Goal: Information Seeking & Learning: Check status

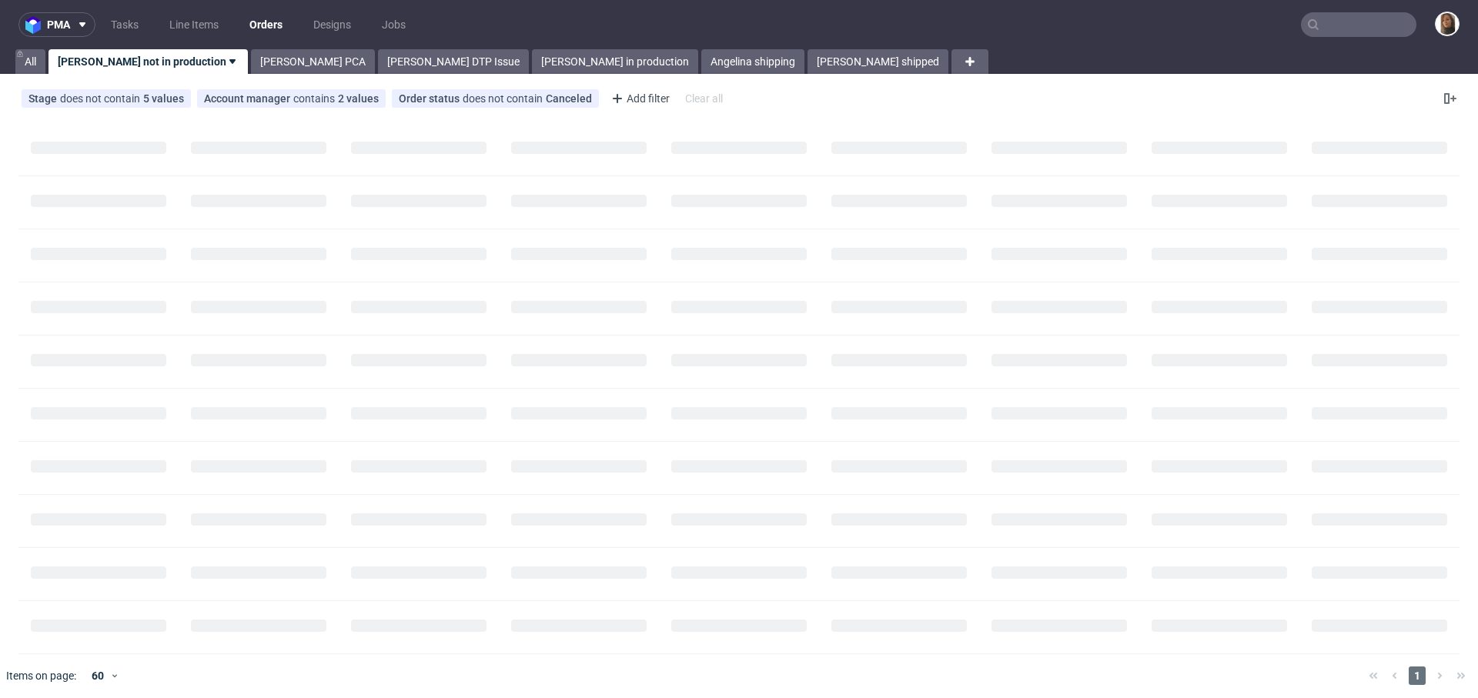
click at [1320, 15] on input "text" at bounding box center [1358, 24] width 115 height 25
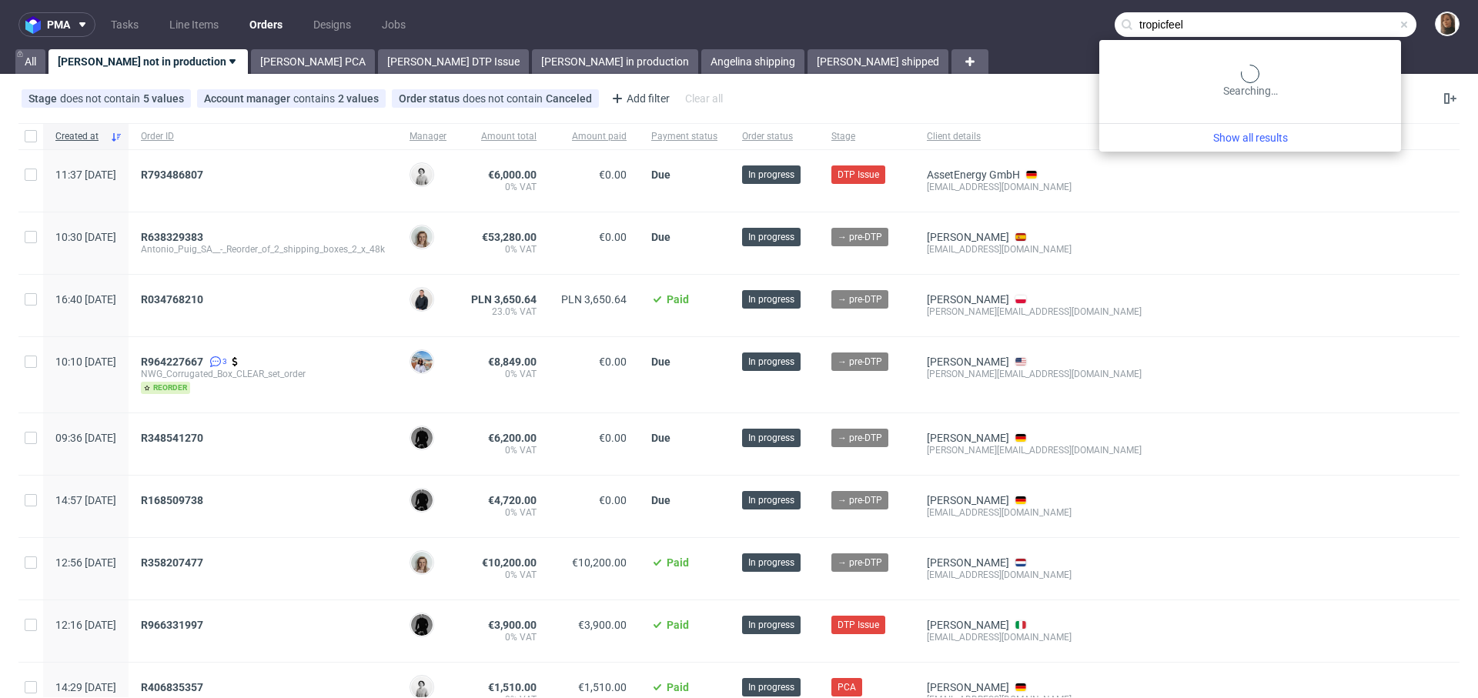
type input "tropicfeel"
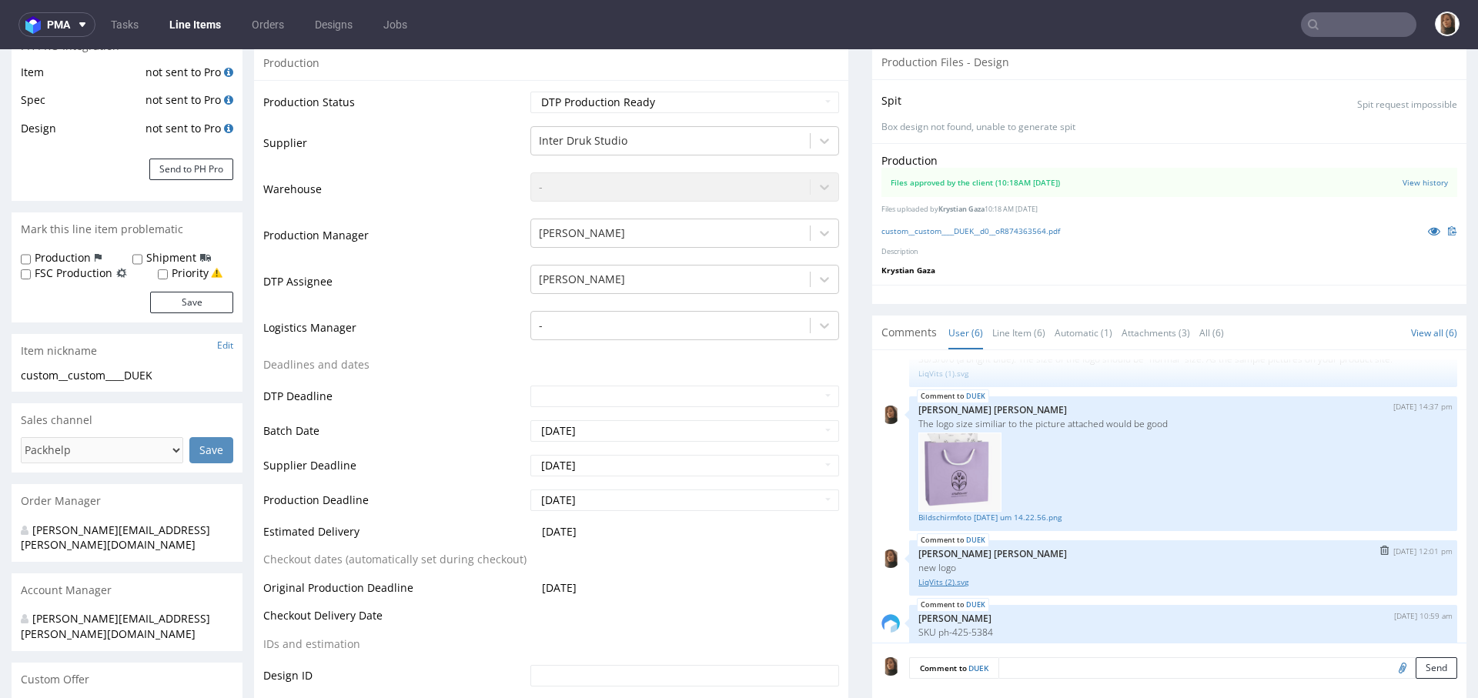
scroll to position [48, 0]
click at [1428, 226] on icon at bounding box center [1434, 231] width 12 height 11
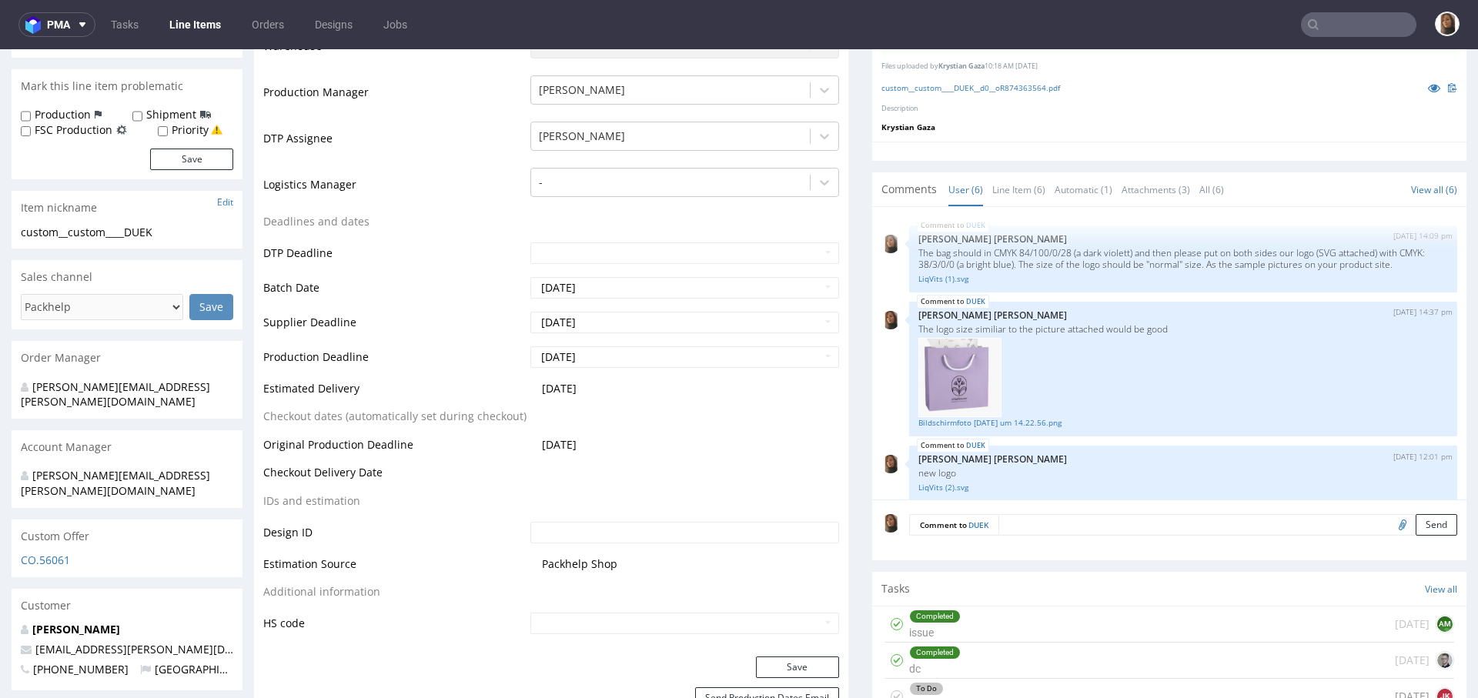
scroll to position [397, 0]
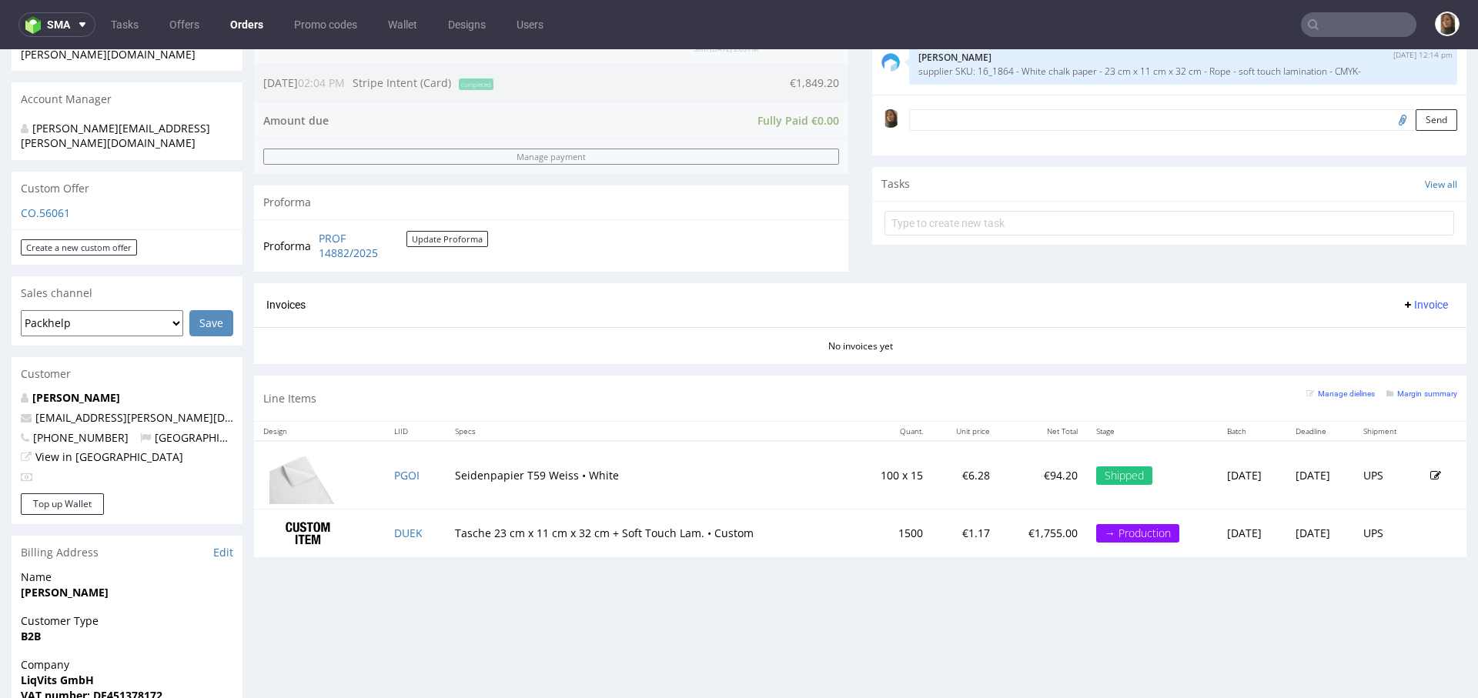
scroll to position [478, 0]
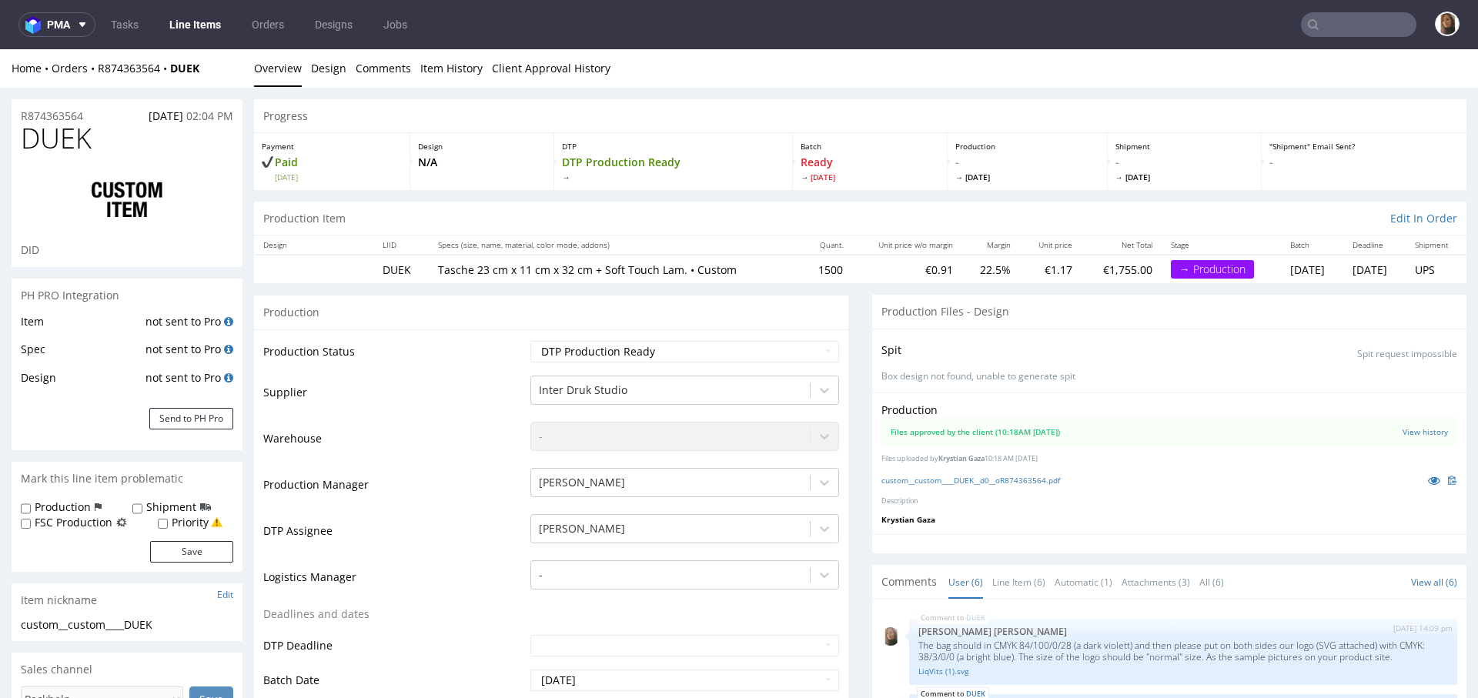
scroll to position [172, 0]
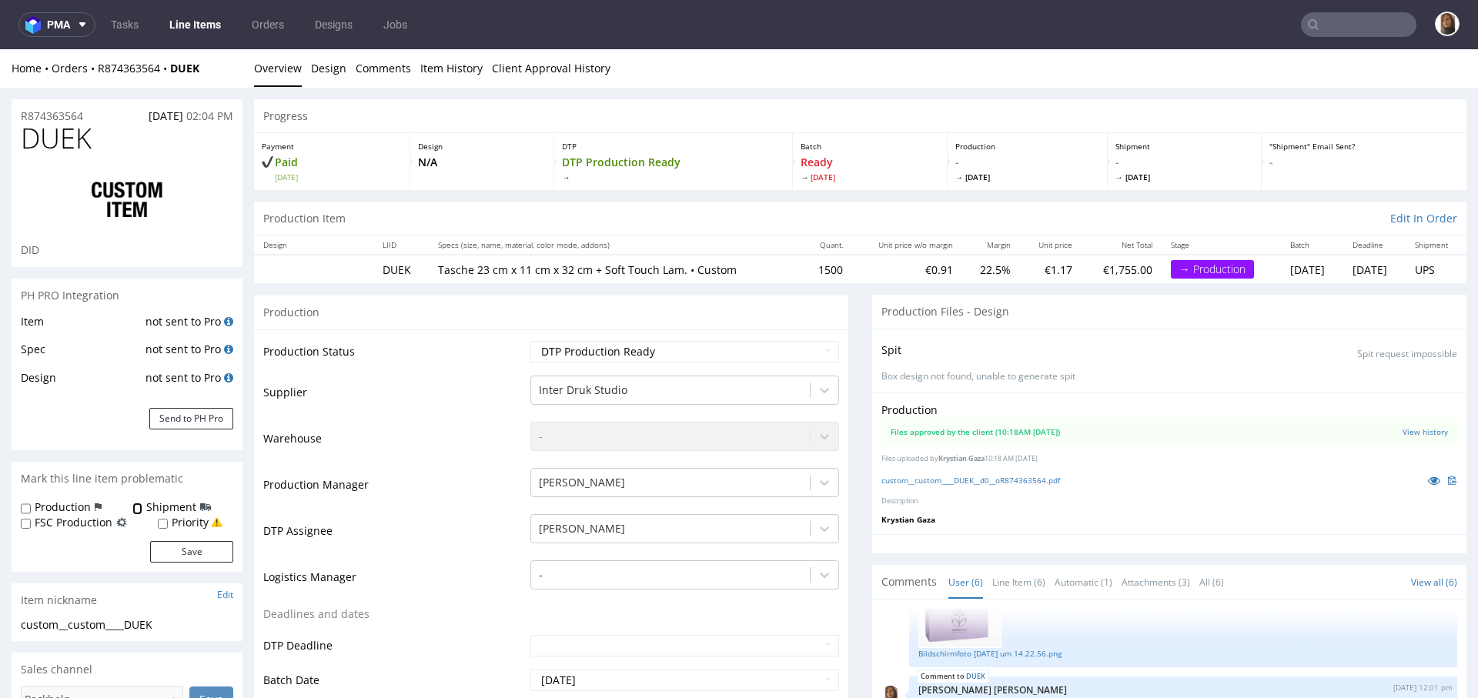
click at [132, 510] on input "Shipment" at bounding box center [137, 509] width 10 height 12
checkbox input "true"
click at [181, 541] on button "Save" at bounding box center [191, 552] width 83 height 22
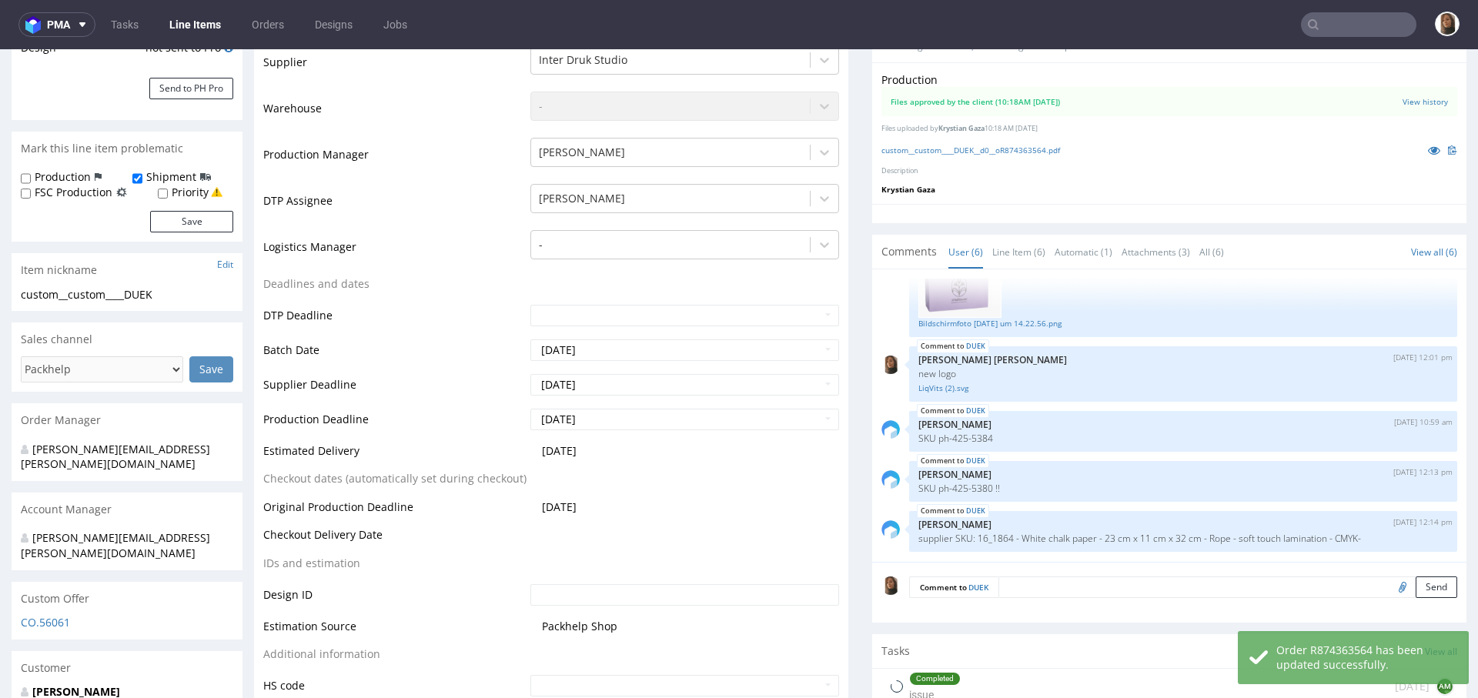
scroll to position [367, 0]
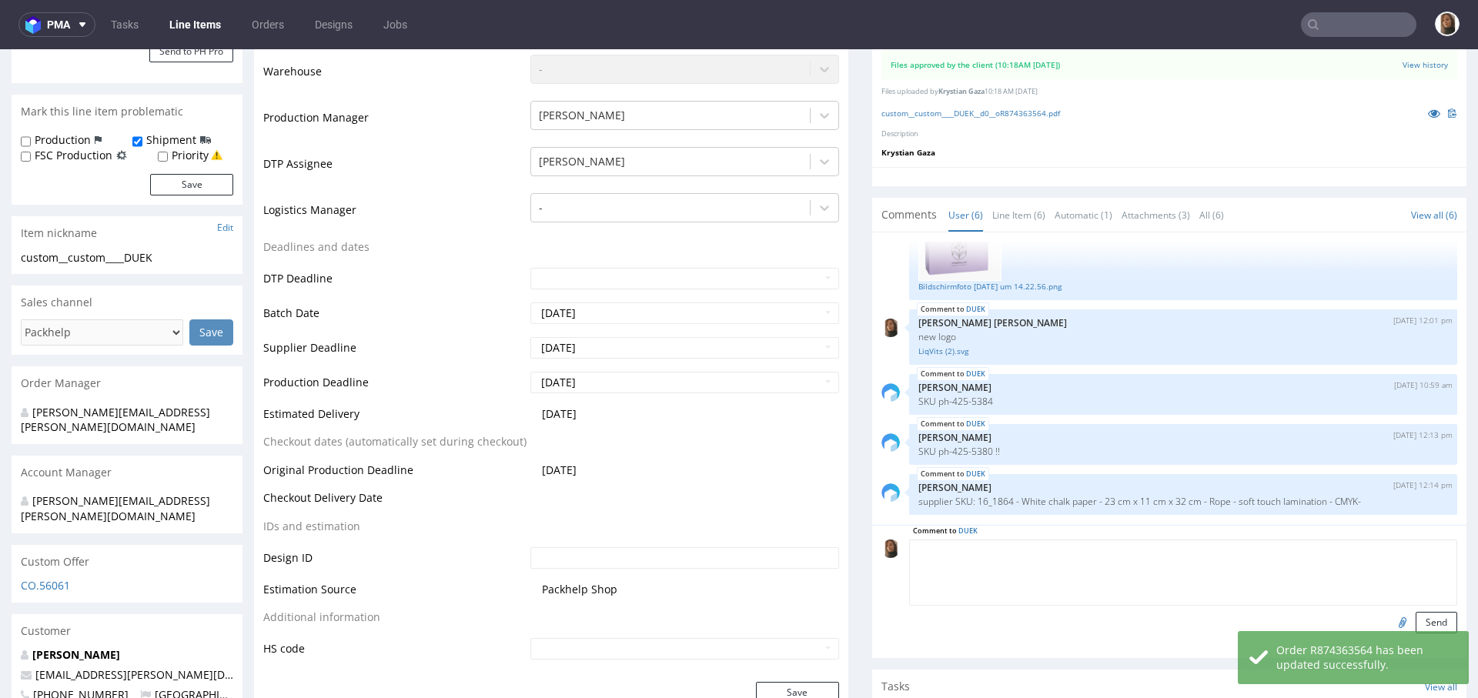
click at [1051, 556] on textarea at bounding box center [1183, 573] width 548 height 66
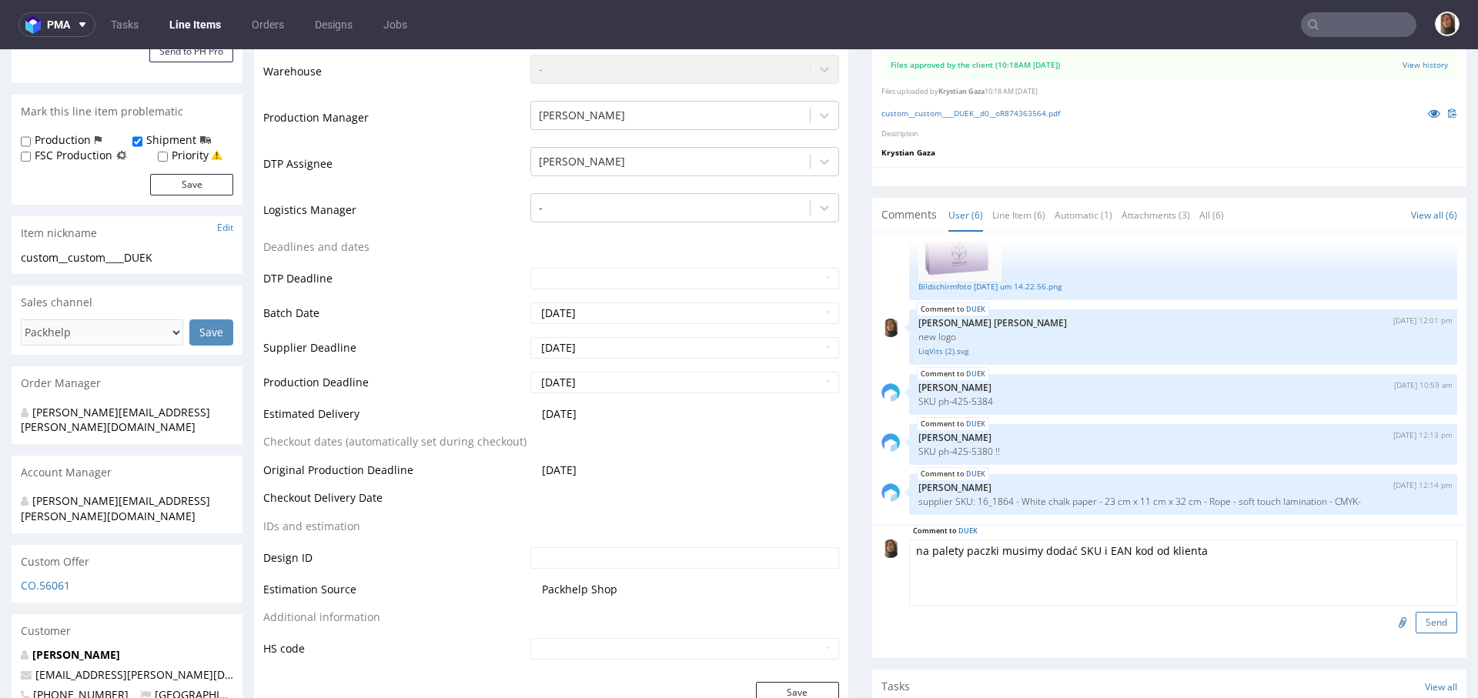
type textarea "na palety paczki musimy dodać SKU i EAN kod od klienta"
click at [1415, 617] on button "Send" at bounding box center [1436, 623] width 42 height 22
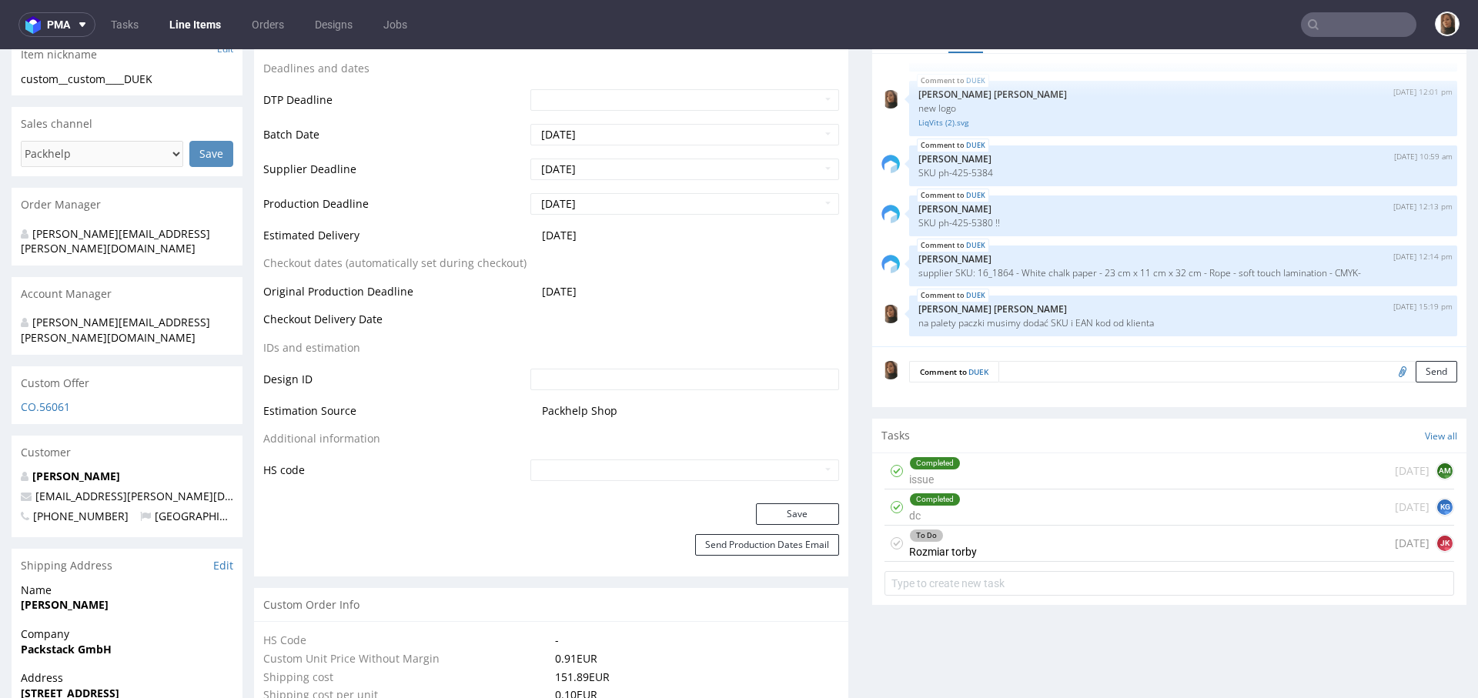
scroll to position [552, 0]
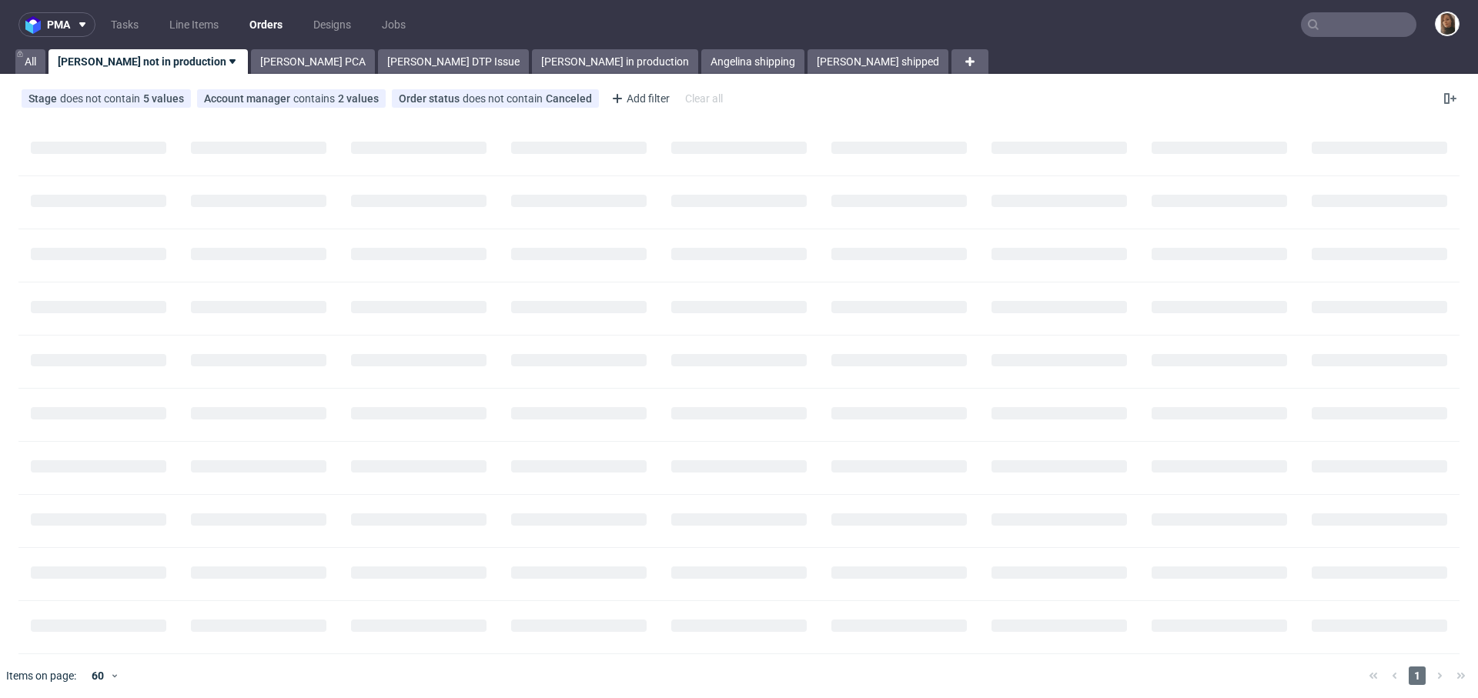
click at [1383, 21] on input "text" at bounding box center [1358, 24] width 115 height 25
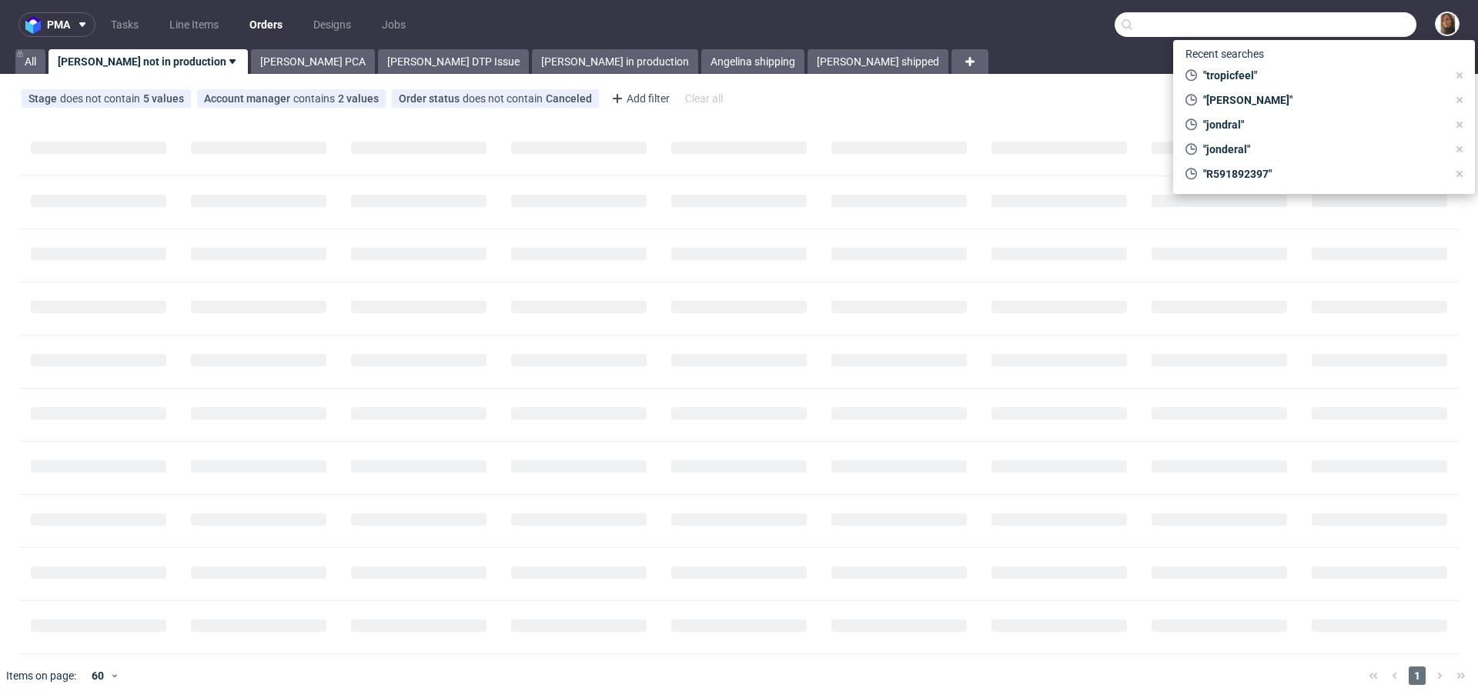
paste input "R472436861"
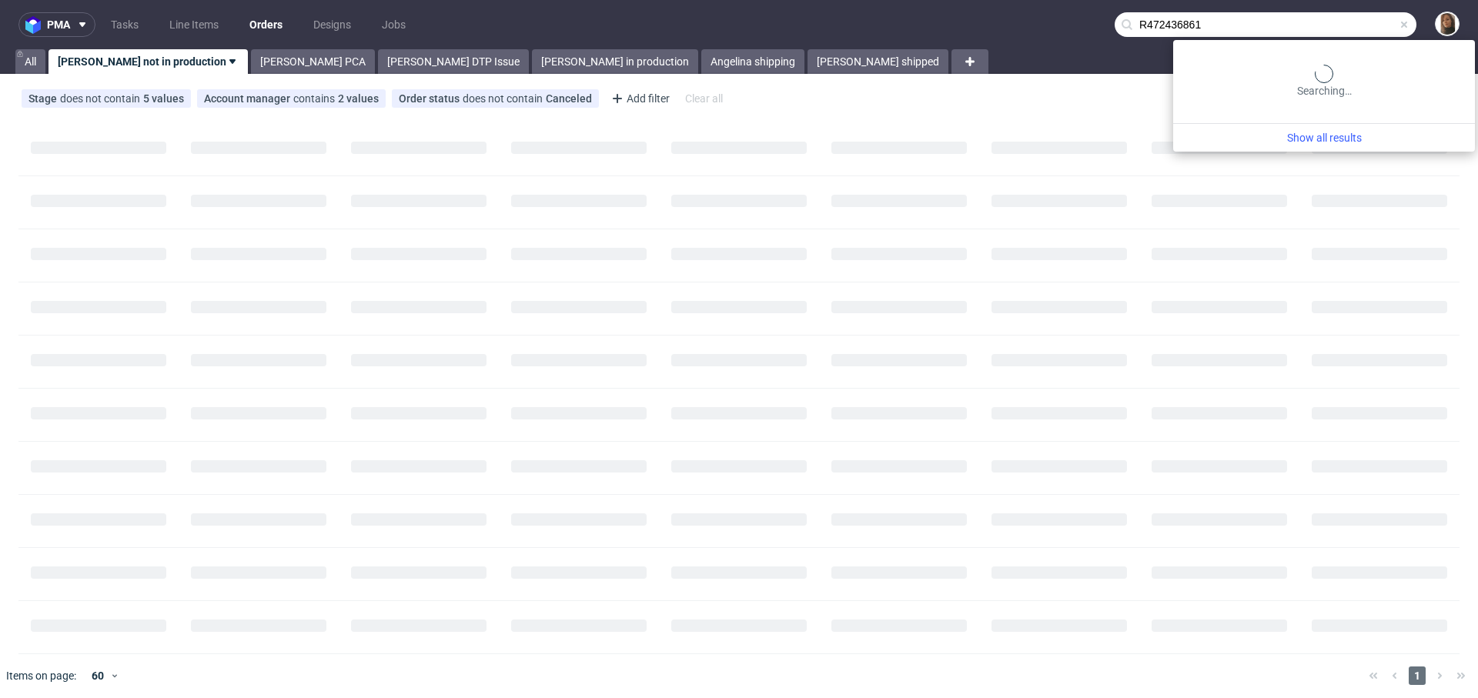
type input "R472436861"
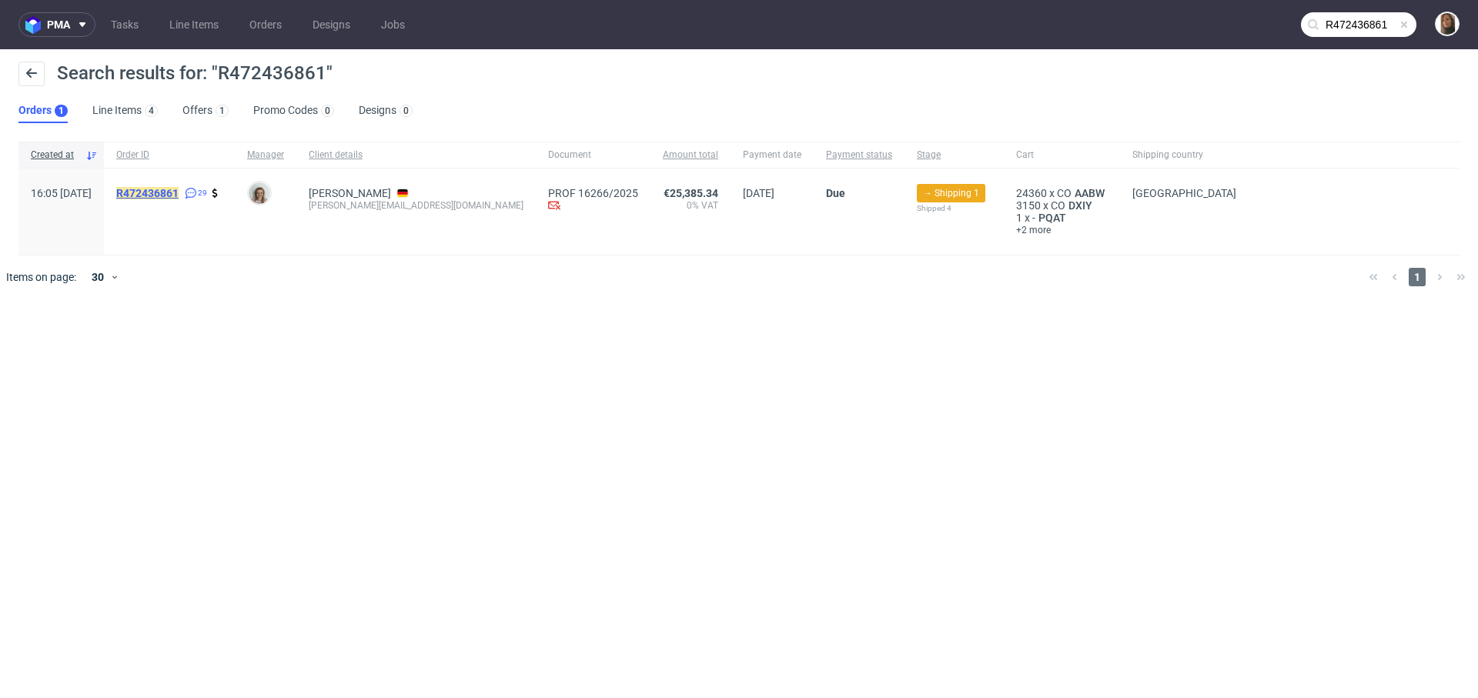
click at [179, 189] on mark "R472436861" at bounding box center [147, 193] width 62 height 12
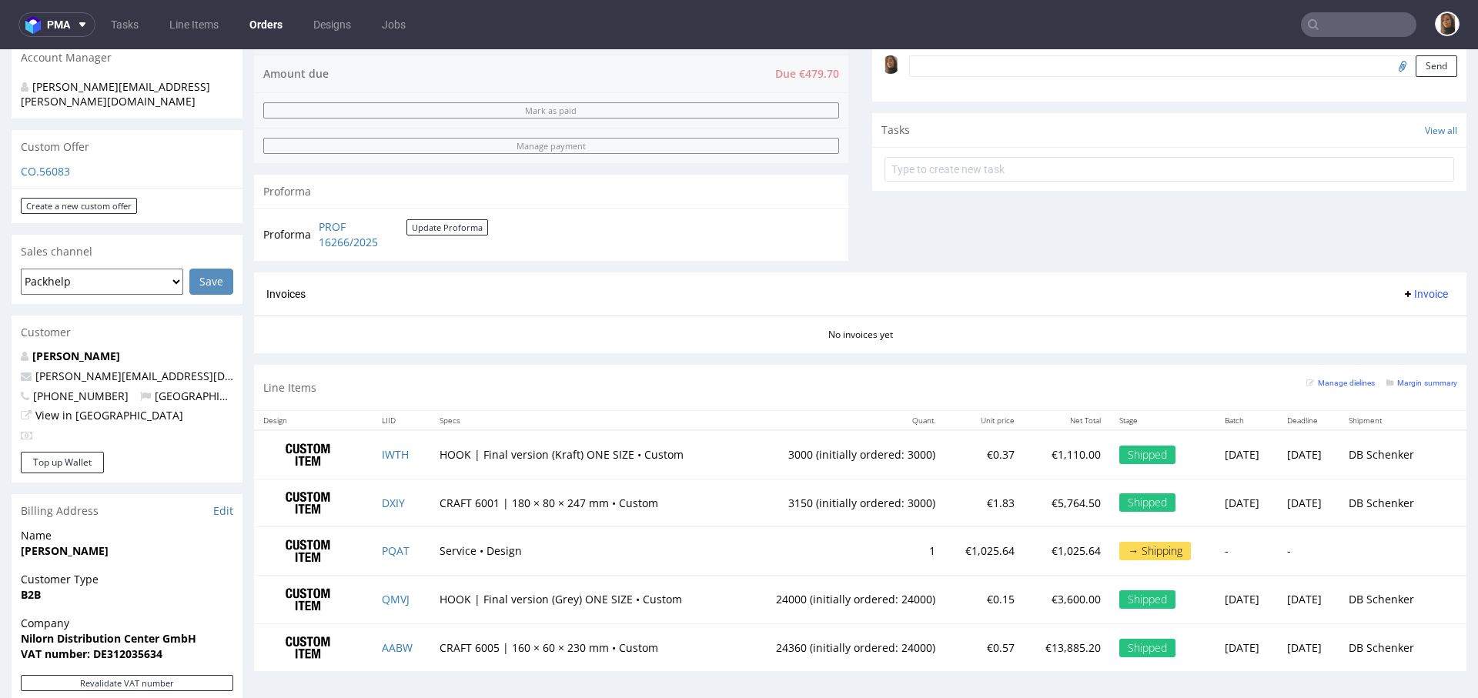
scroll to position [543, 0]
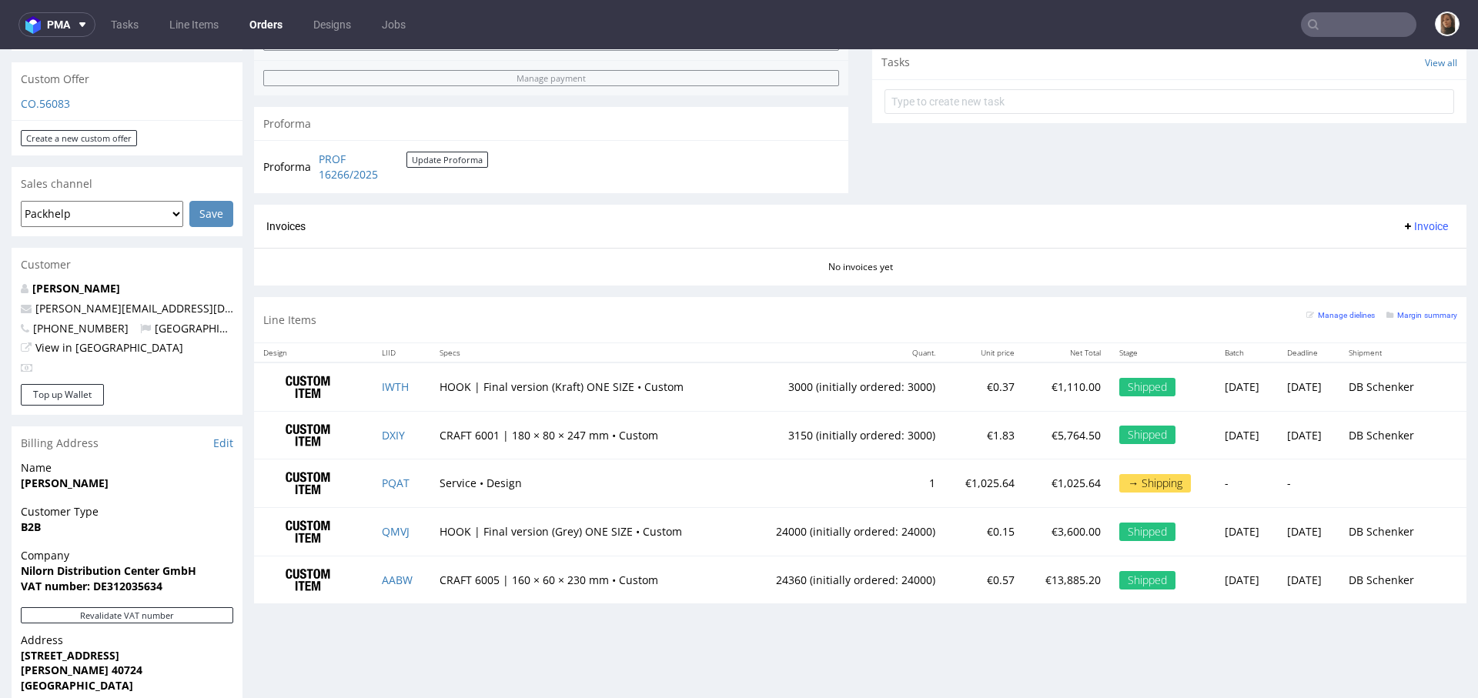
click at [1342, 26] on input "text" at bounding box center [1358, 24] width 115 height 25
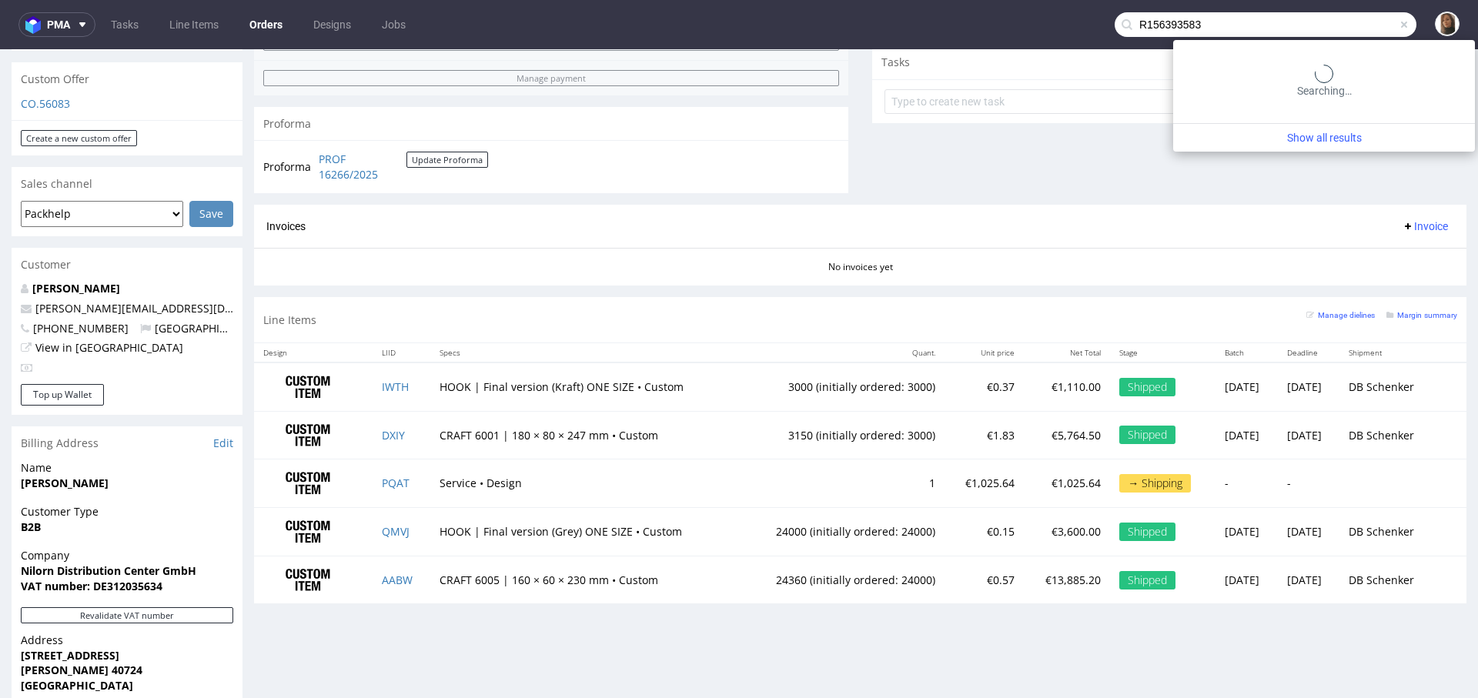
type input "R156393583"
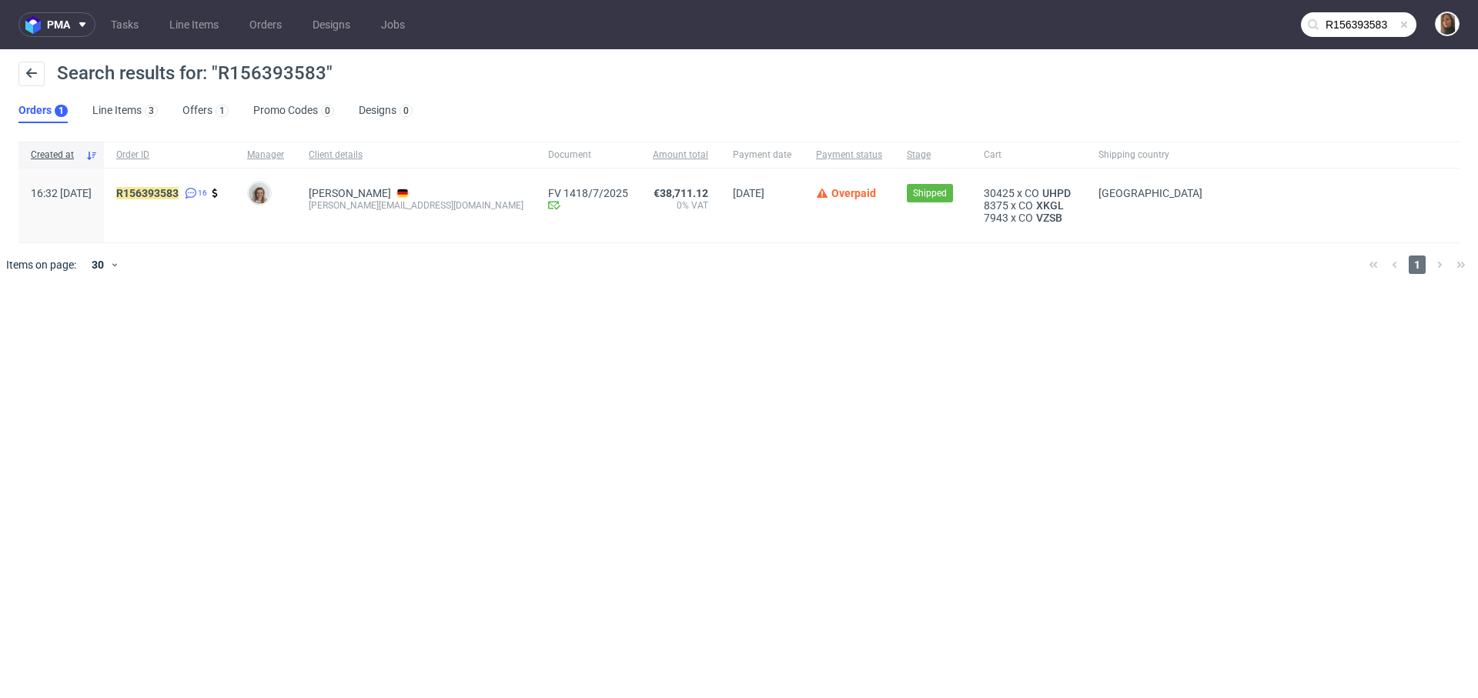
click at [188, 202] on span "R156393583 16" at bounding box center [169, 205] width 106 height 37
click at [179, 195] on mark "R156393583" at bounding box center [147, 193] width 62 height 12
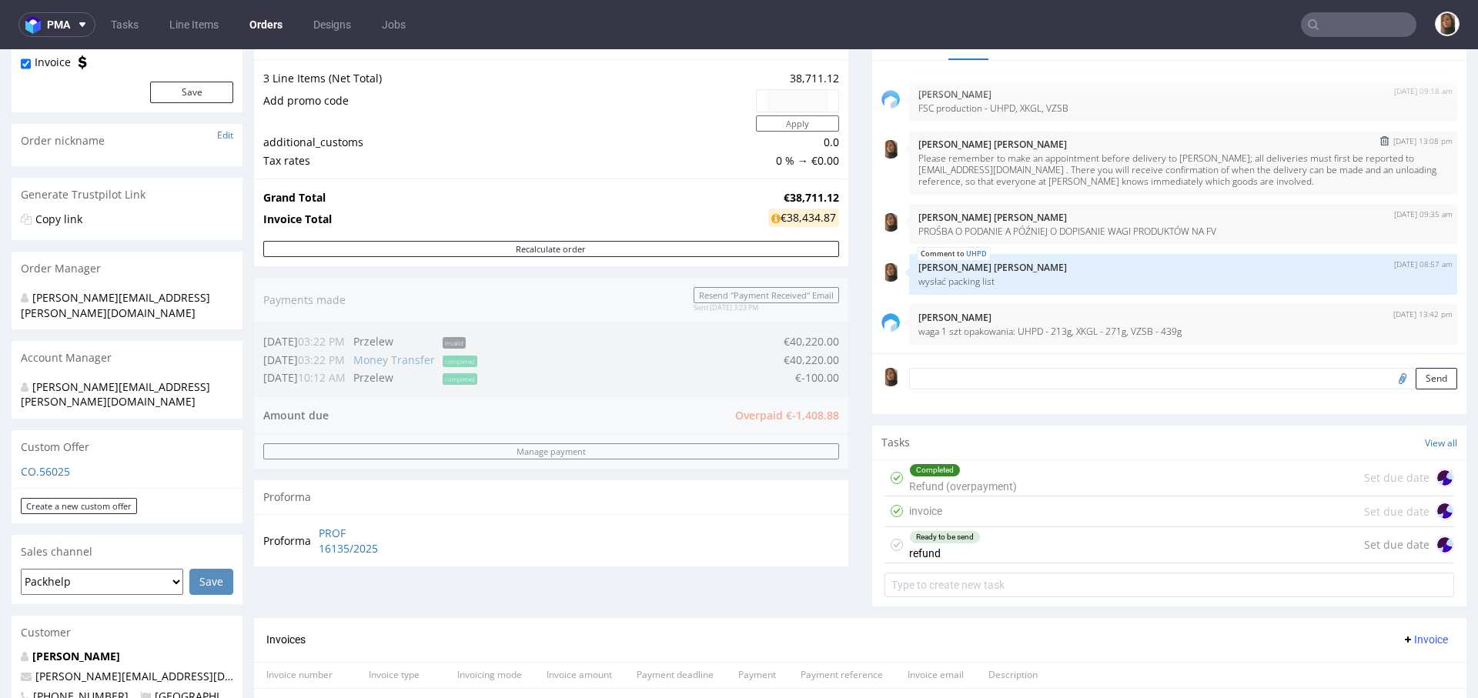
scroll to position [619, 0]
click at [1338, 24] on input "text" at bounding box center [1358, 24] width 115 height 25
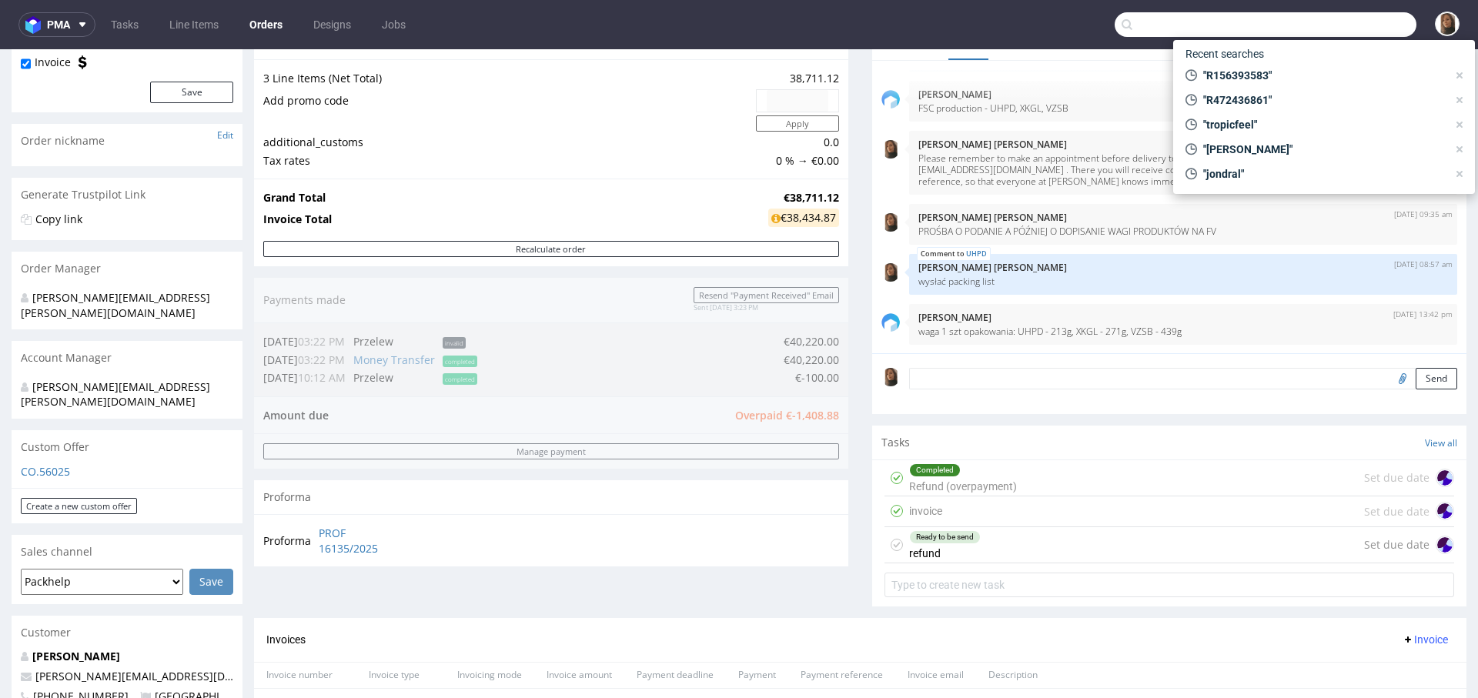
paste input "R156393583"
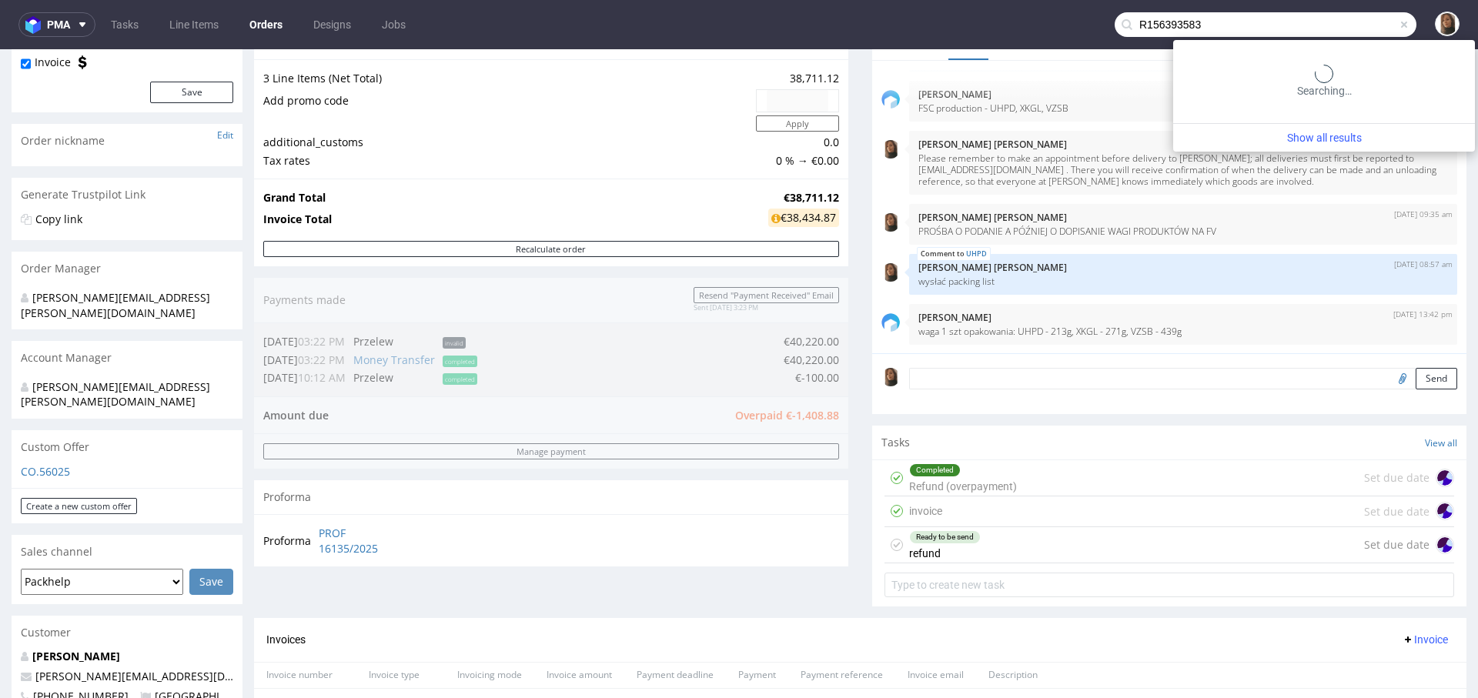
type input "R156393583"
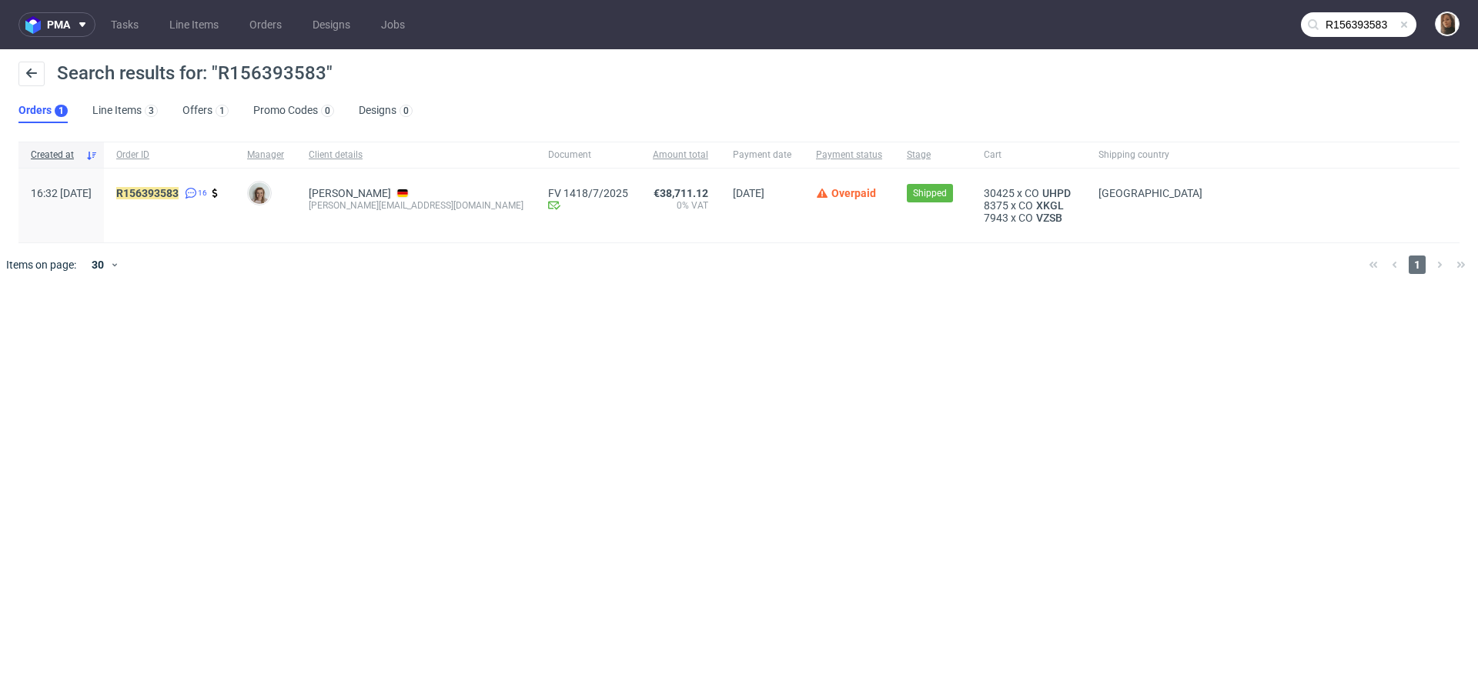
click at [215, 184] on div "R156393583 16" at bounding box center [169, 206] width 131 height 74
click at [179, 187] on mark "R156393583" at bounding box center [147, 193] width 62 height 12
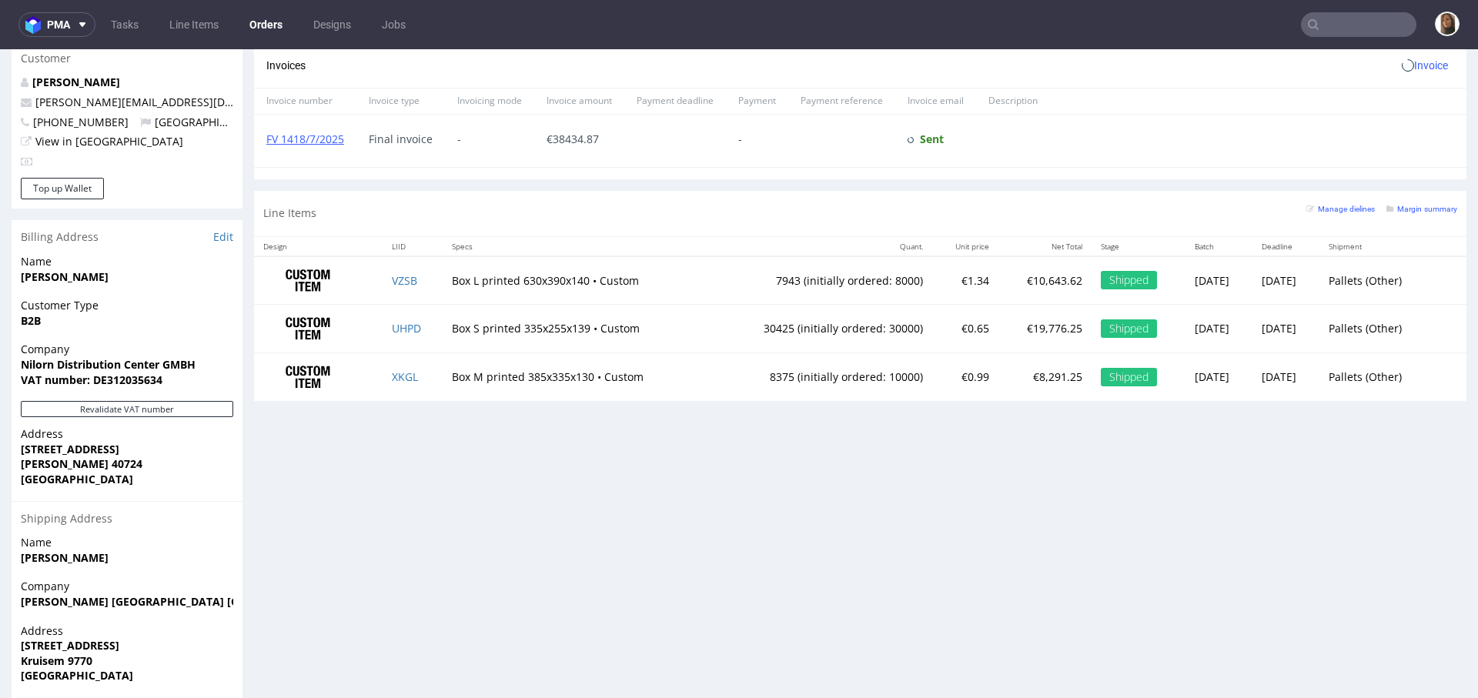
scroll to position [767, 0]
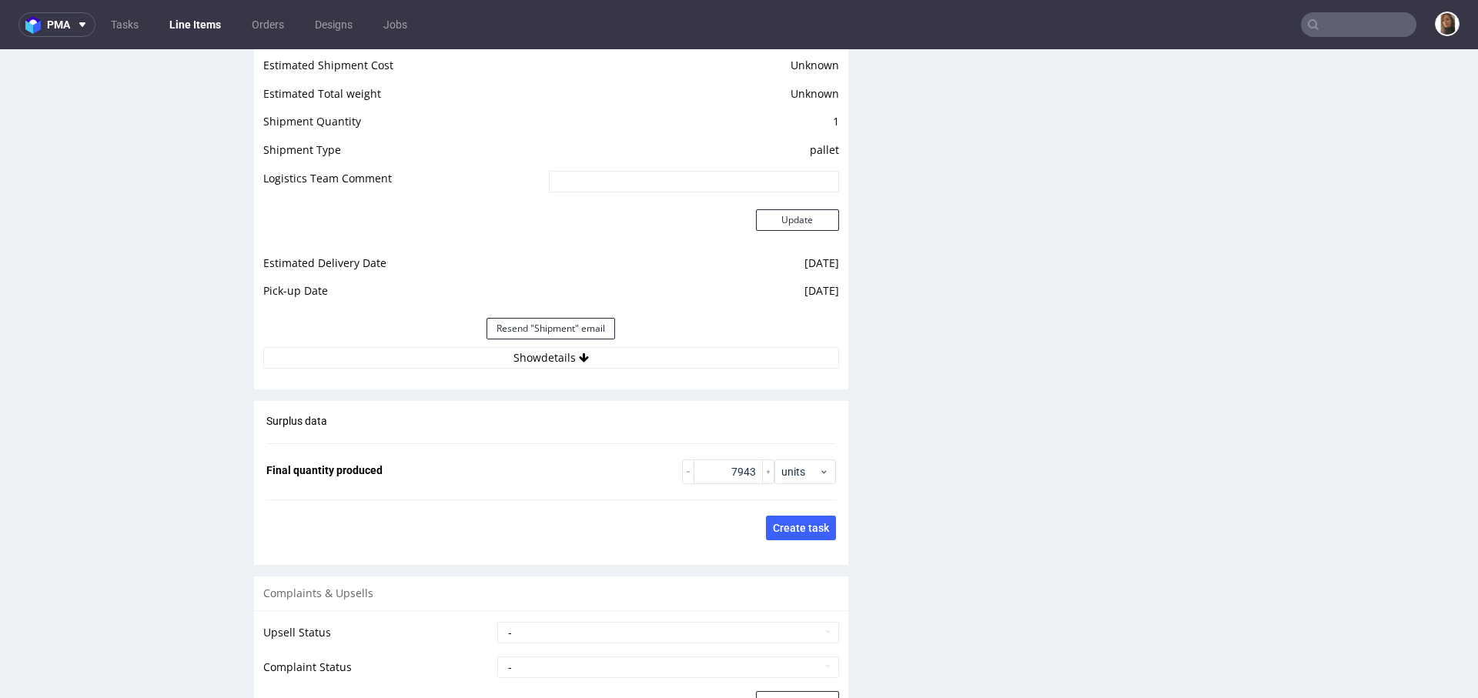
scroll to position [2401, 0]
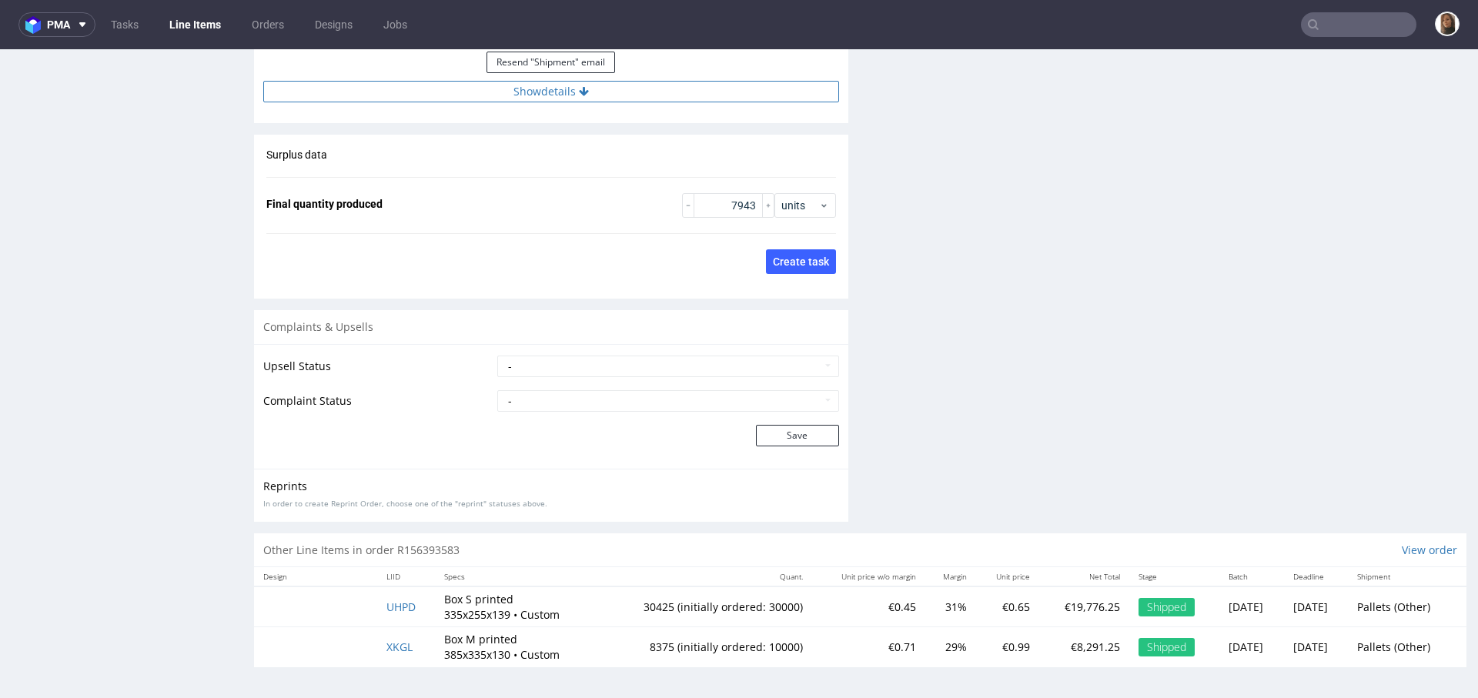
click at [542, 81] on button "Show details" at bounding box center [551, 92] width 576 height 22
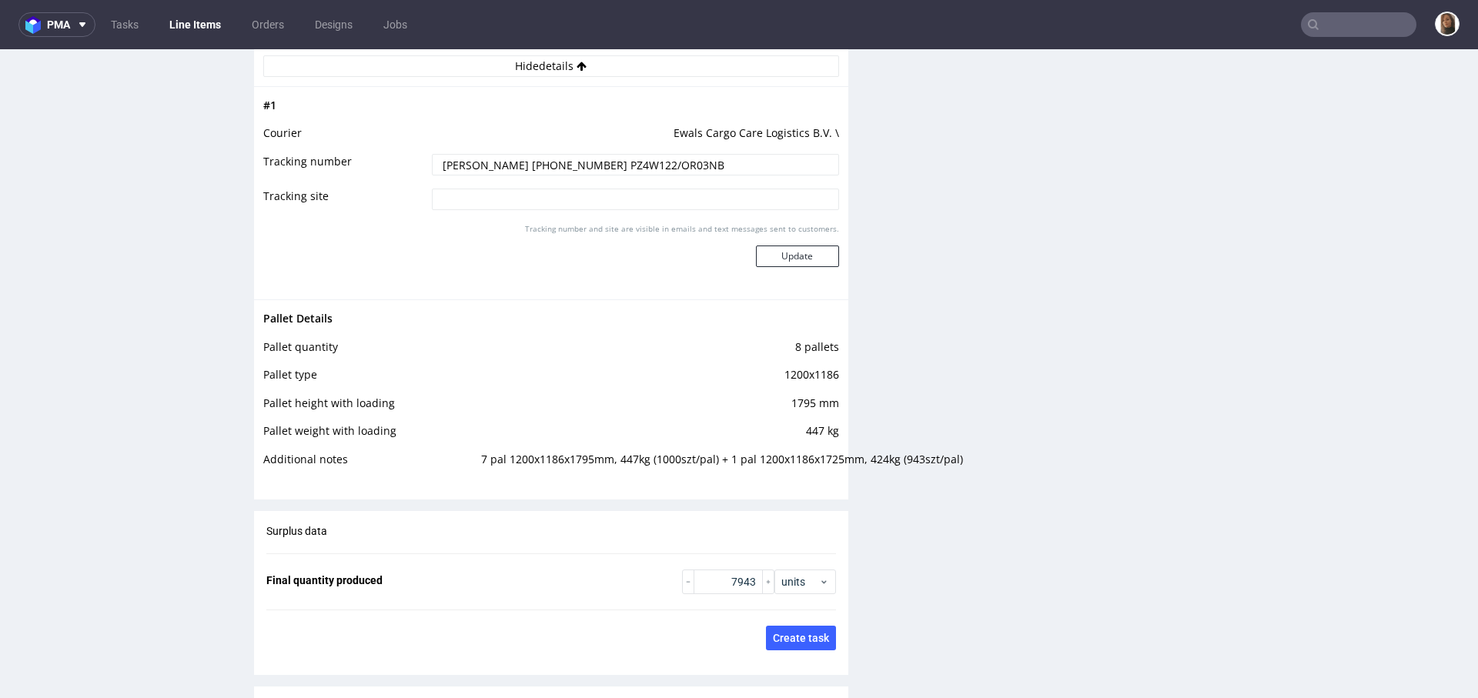
click at [509, 355] on td "8 pallets" at bounding box center [657, 352] width 361 height 28
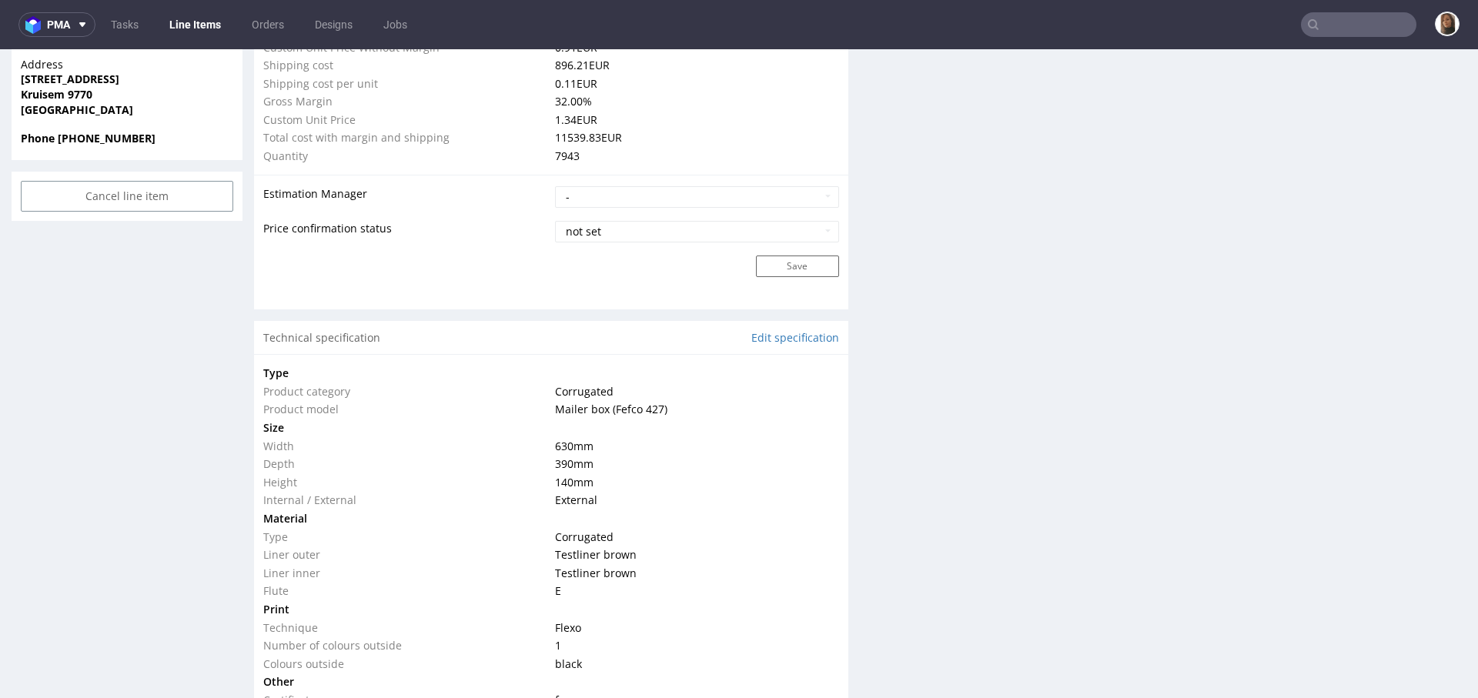
scroll to position [0, 0]
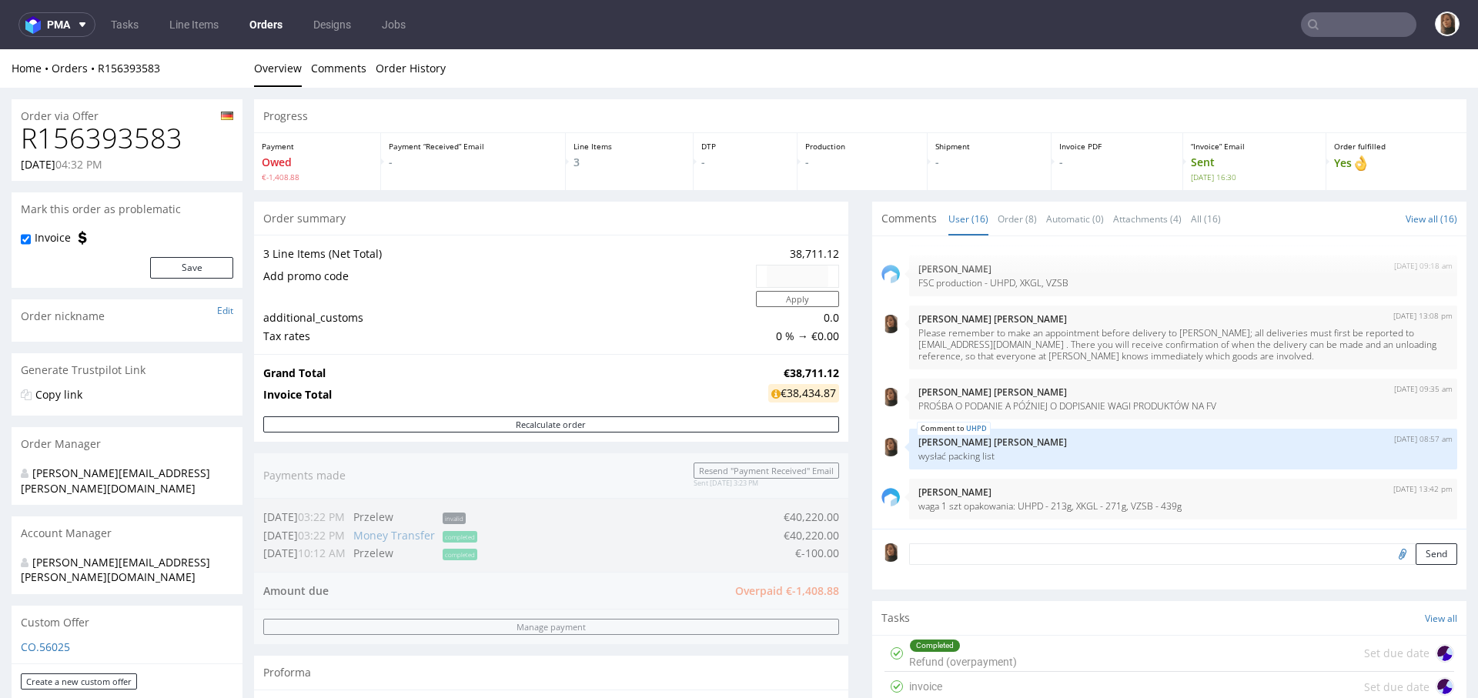
scroll to position [767, 0]
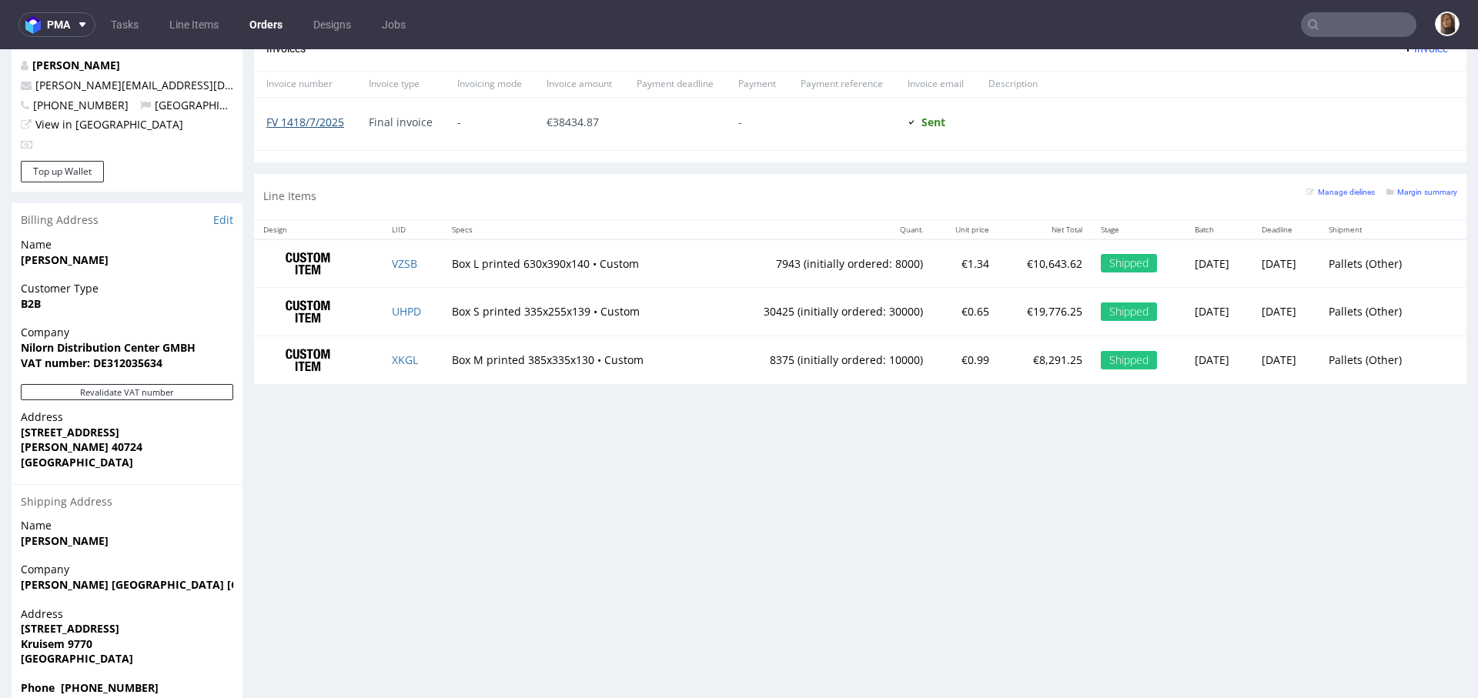
click at [317, 119] on link "FV 1418/7/2025" at bounding box center [305, 122] width 78 height 15
click at [1314, 20] on input "text" at bounding box center [1358, 24] width 115 height 25
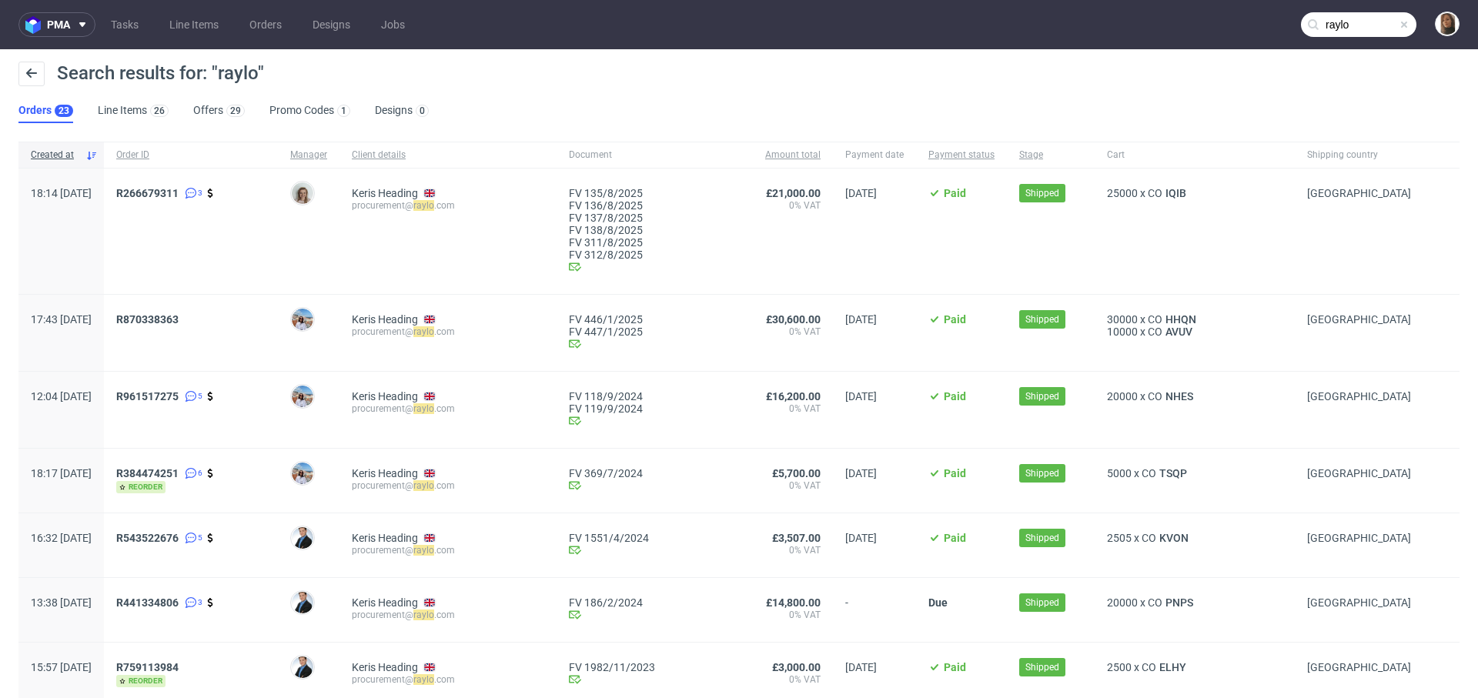
click at [381, 208] on div "procurement@ raylo .com" at bounding box center [448, 205] width 192 height 12
copy div "procurement@ raylo .com"
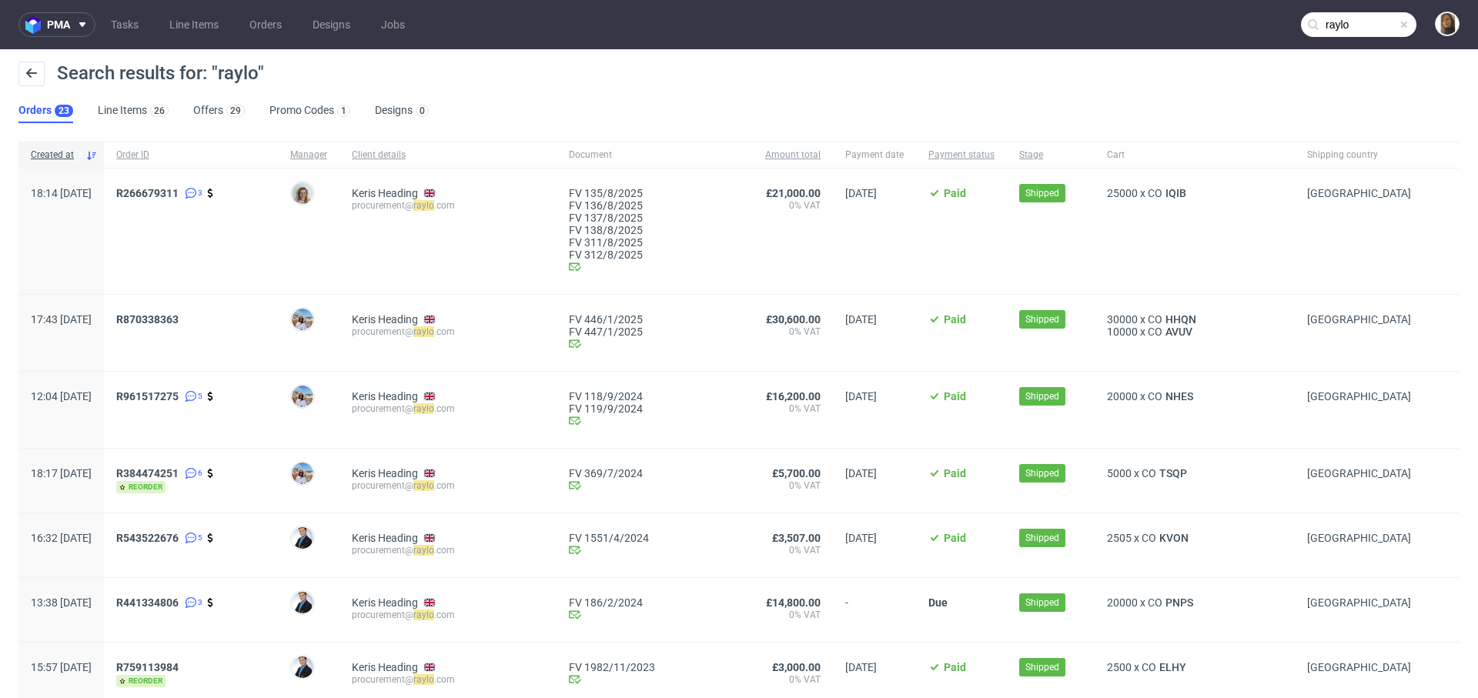
click at [1347, 14] on input "raylo" at bounding box center [1358, 24] width 115 height 25
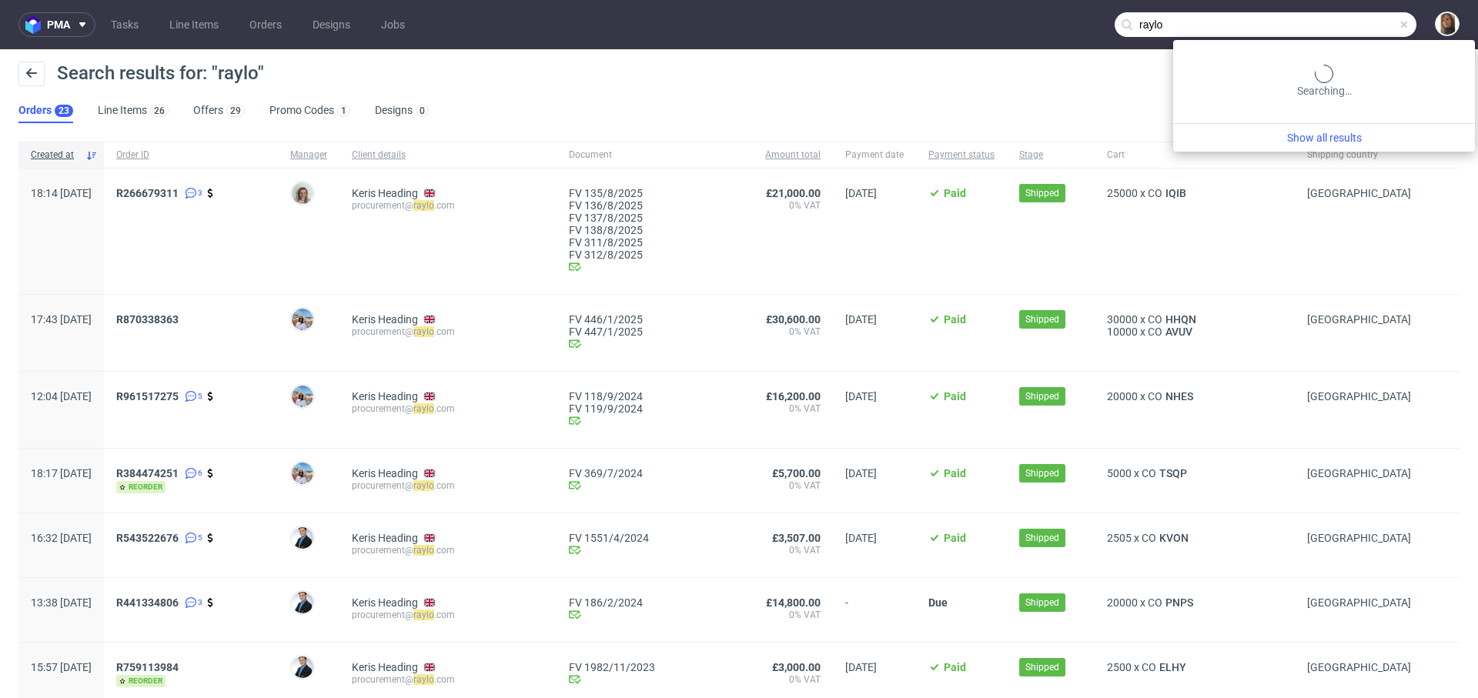
click at [1347, 14] on input "raylo" at bounding box center [1266, 24] width 302 height 25
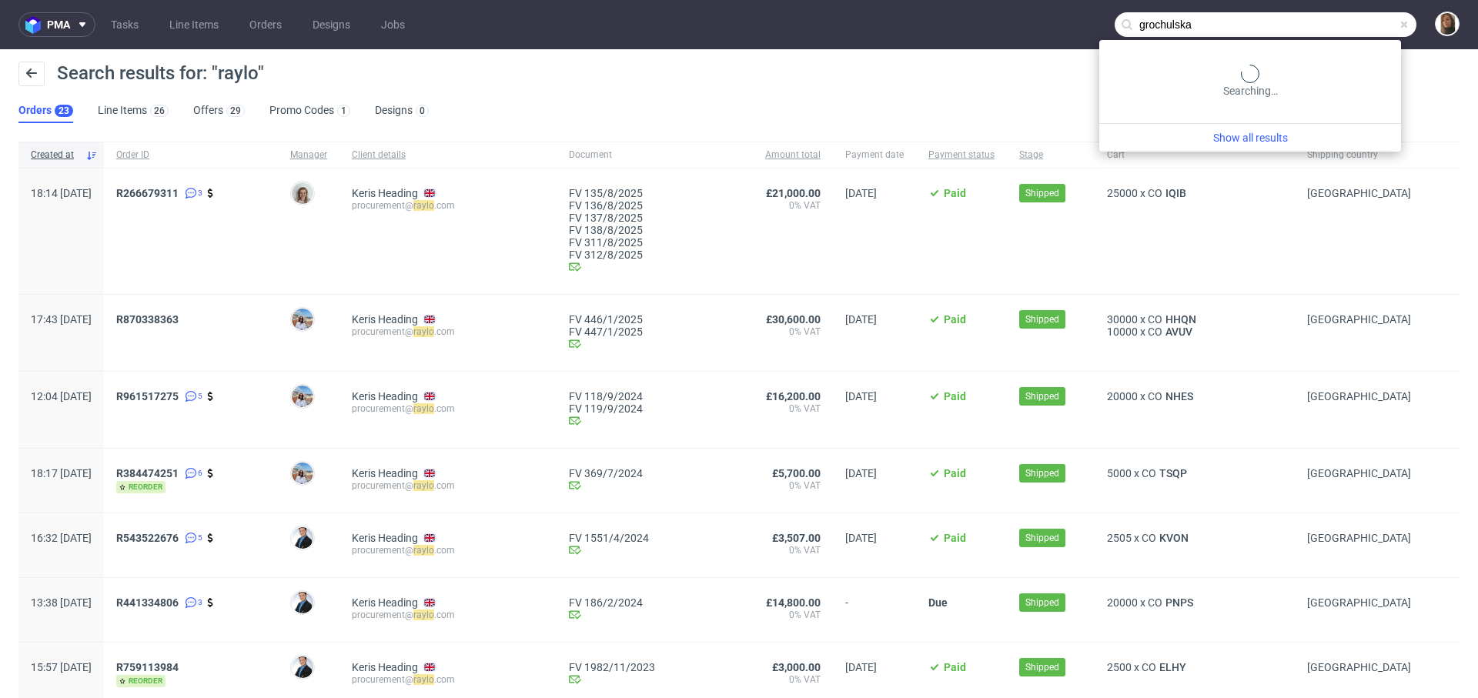
type input "grochulska"
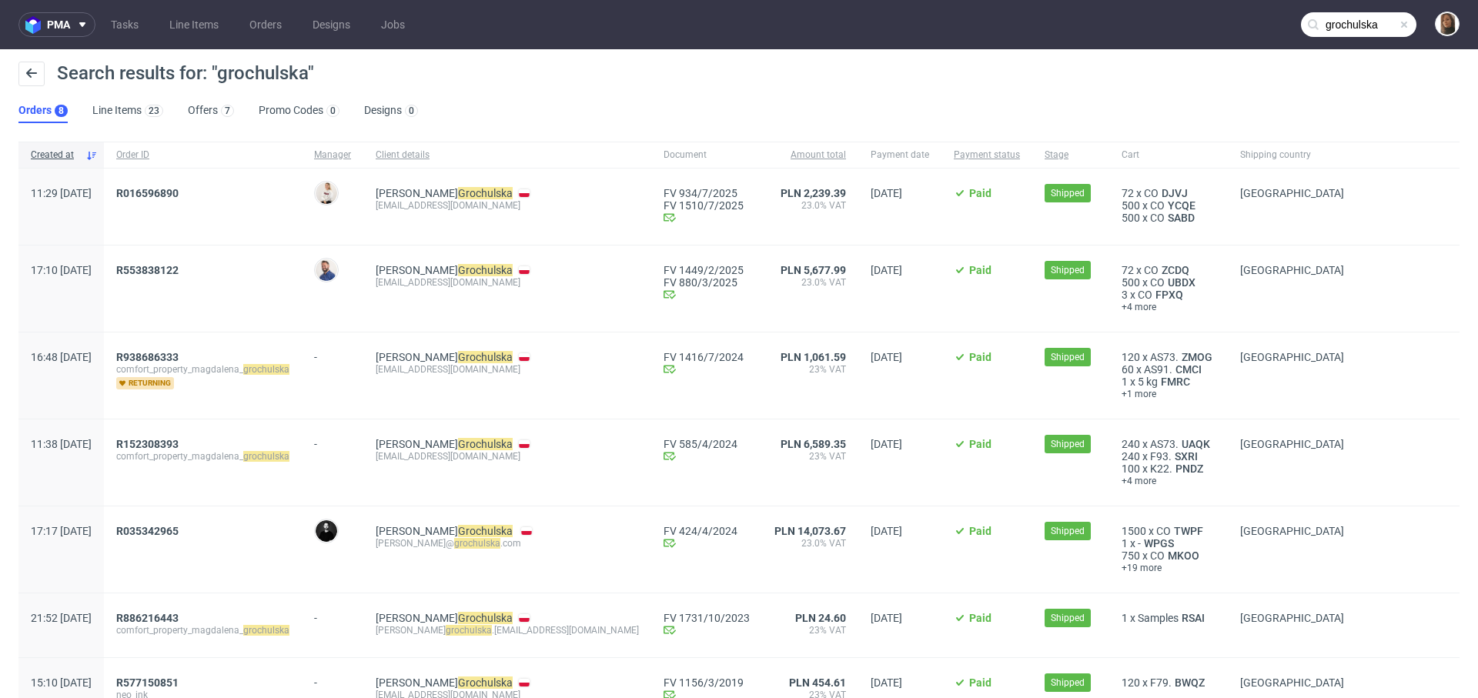
click at [1398, 25] on span at bounding box center [1404, 24] width 12 height 12
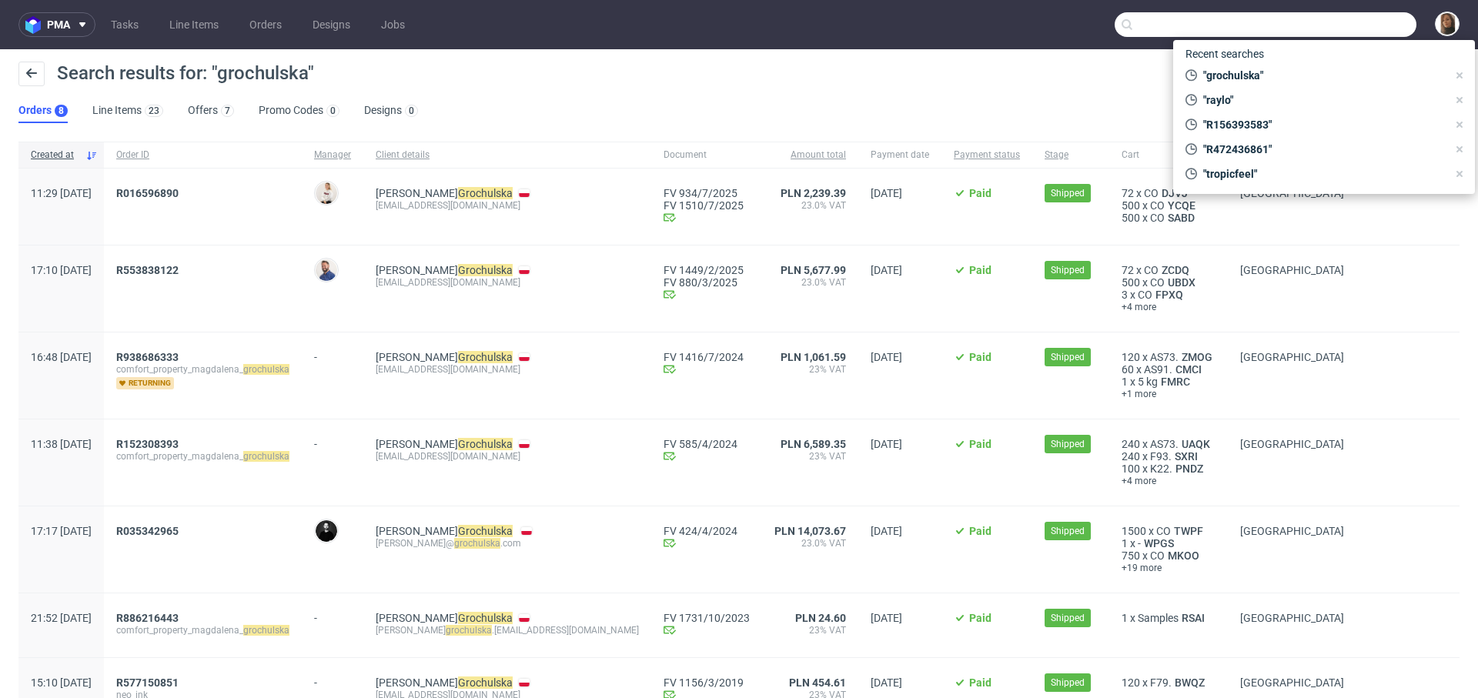
click at [1392, 25] on input "text" at bounding box center [1266, 24] width 302 height 25
paste input "R249727337"
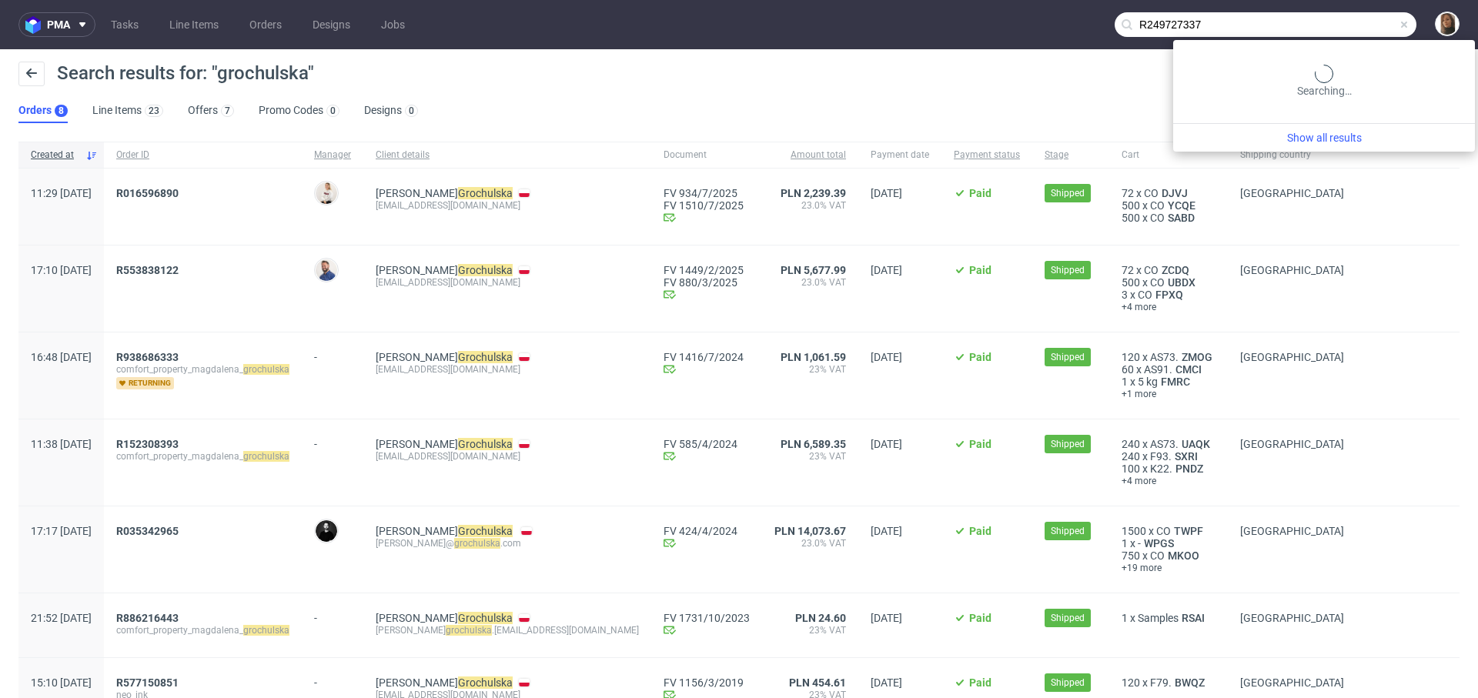
type input "R249727337"
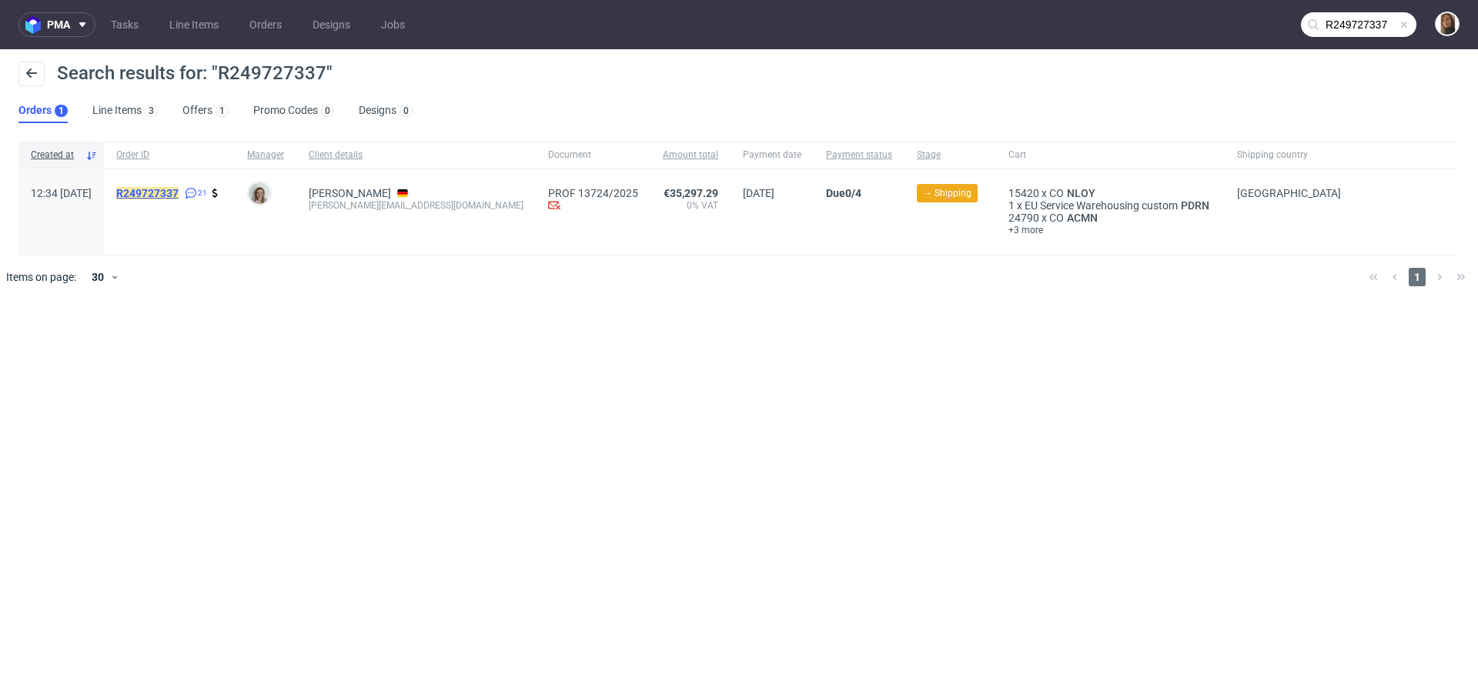
click at [179, 189] on mark "R249727337" at bounding box center [147, 193] width 62 height 12
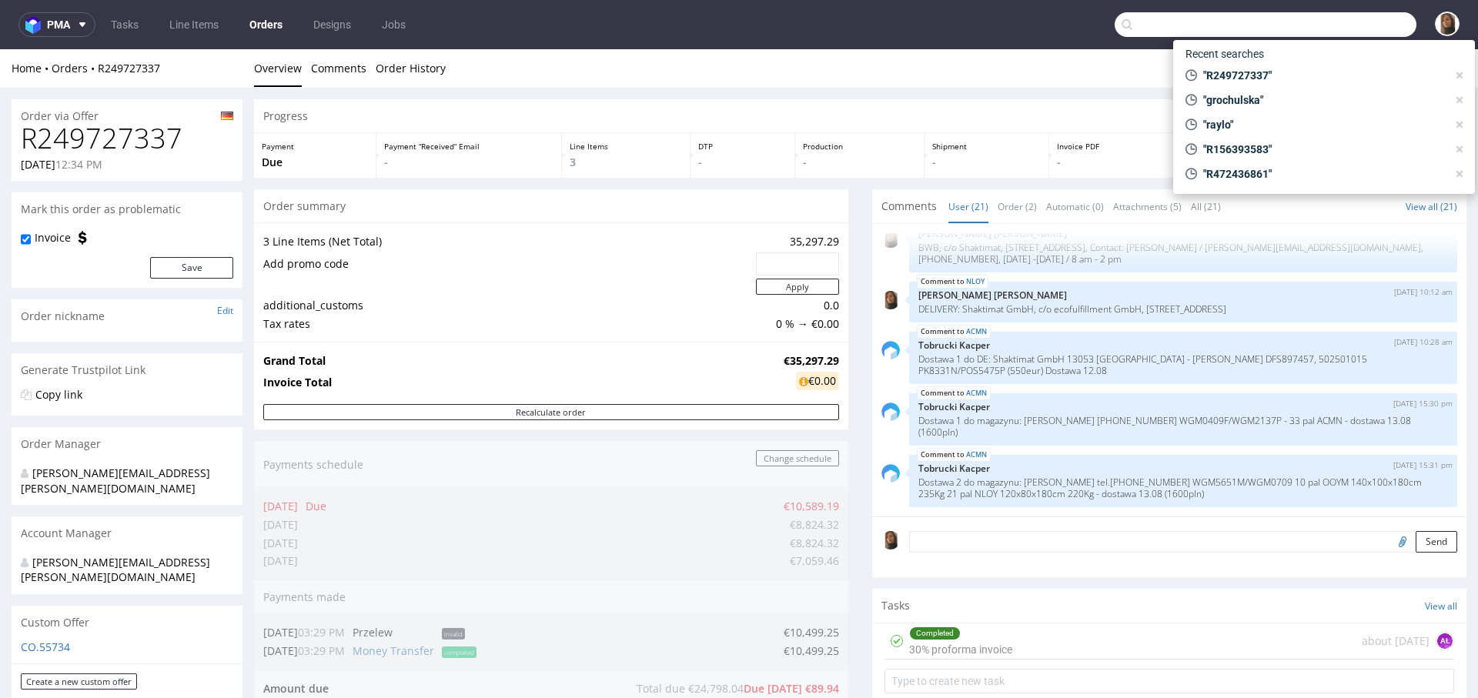
click at [1362, 31] on input "text" at bounding box center [1266, 24] width 302 height 25
paste input "andreas@ecombeat.com"
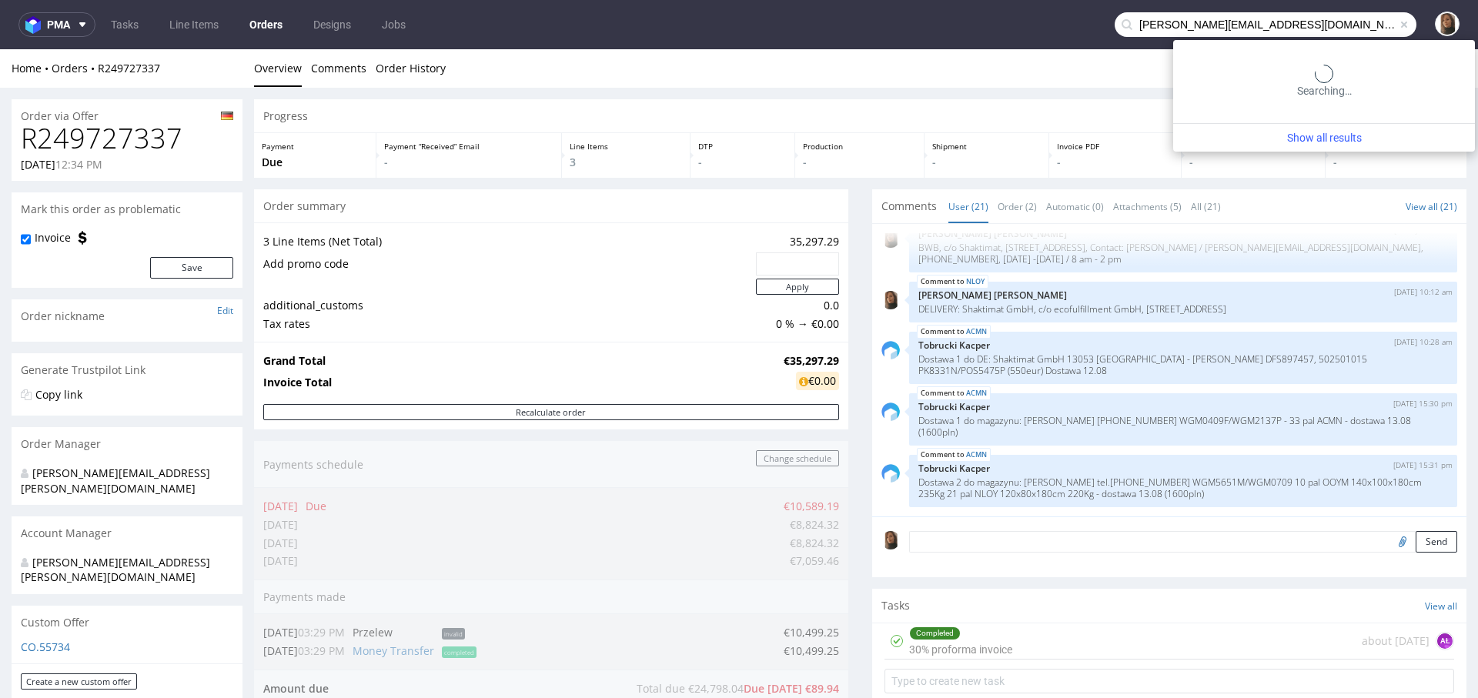
type input "andreas@ecombeat.com"
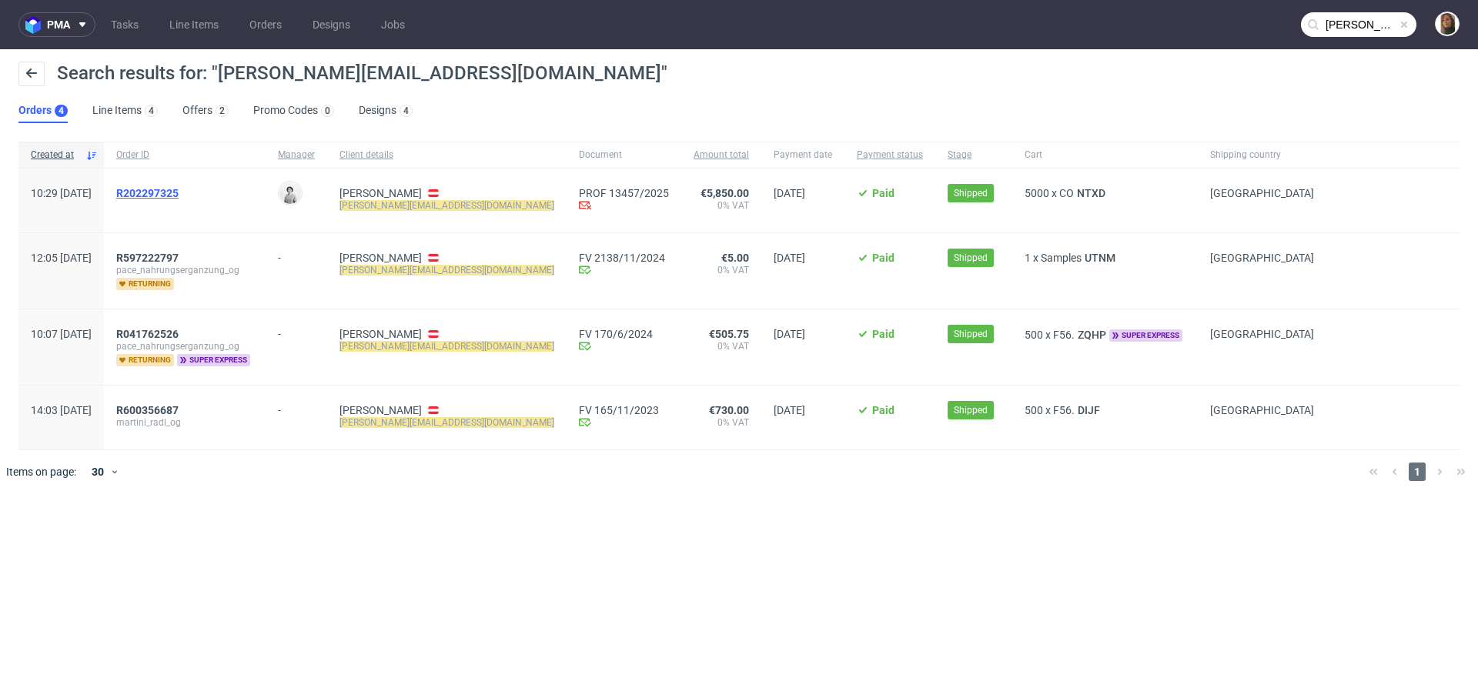
click at [179, 193] on span "R202297325" at bounding box center [147, 193] width 62 height 12
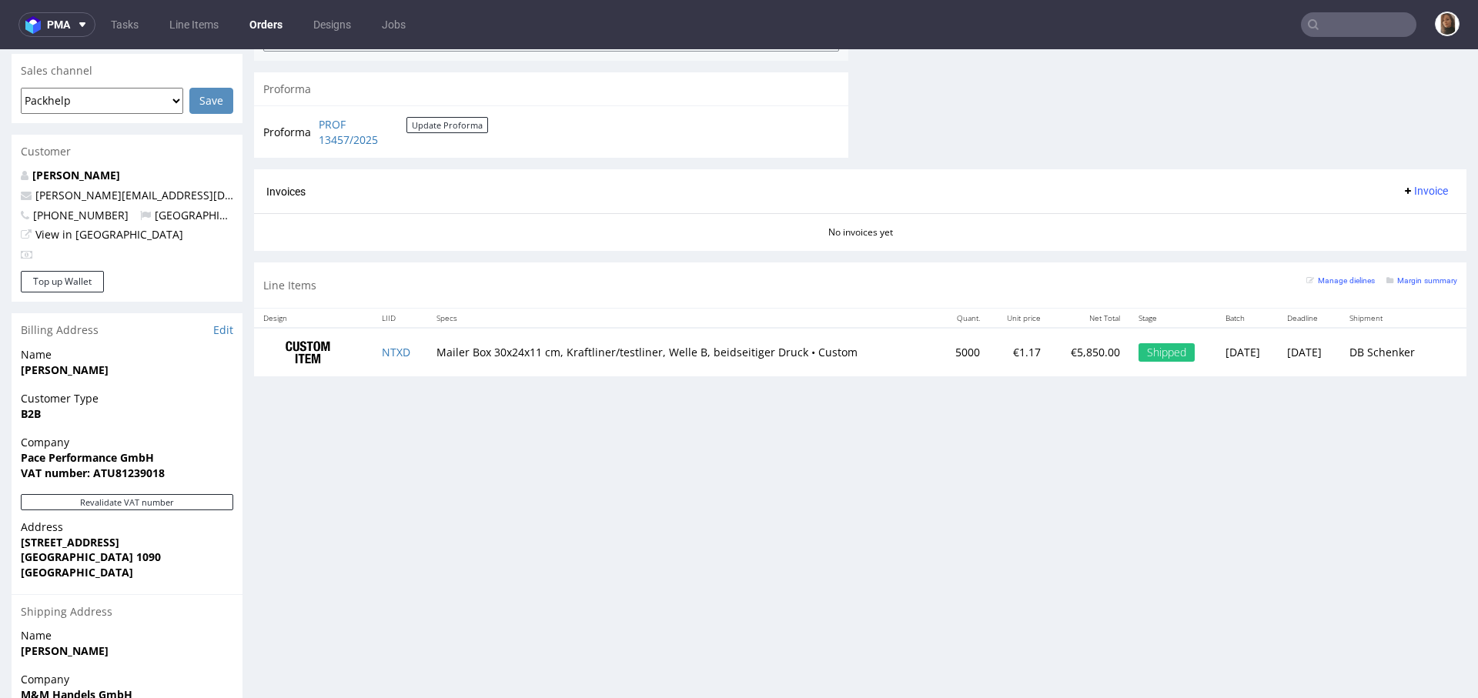
scroll to position [722, 0]
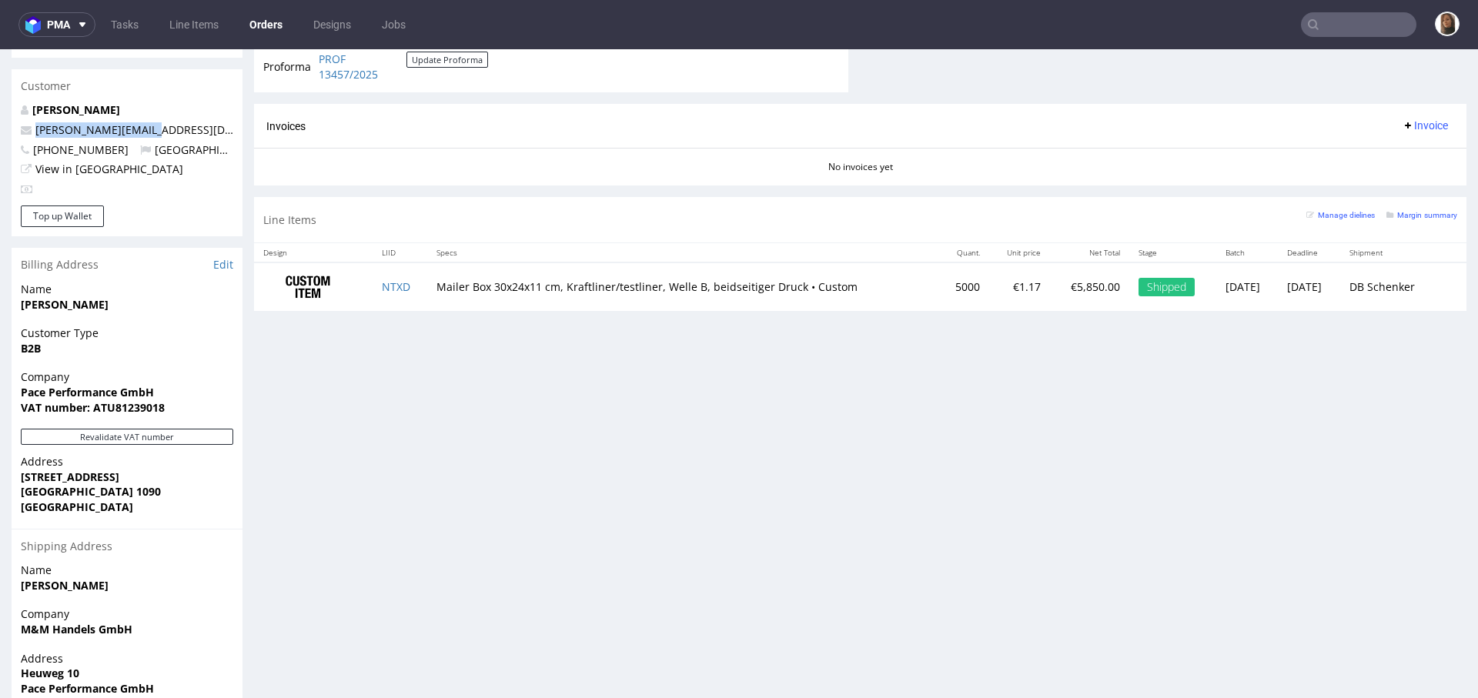
drag, startPoint x: 169, startPoint y: 99, endPoint x: 22, endPoint y: 97, distance: 147.0
click at [22, 122] on p "andreas@ecombeat.com" at bounding box center [127, 129] width 212 height 15
copy span "andreas@ecombeat.com"
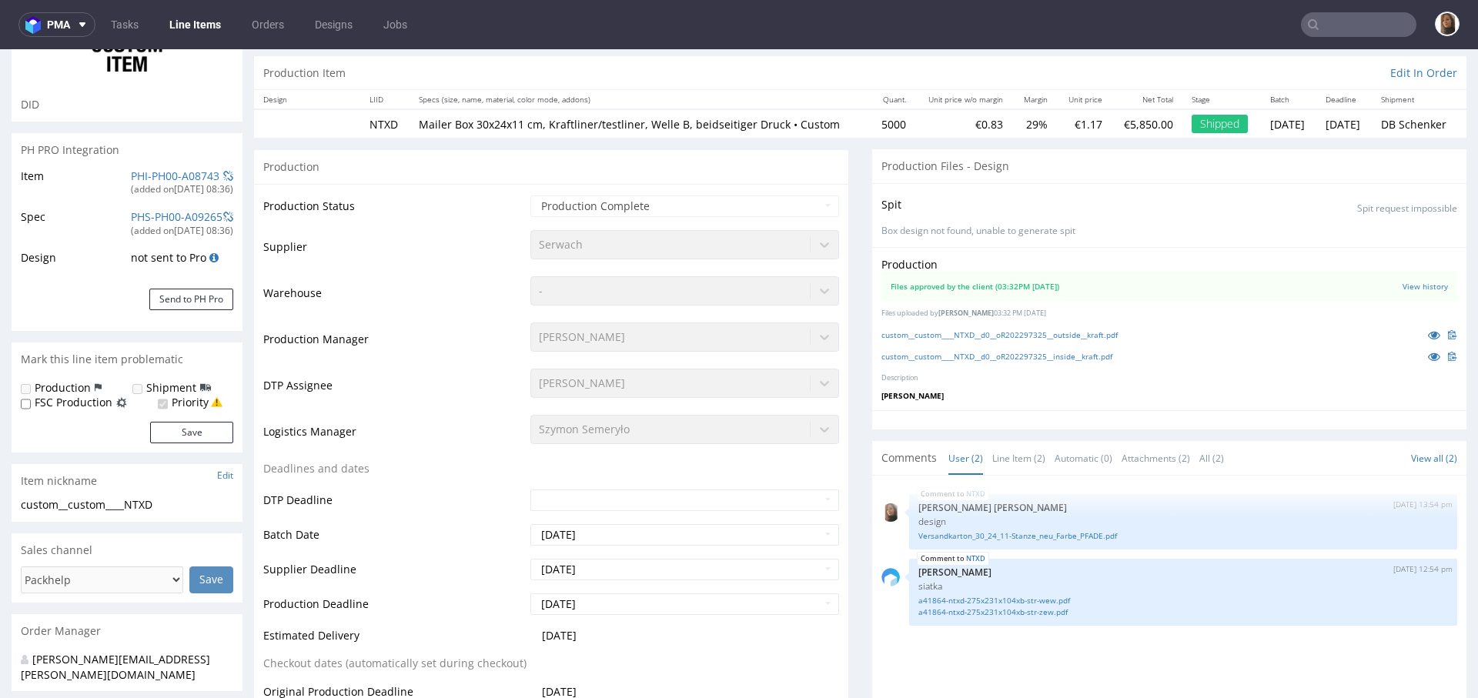
select select "in_progress"
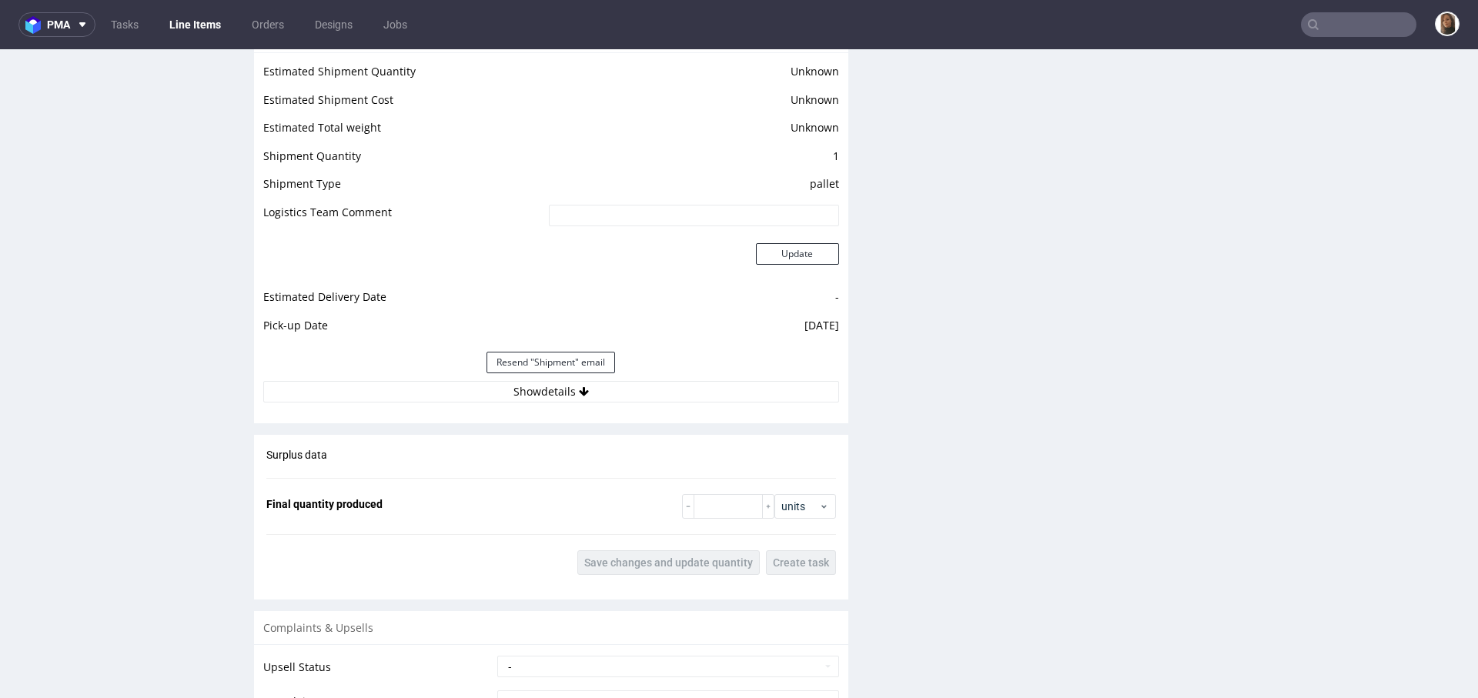
scroll to position [2280, 0]
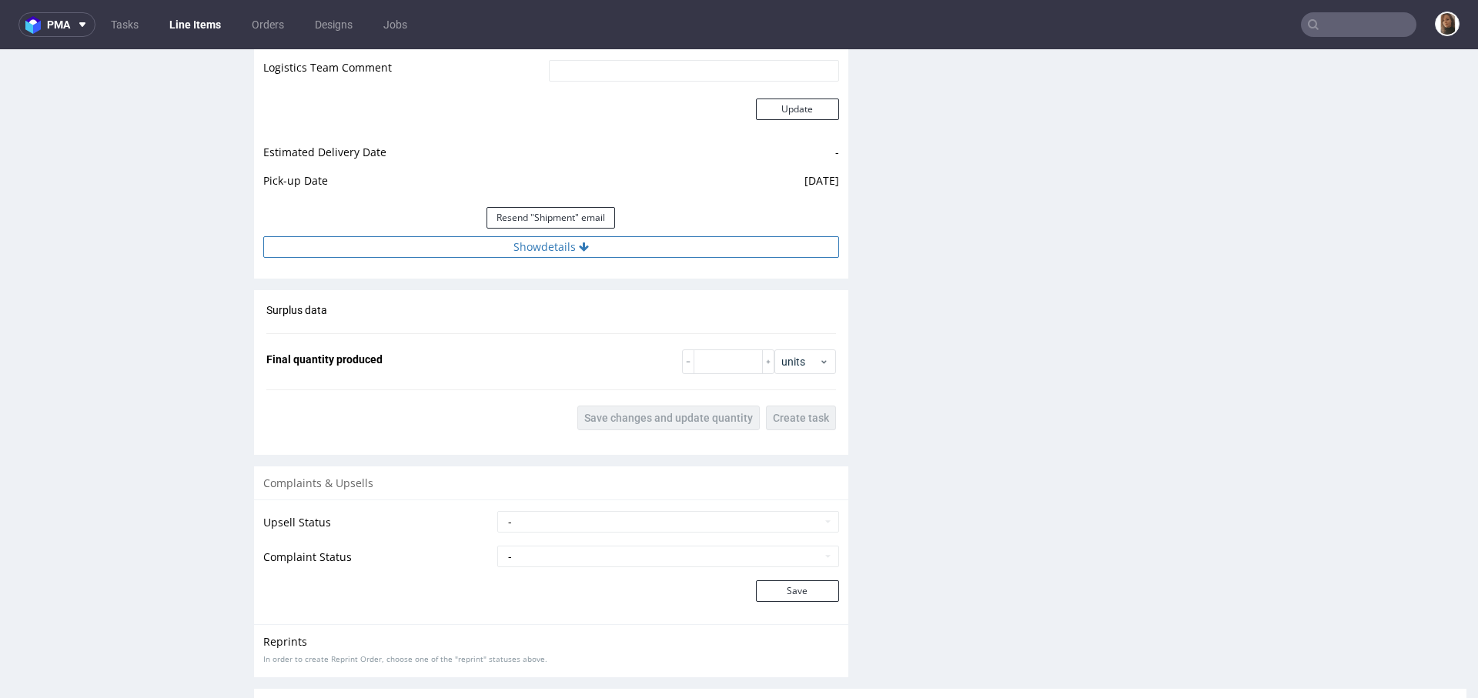
click at [513, 248] on button "Show details" at bounding box center [551, 247] width 576 height 22
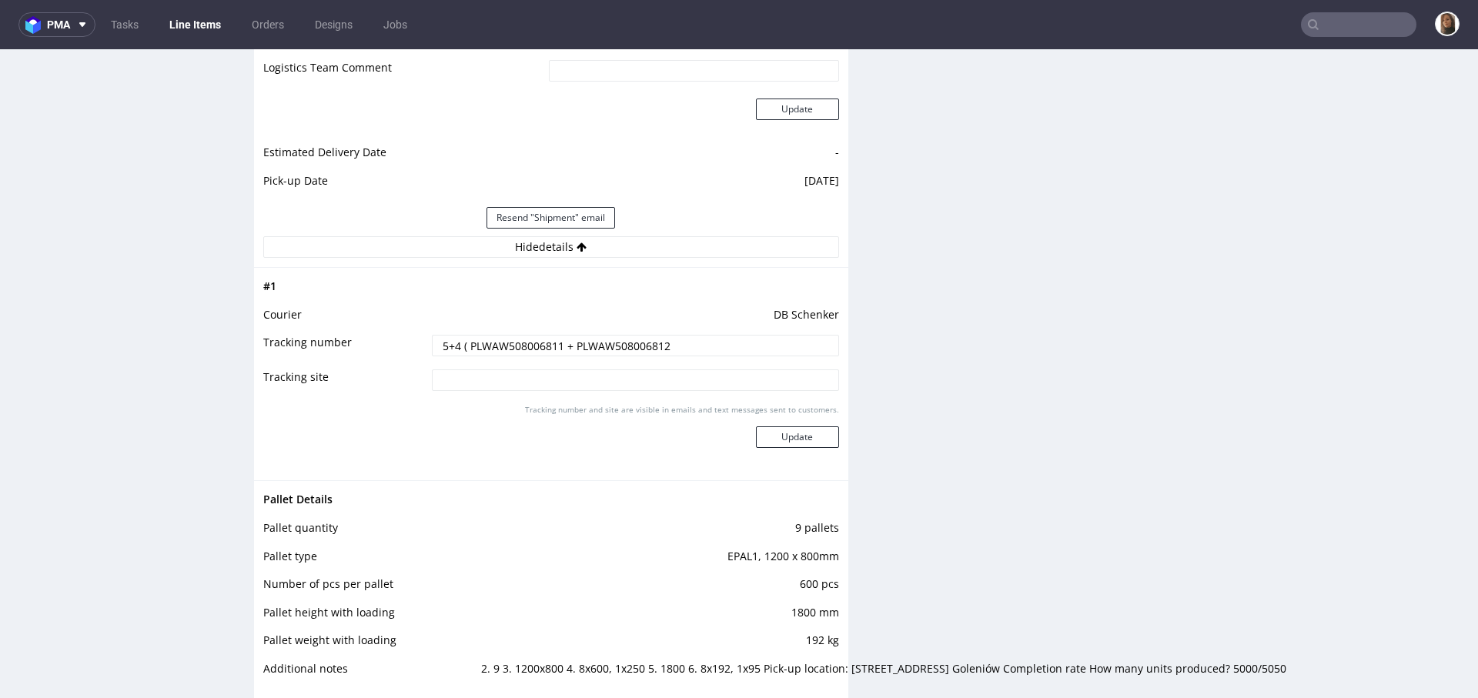
drag, startPoint x: 555, startPoint y: 356, endPoint x: 462, endPoint y: 356, distance: 93.1
click at [462, 356] on input "5+4 ( PLWAW508006811 + PLWAW508006812" at bounding box center [635, 346] width 407 height 22
drag, startPoint x: 568, startPoint y: 357, endPoint x: 723, endPoint y: 355, distance: 154.7
click at [723, 355] on input "5+4 ( PLWAW508006811 + PLWAW508006812" at bounding box center [635, 346] width 407 height 22
click at [1322, 22] on input "text" at bounding box center [1358, 24] width 115 height 25
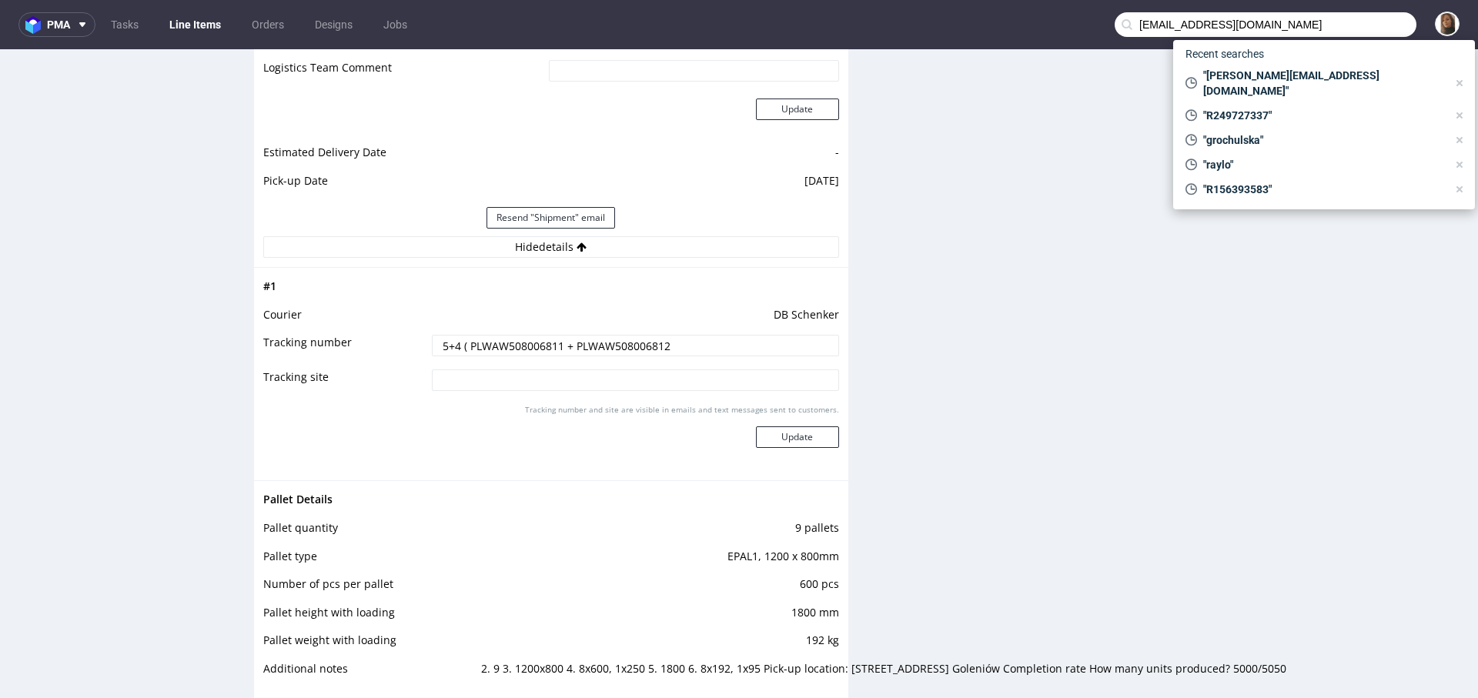
type input "eoin@heytipple.com"
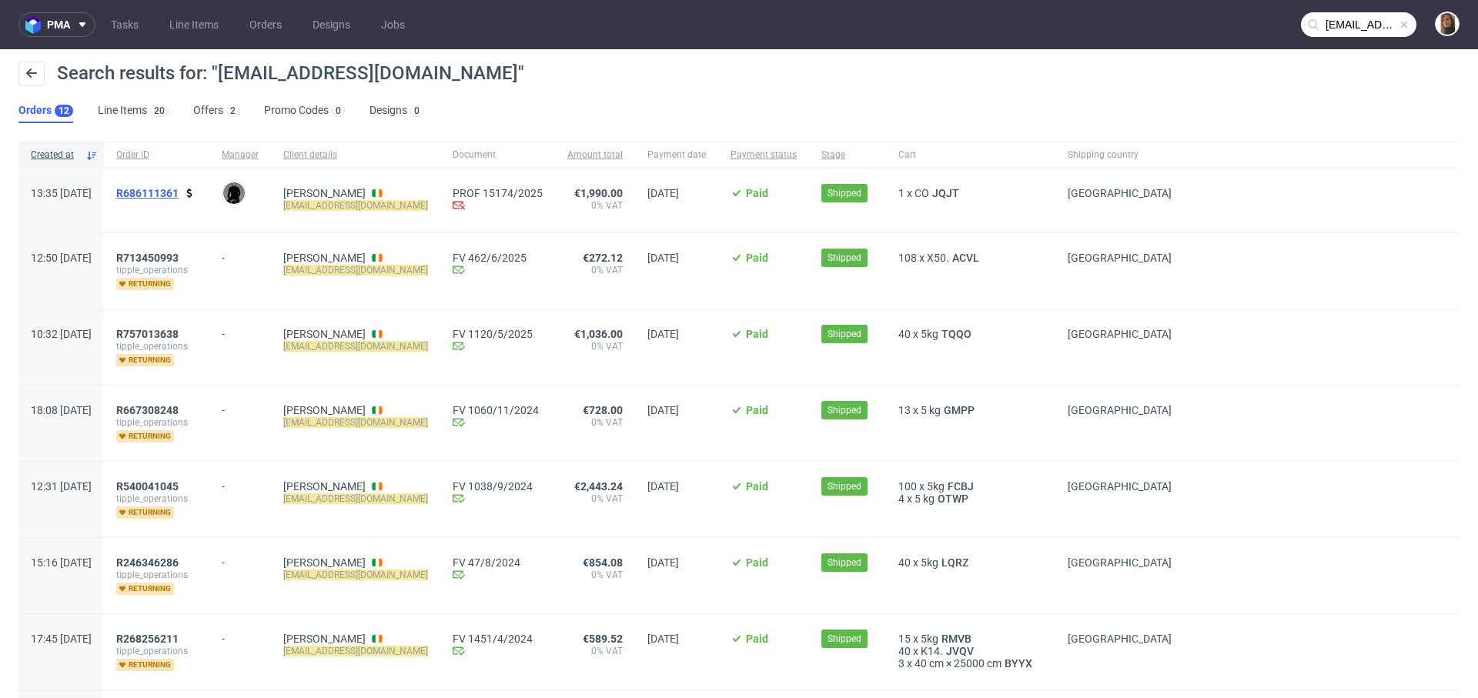
click at [179, 193] on span "R686111361" at bounding box center [147, 193] width 62 height 12
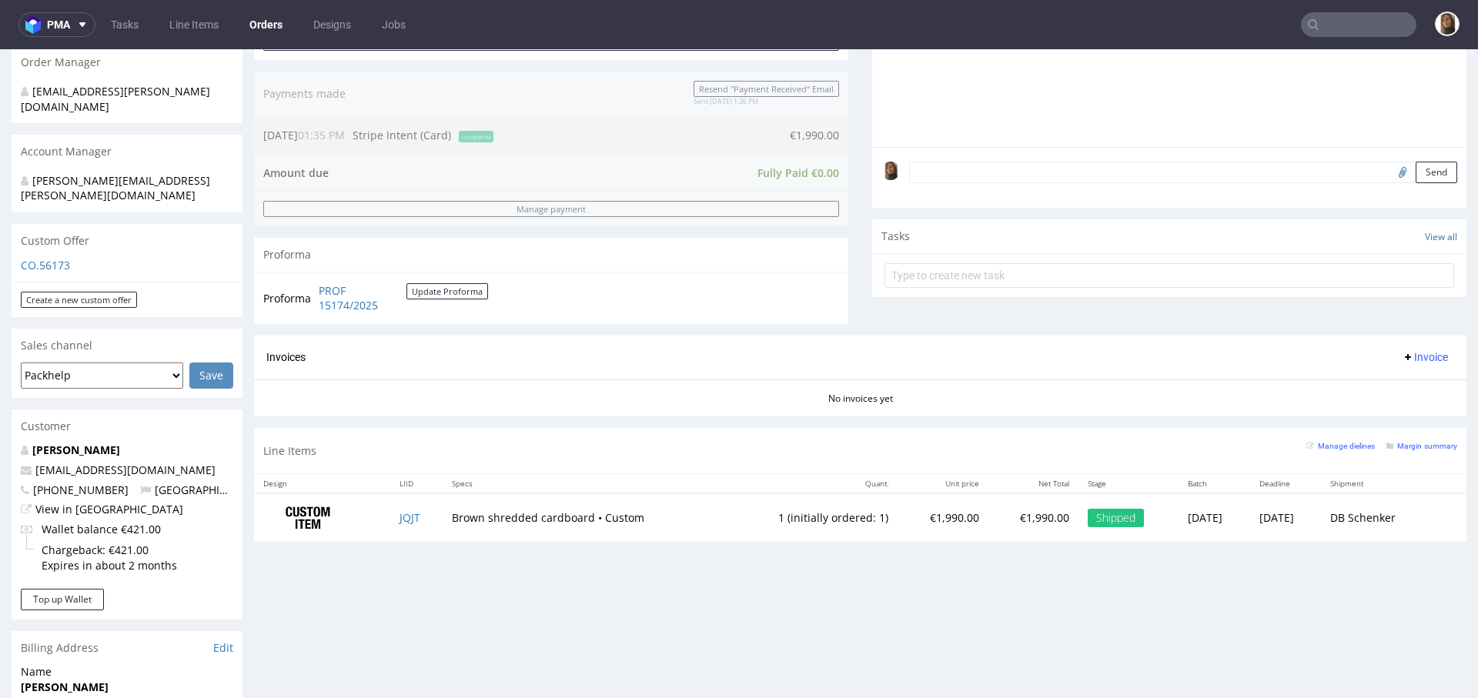
scroll to position [550, 0]
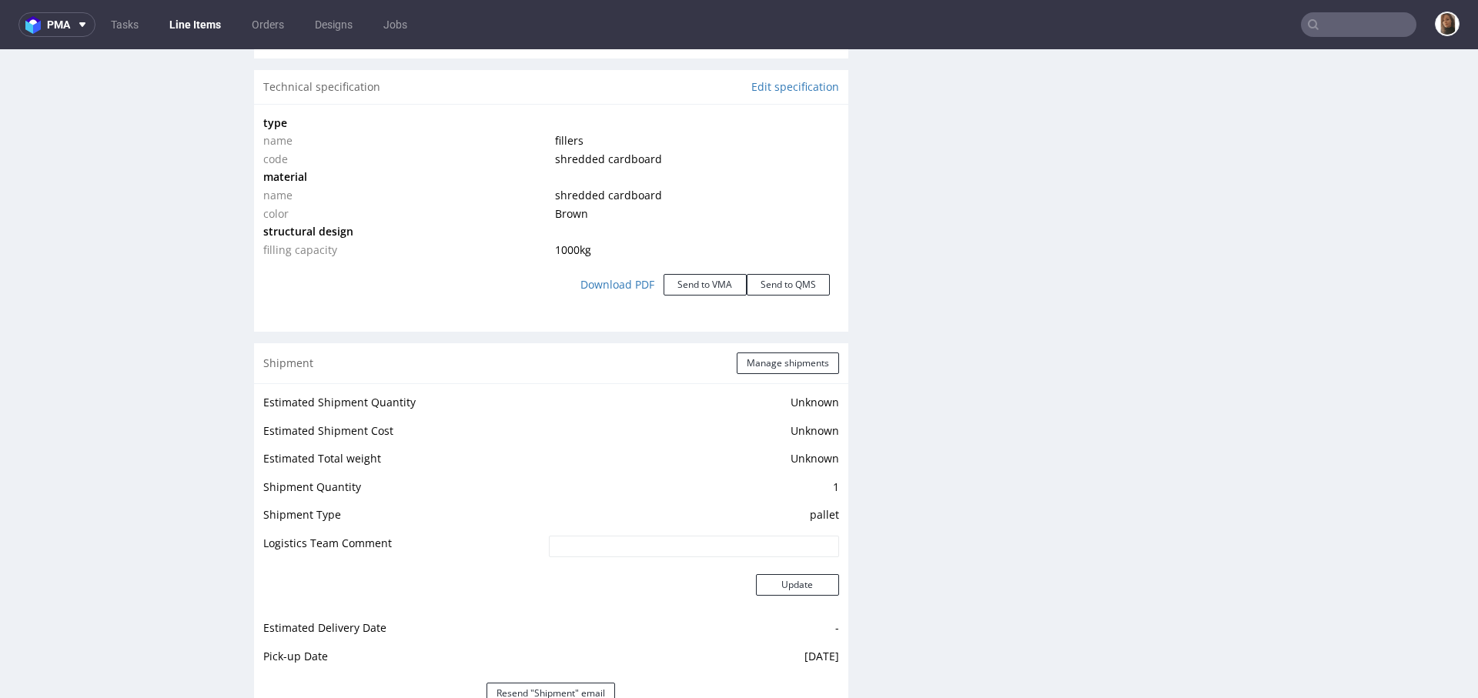
scroll to position [1598, 0]
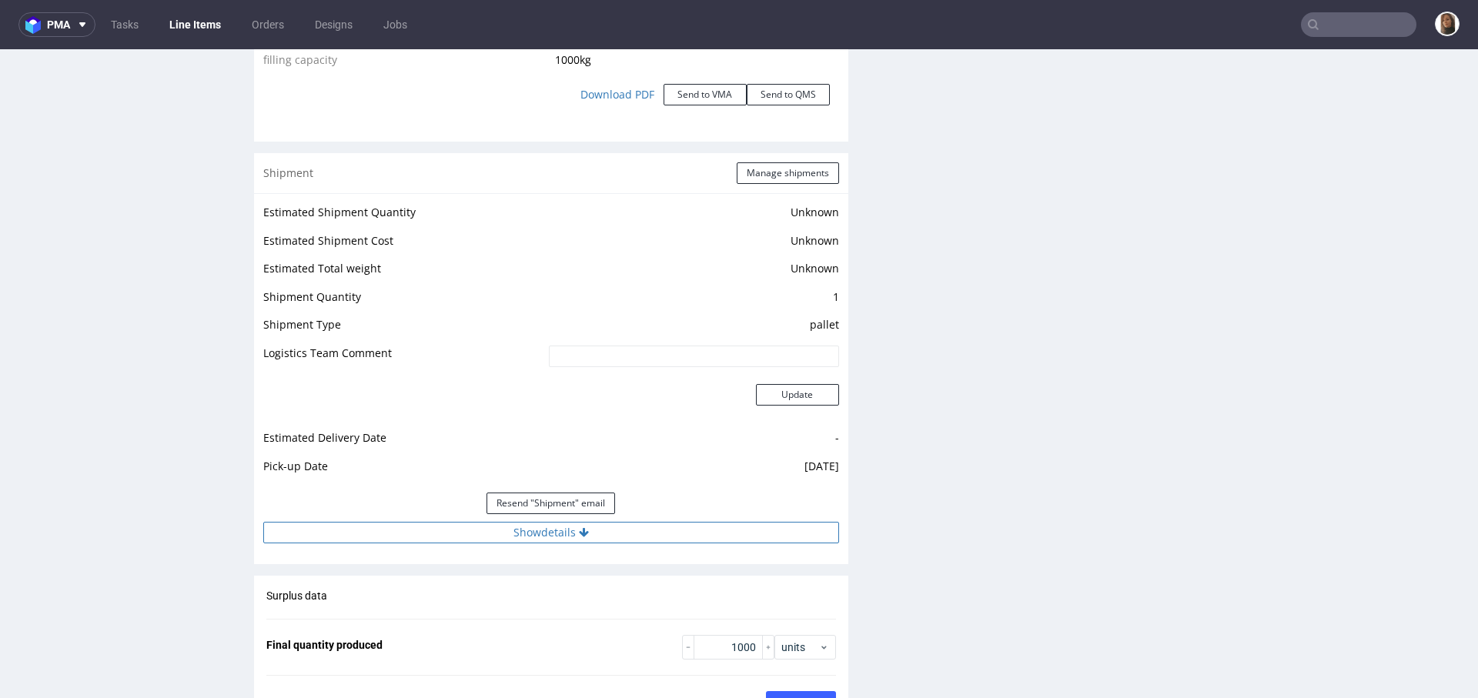
click at [522, 524] on button "Show details" at bounding box center [551, 533] width 576 height 22
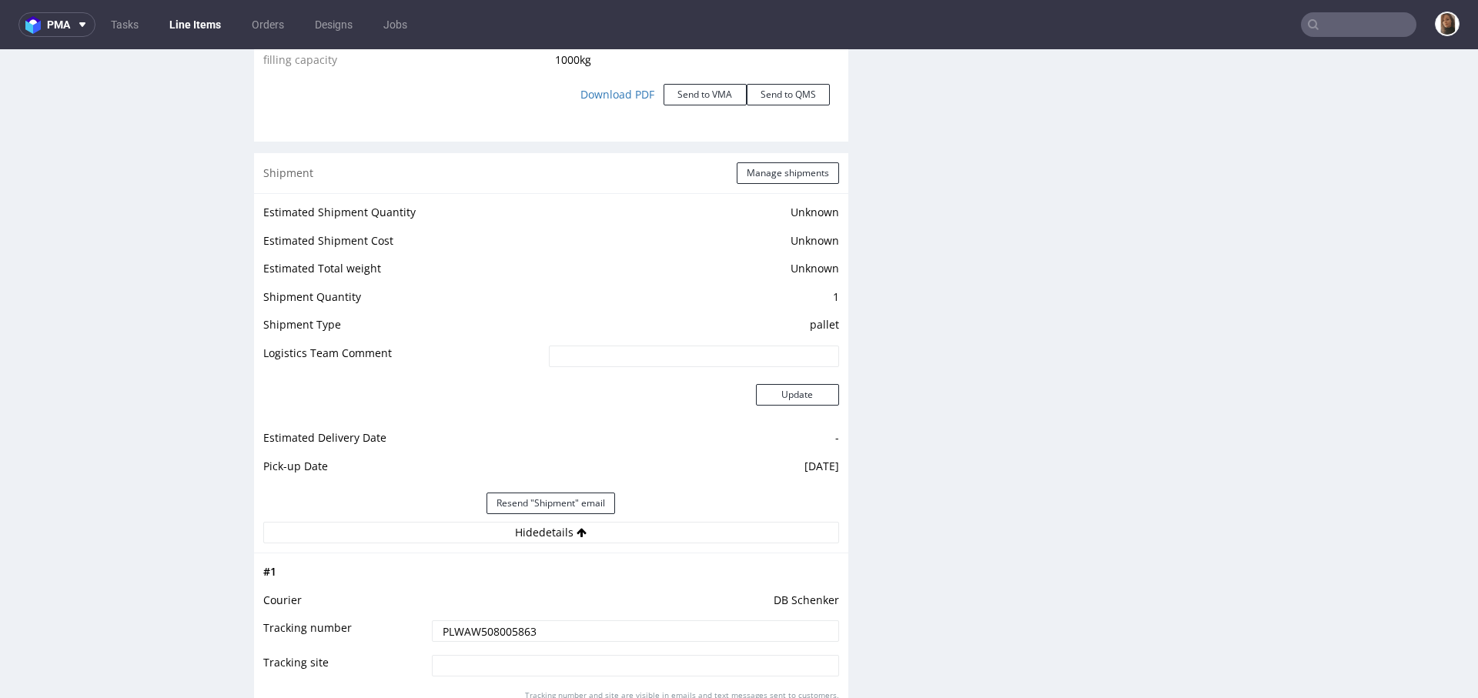
drag, startPoint x: 541, startPoint y: 630, endPoint x: 360, endPoint y: 630, distance: 180.9
click at [359, 630] on tr "Tracking number PLWAW508005863" at bounding box center [551, 636] width 576 height 35
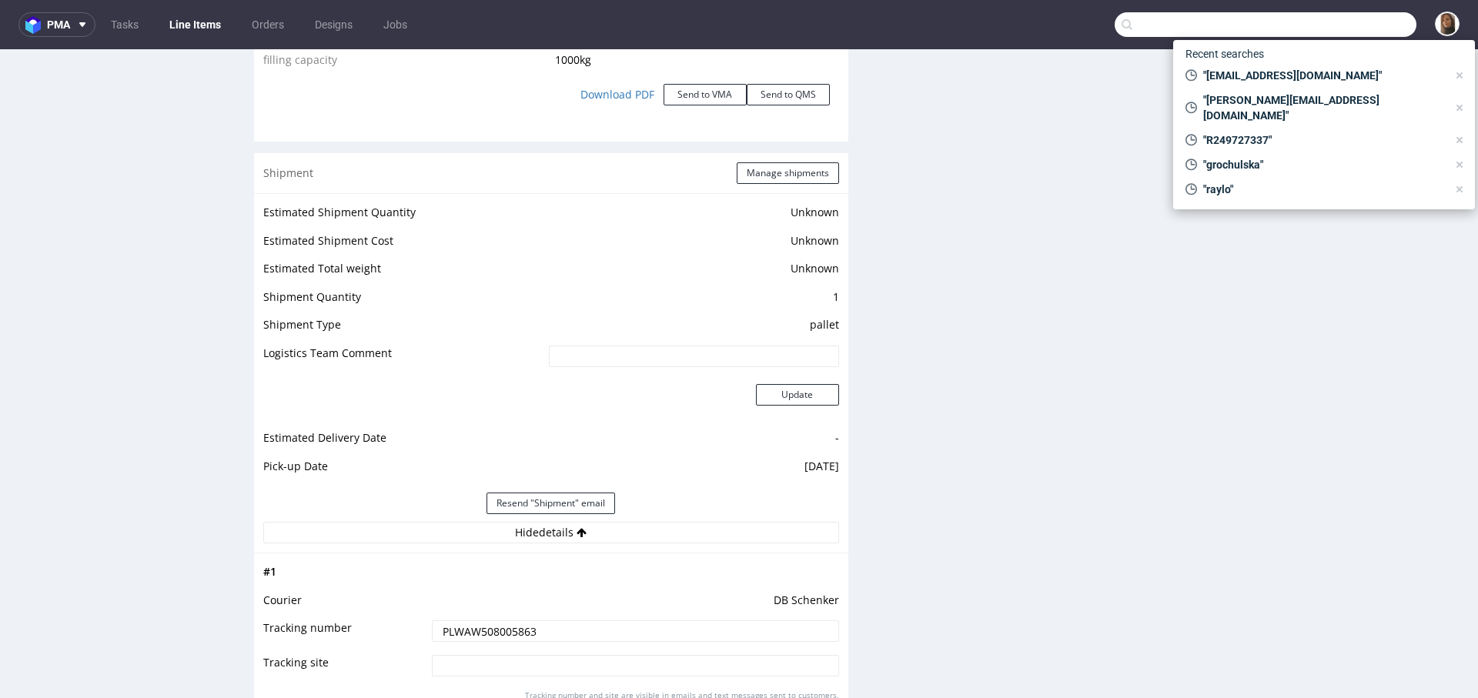
click at [1328, 19] on input "text" at bounding box center [1266, 24] width 302 height 25
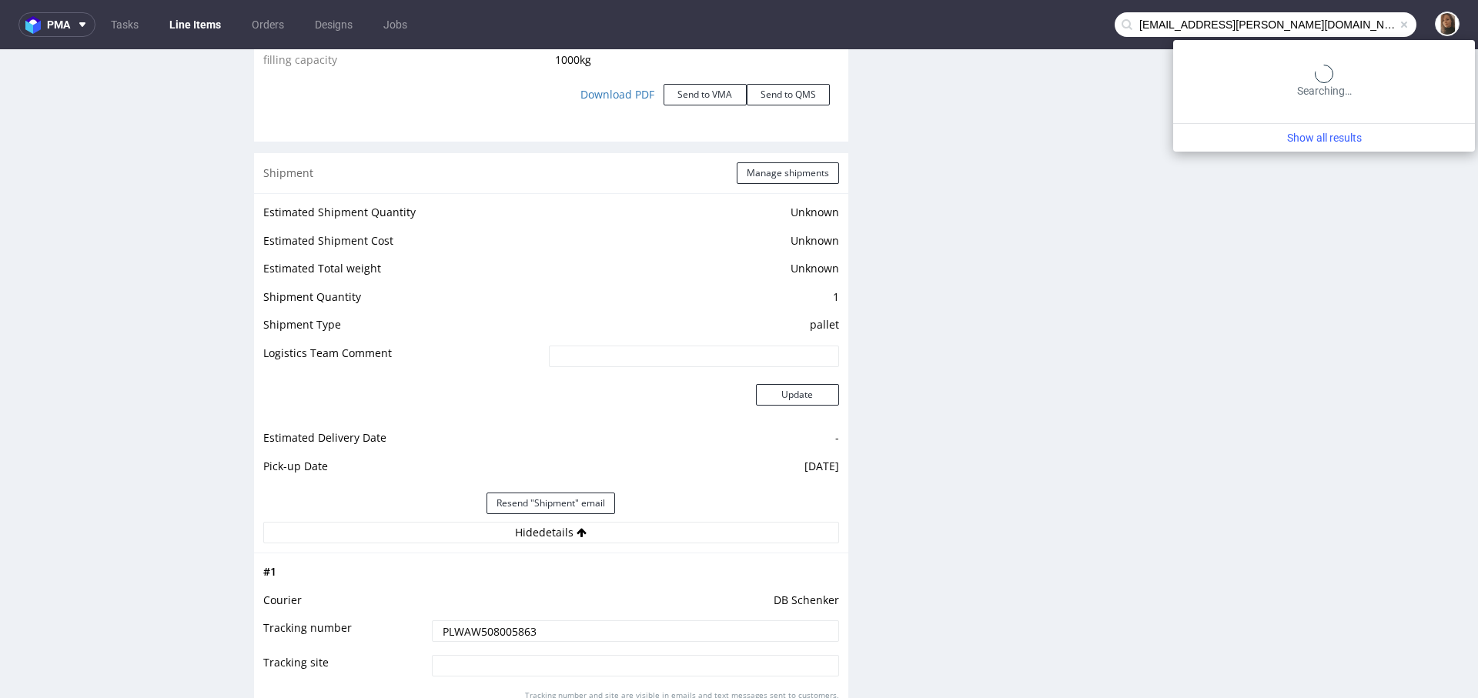
type input "vidrizi@sinani.de"
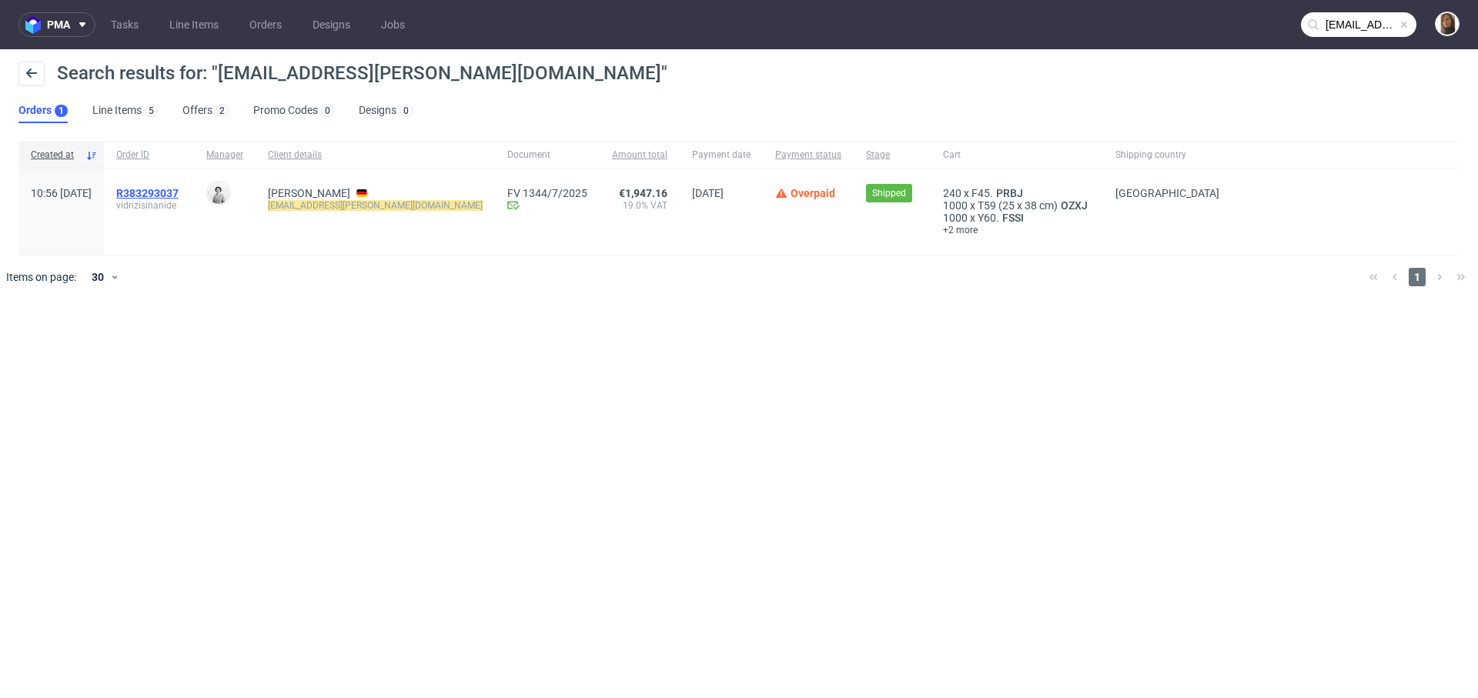
click at [164, 192] on span "R383293037" at bounding box center [147, 193] width 62 height 12
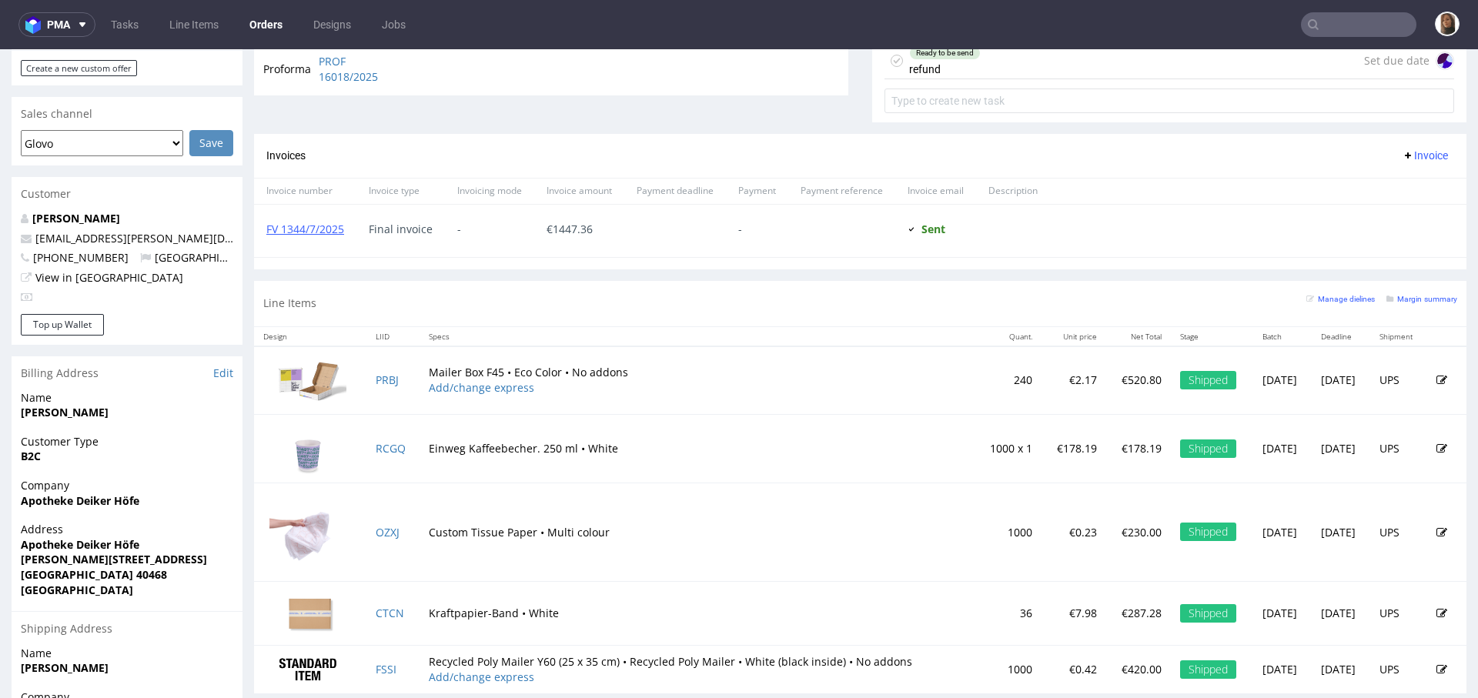
scroll to position [628, 0]
click at [307, 222] on link "FV 1344/7/2025" at bounding box center [305, 229] width 78 height 15
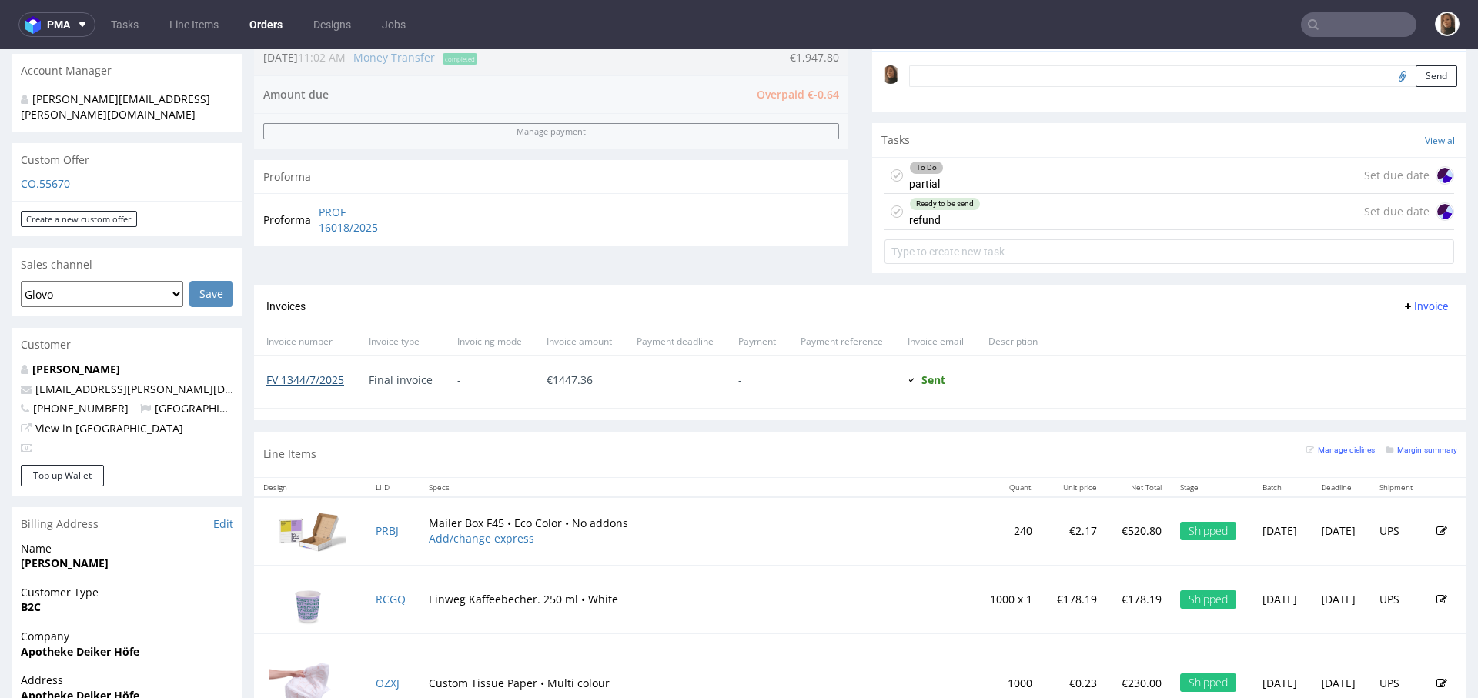
scroll to position [756, 0]
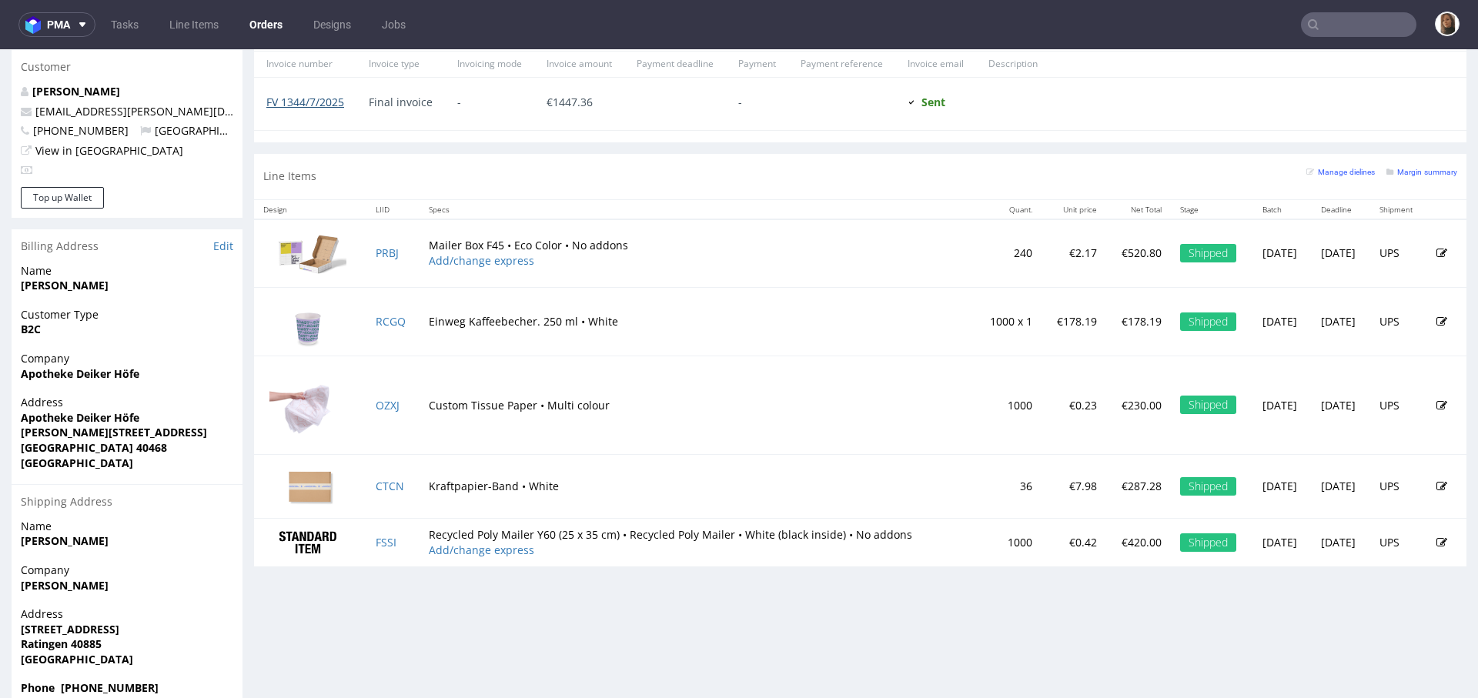
click at [297, 97] on link "FV 1344/7/2025" at bounding box center [305, 102] width 78 height 15
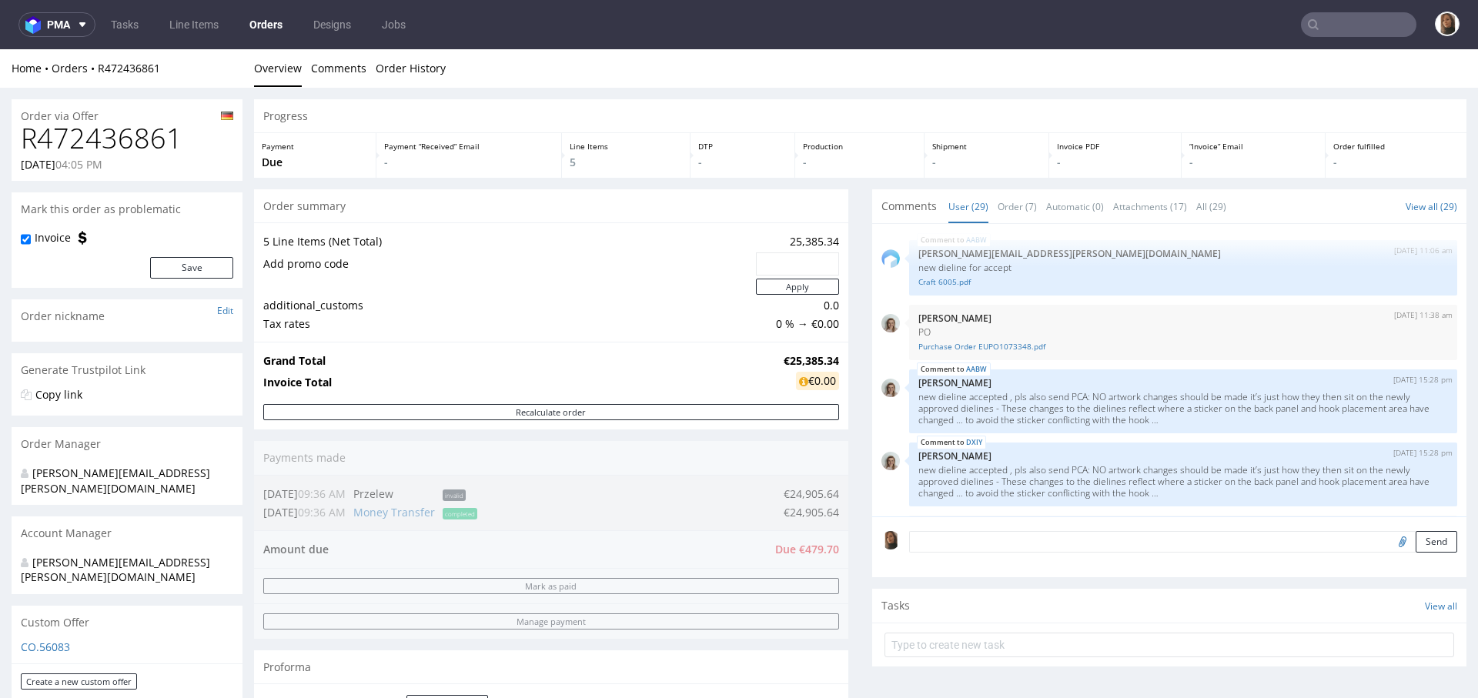
scroll to position [622, 0]
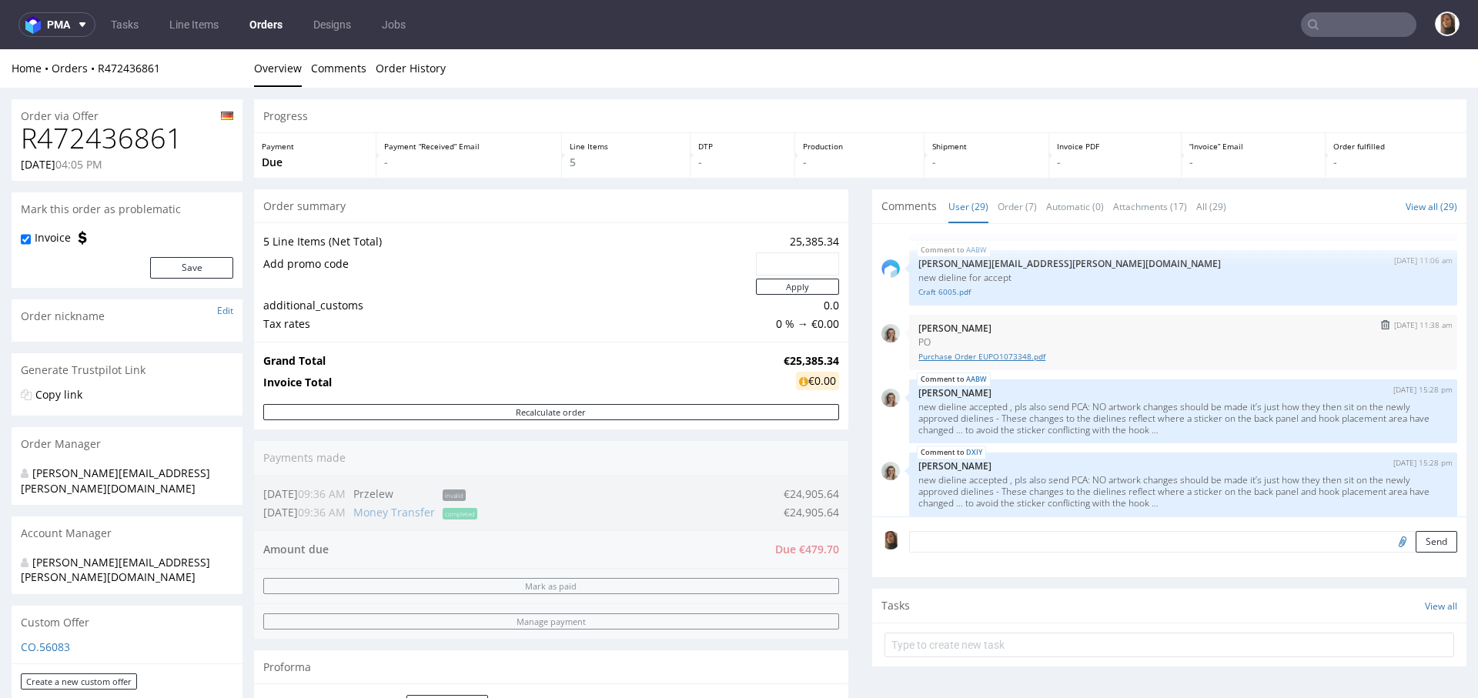
click at [1002, 352] on link "Purchase Order EUPO1073348.pdf" at bounding box center [1183, 357] width 530 height 12
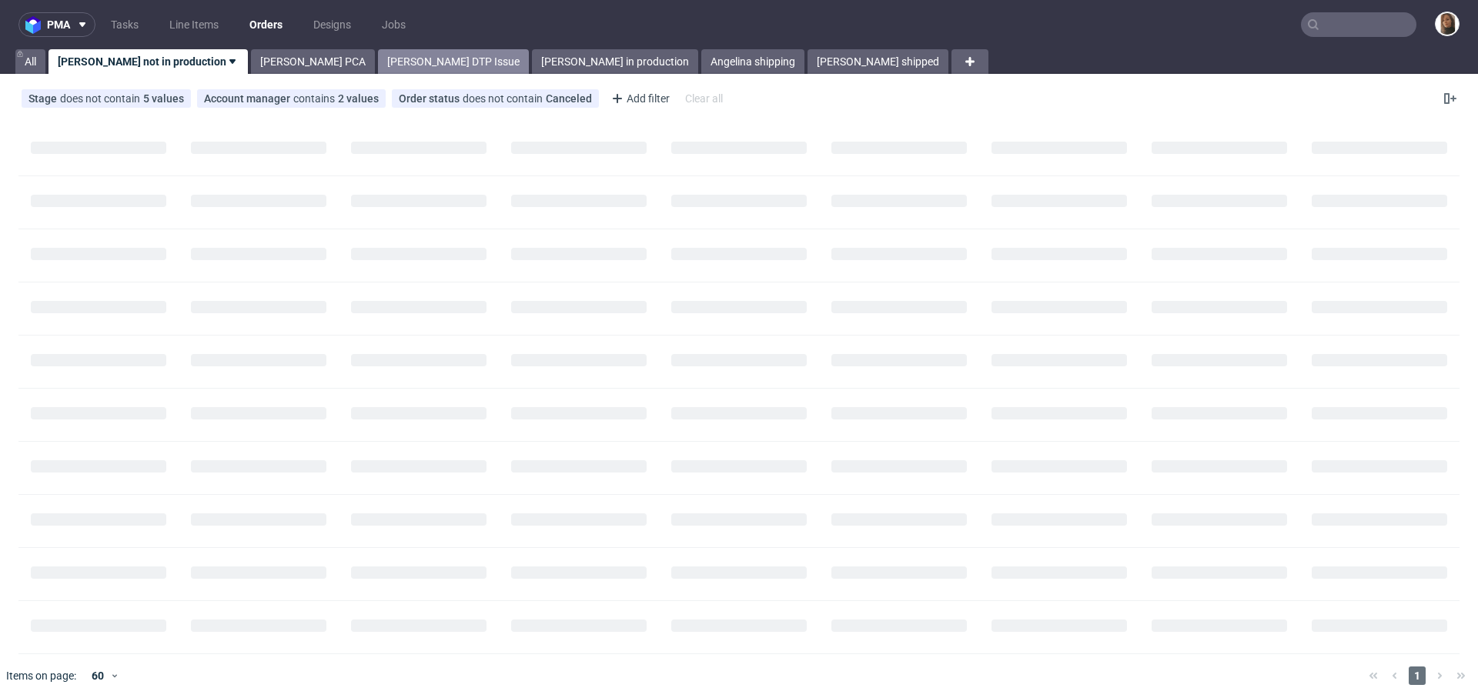
click at [389, 55] on link "[PERSON_NAME] DTP Issue" at bounding box center [453, 61] width 151 height 25
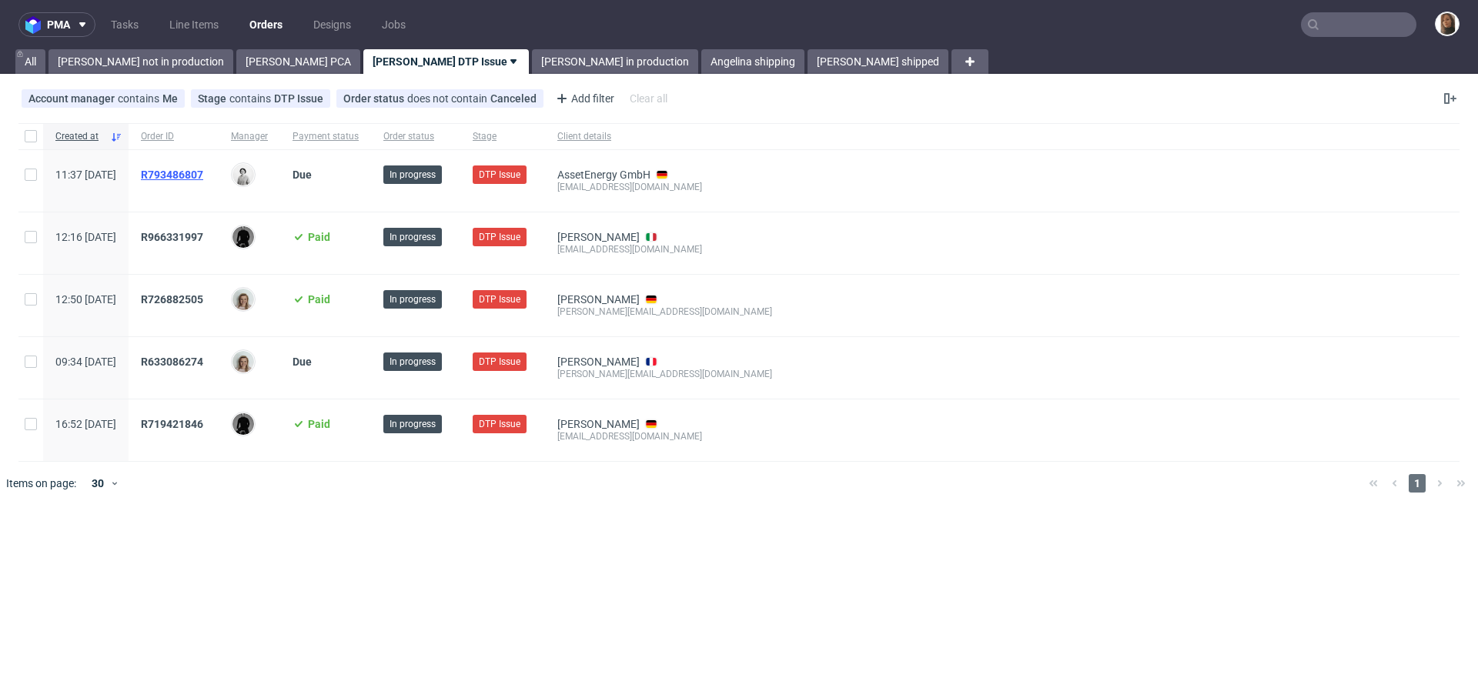
click at [192, 171] on span "R793486807" at bounding box center [172, 175] width 62 height 12
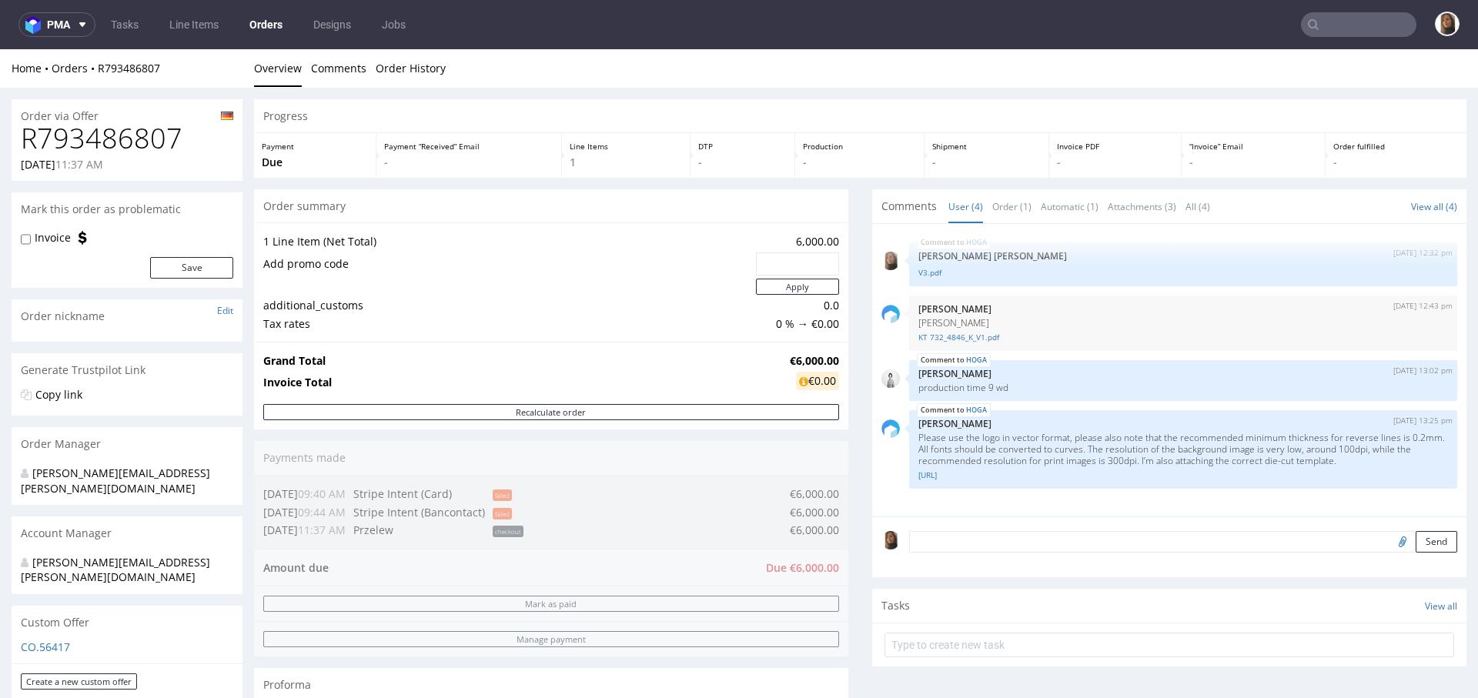
click at [272, 28] on link "Orders" at bounding box center [266, 24] width 52 height 25
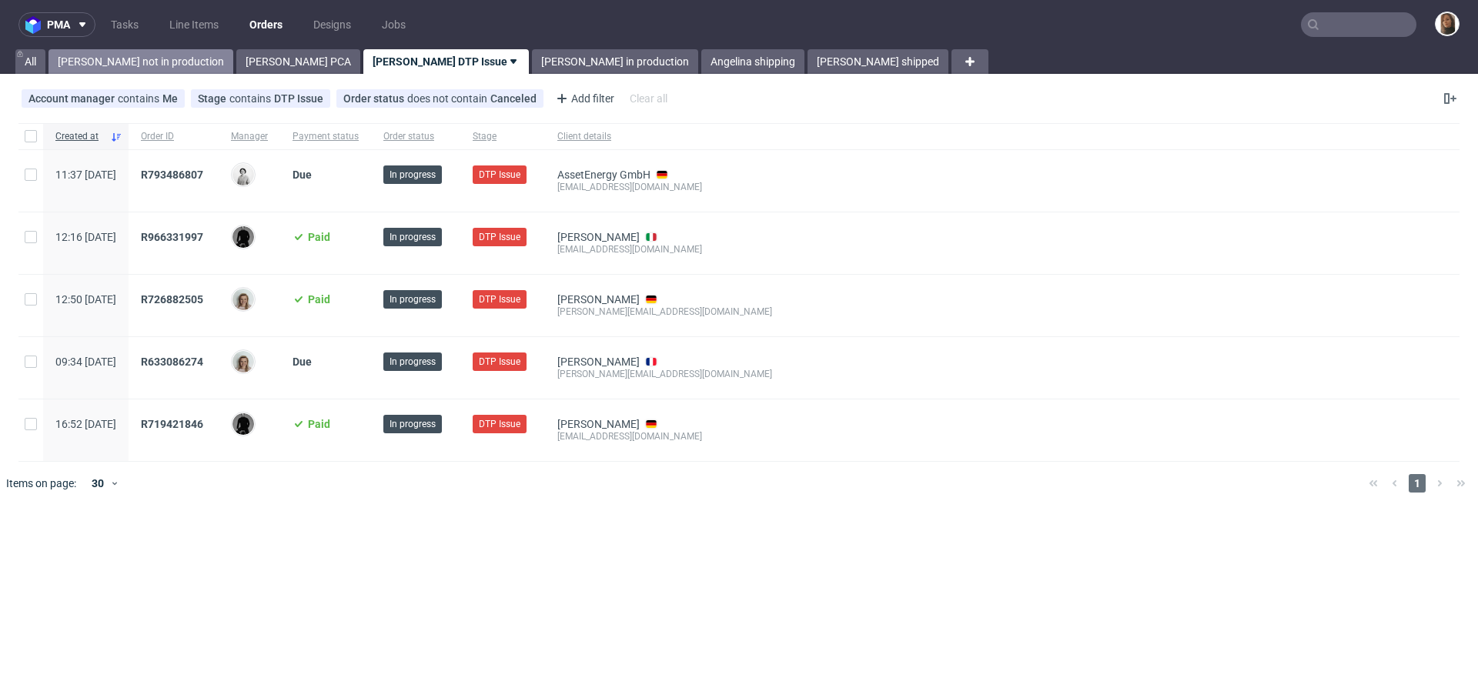
click at [100, 55] on link "Angelina not in production" at bounding box center [140, 61] width 185 height 25
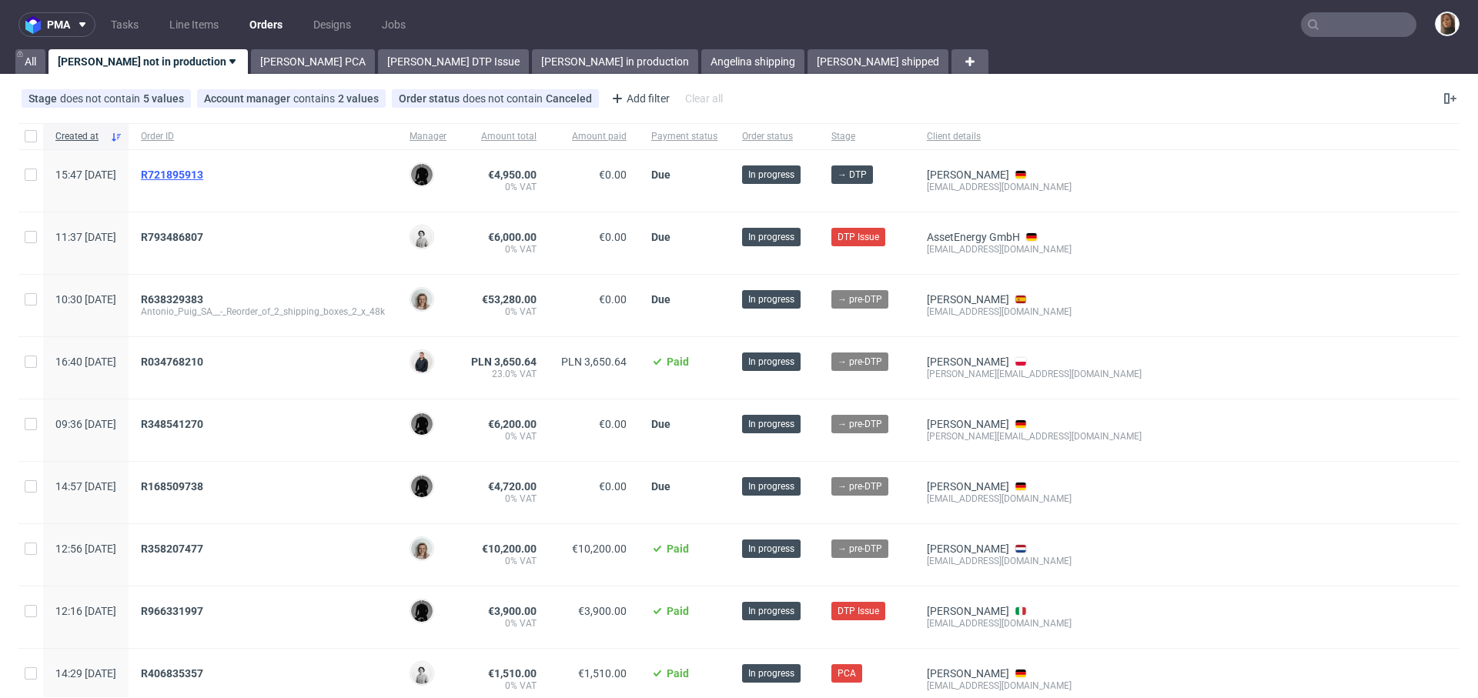
click at [203, 169] on span "R721895913" at bounding box center [172, 175] width 62 height 12
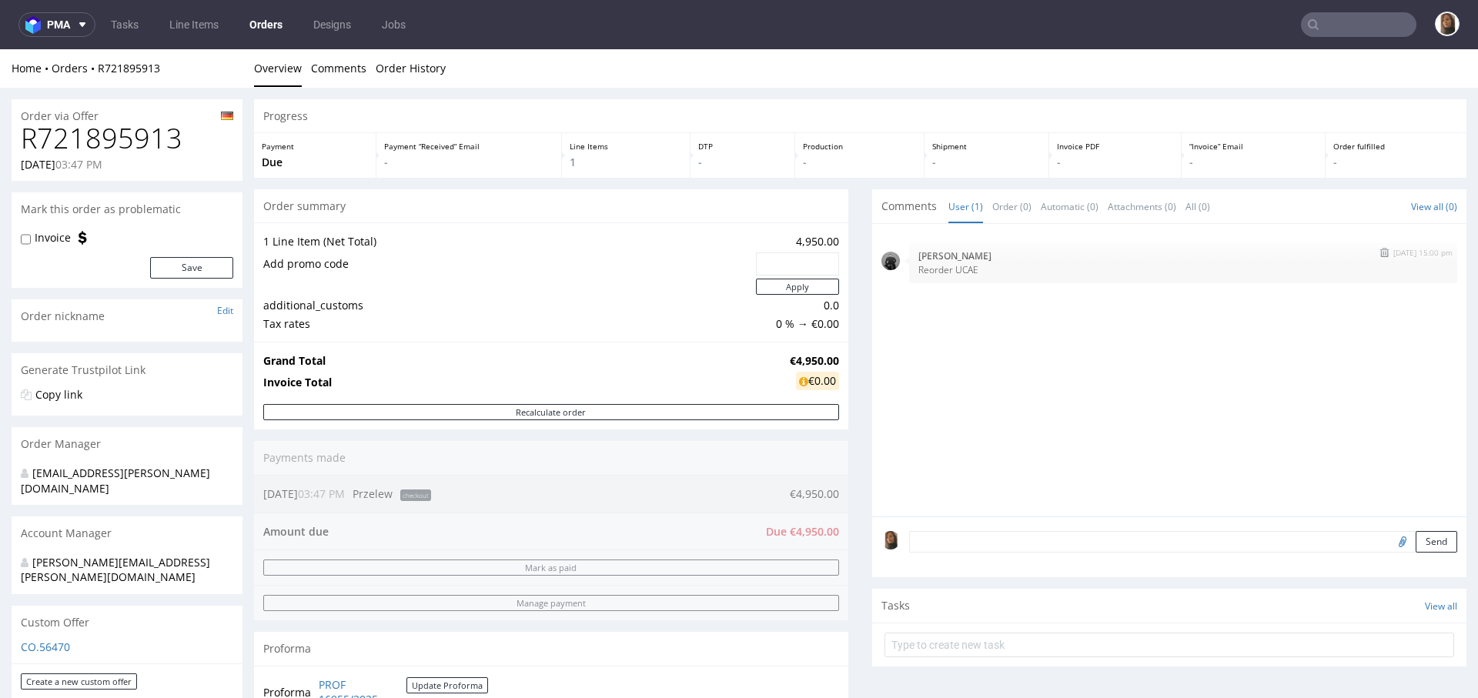
click at [950, 269] on p "Reorder UCAE" at bounding box center [1183, 270] width 530 height 12
copy p "UCAE"
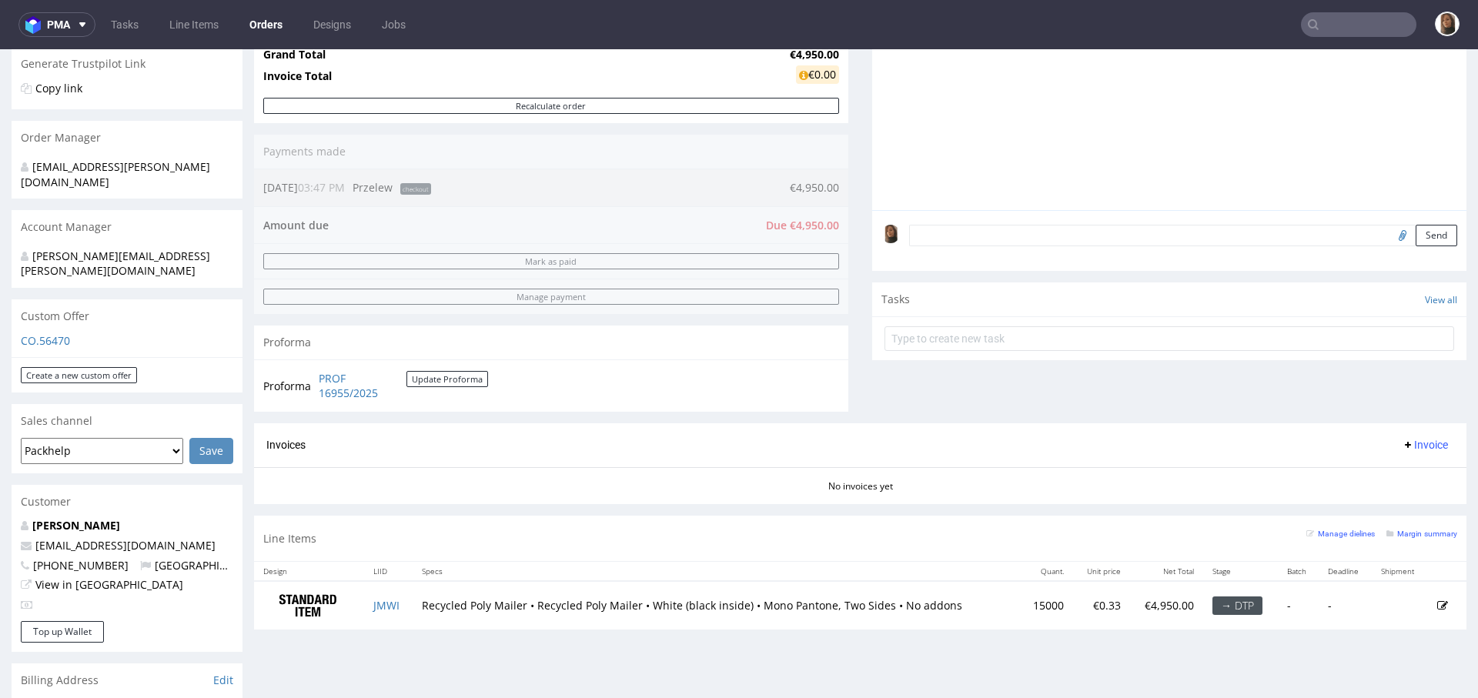
scroll to position [331, 0]
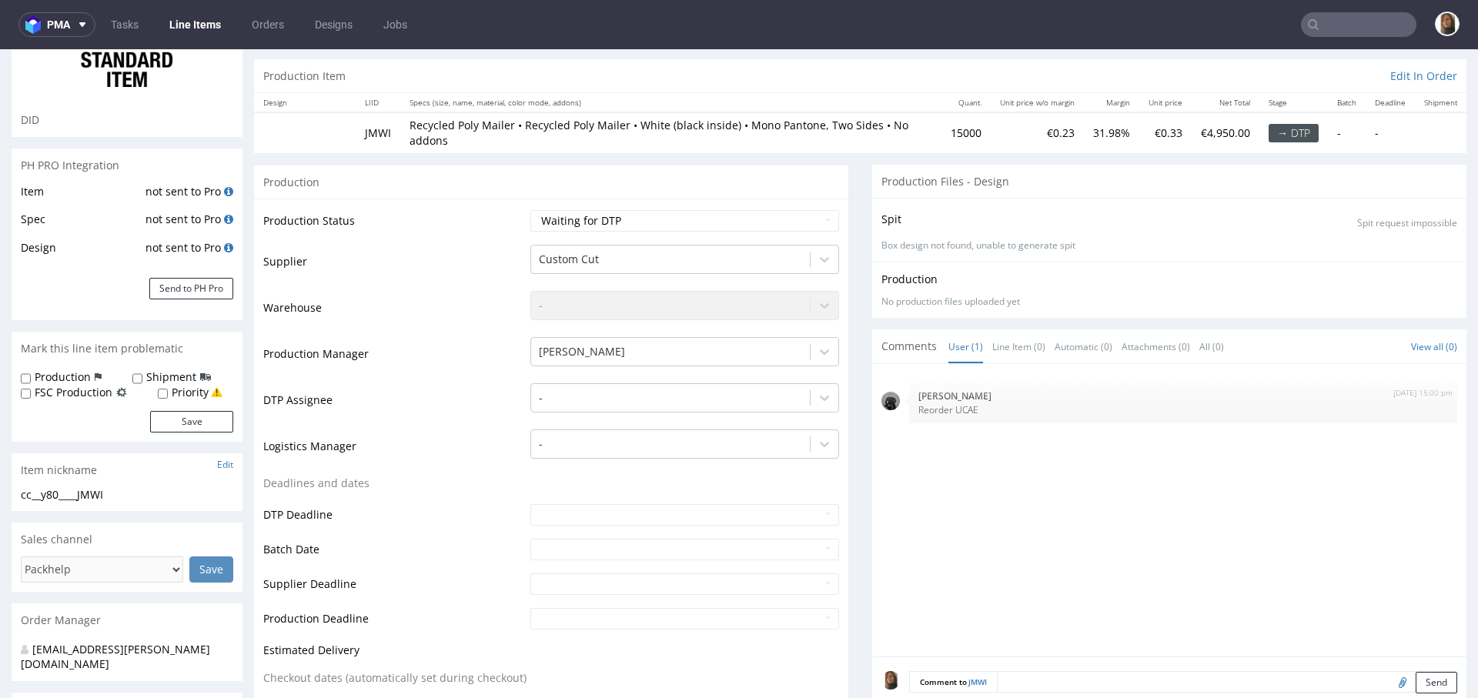
scroll to position [278, 0]
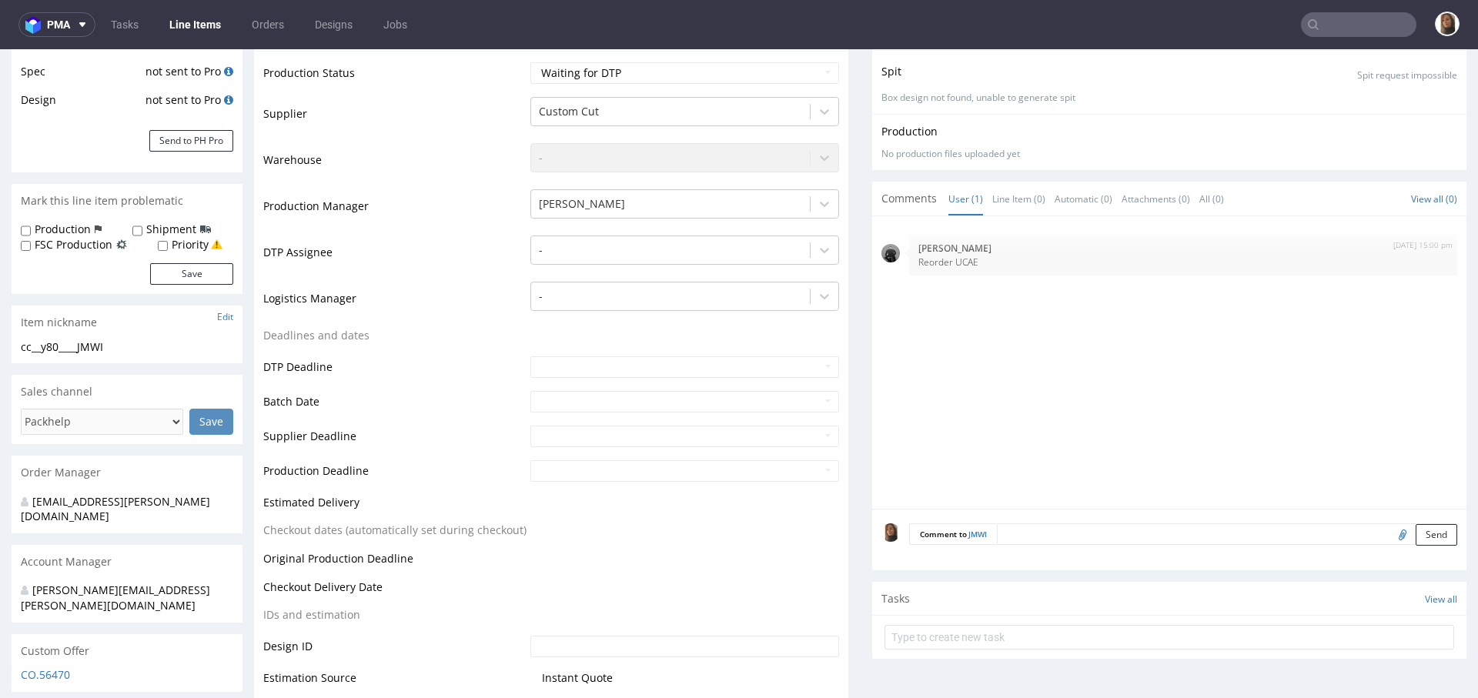
click at [1018, 526] on textarea at bounding box center [1227, 534] width 460 height 22
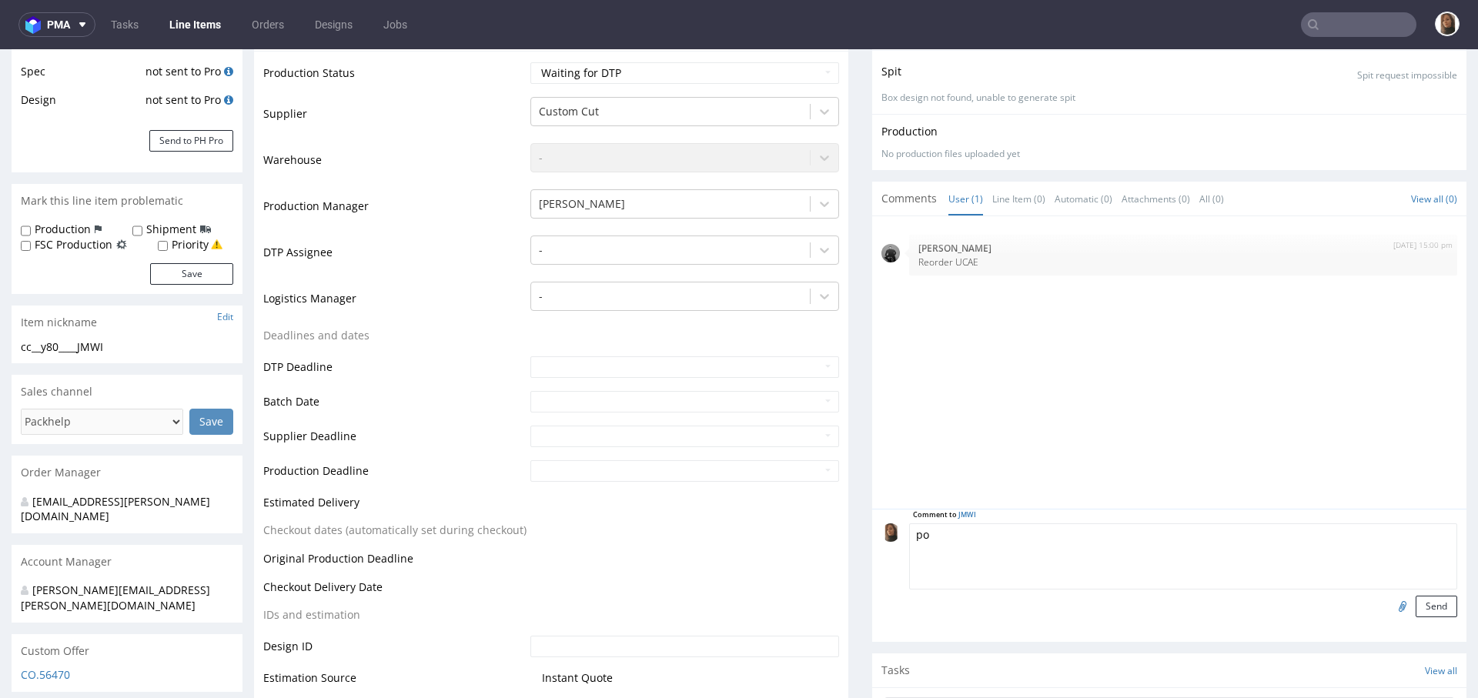
type textarea "p"
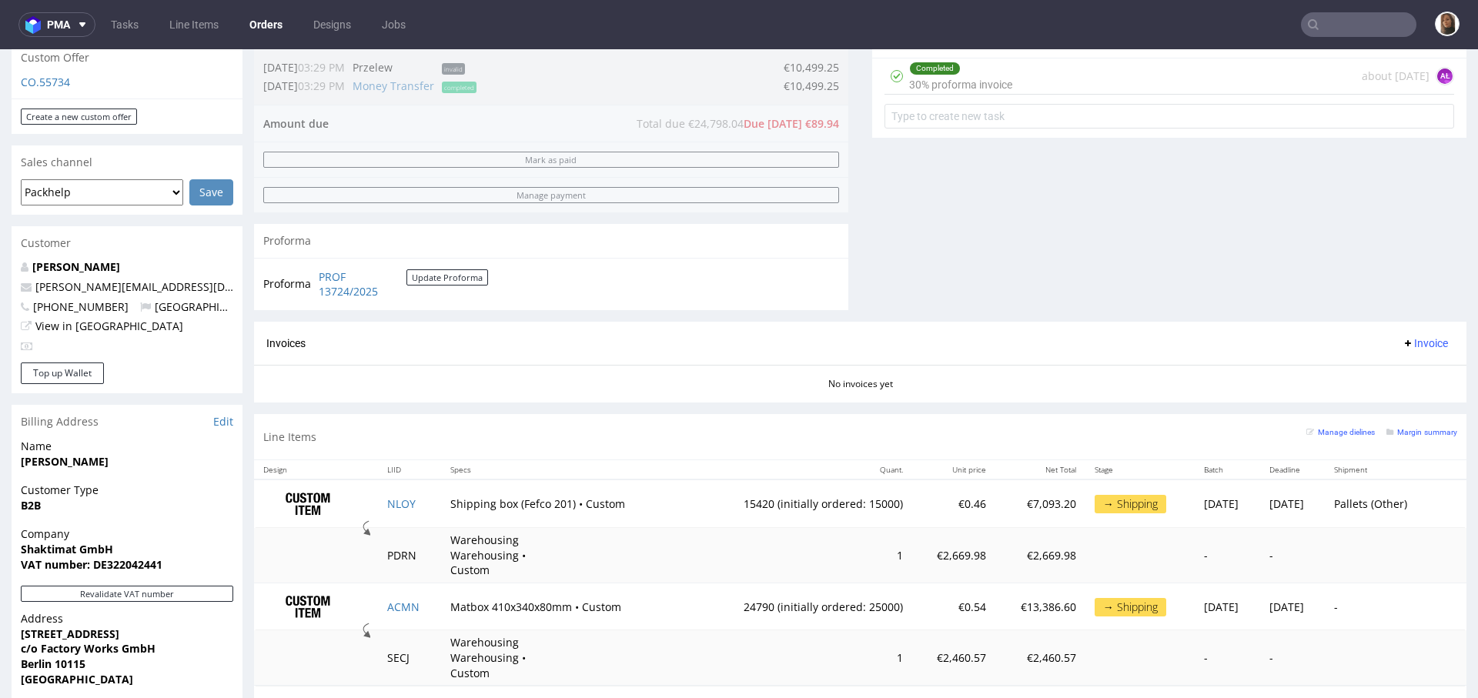
scroll to position [650, 0]
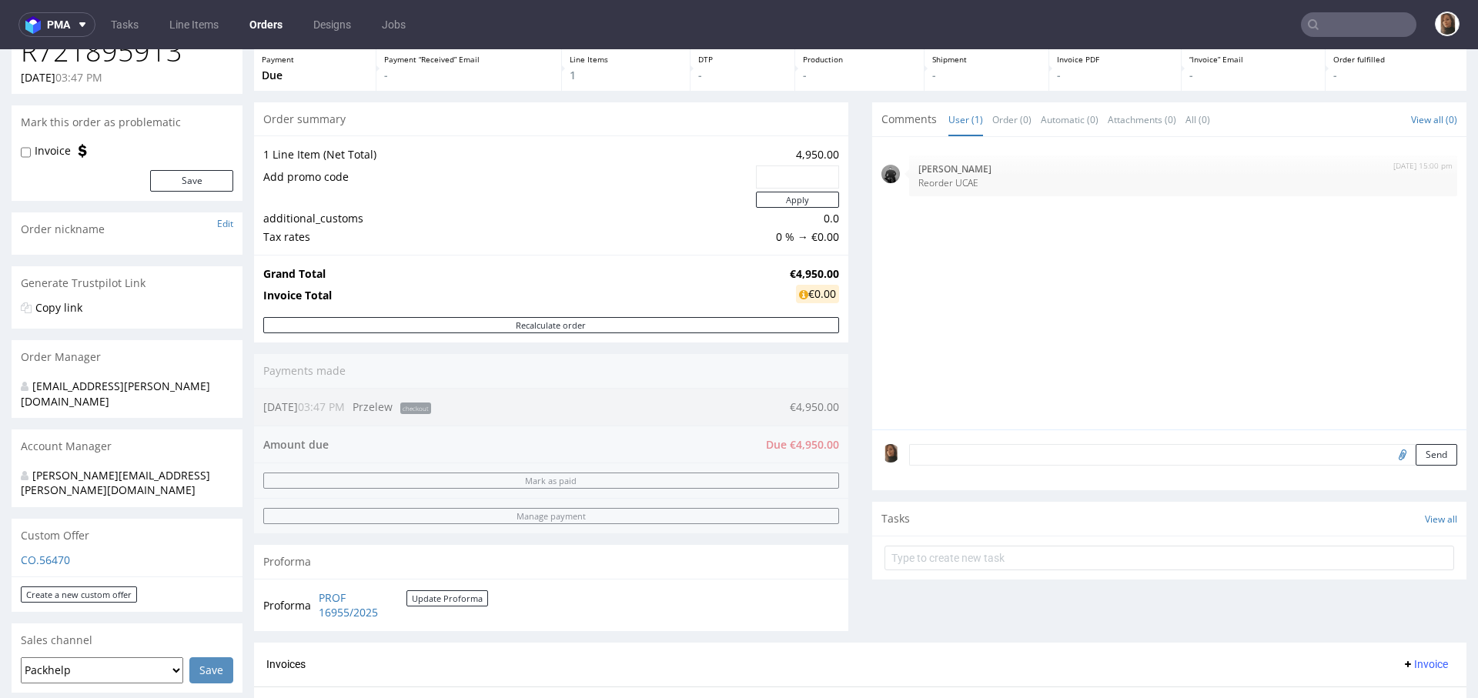
scroll to position [174, 0]
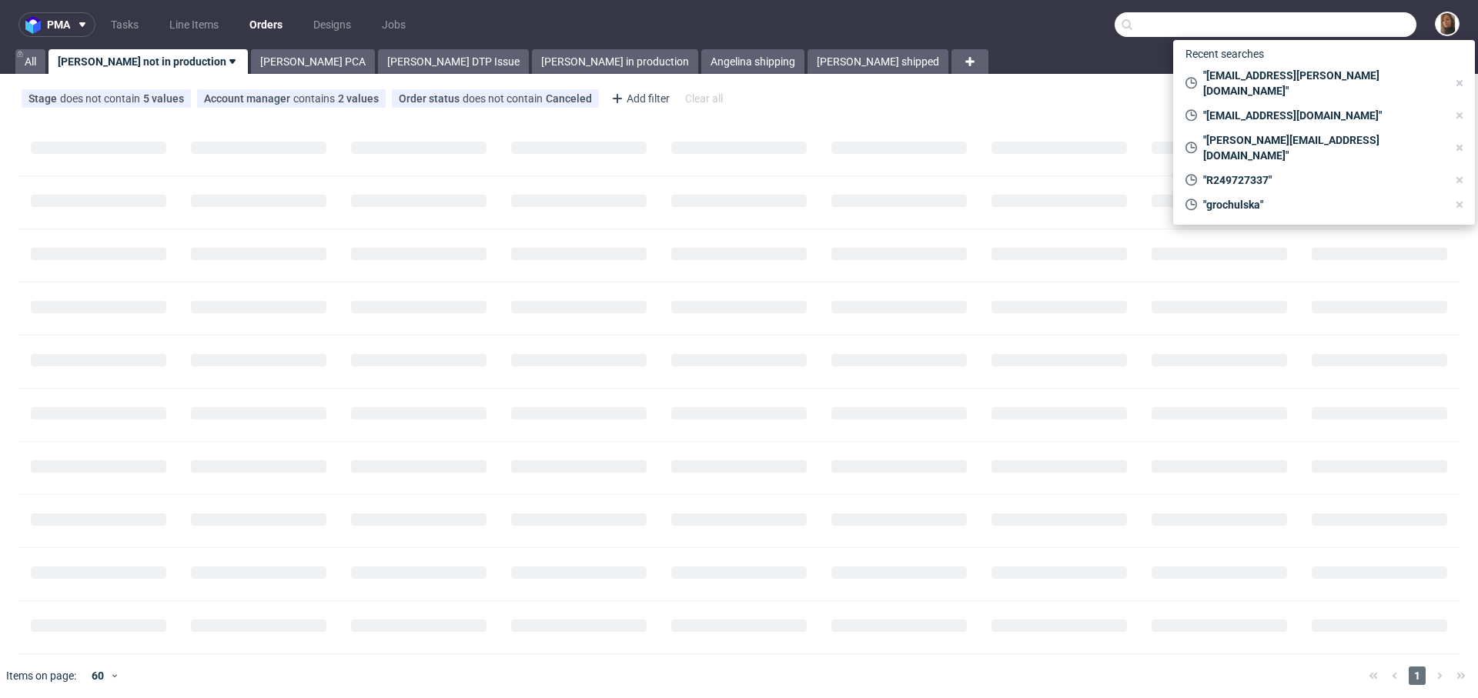
click at [1394, 22] on input "text" at bounding box center [1266, 24] width 302 height 25
paste input "UCAE"
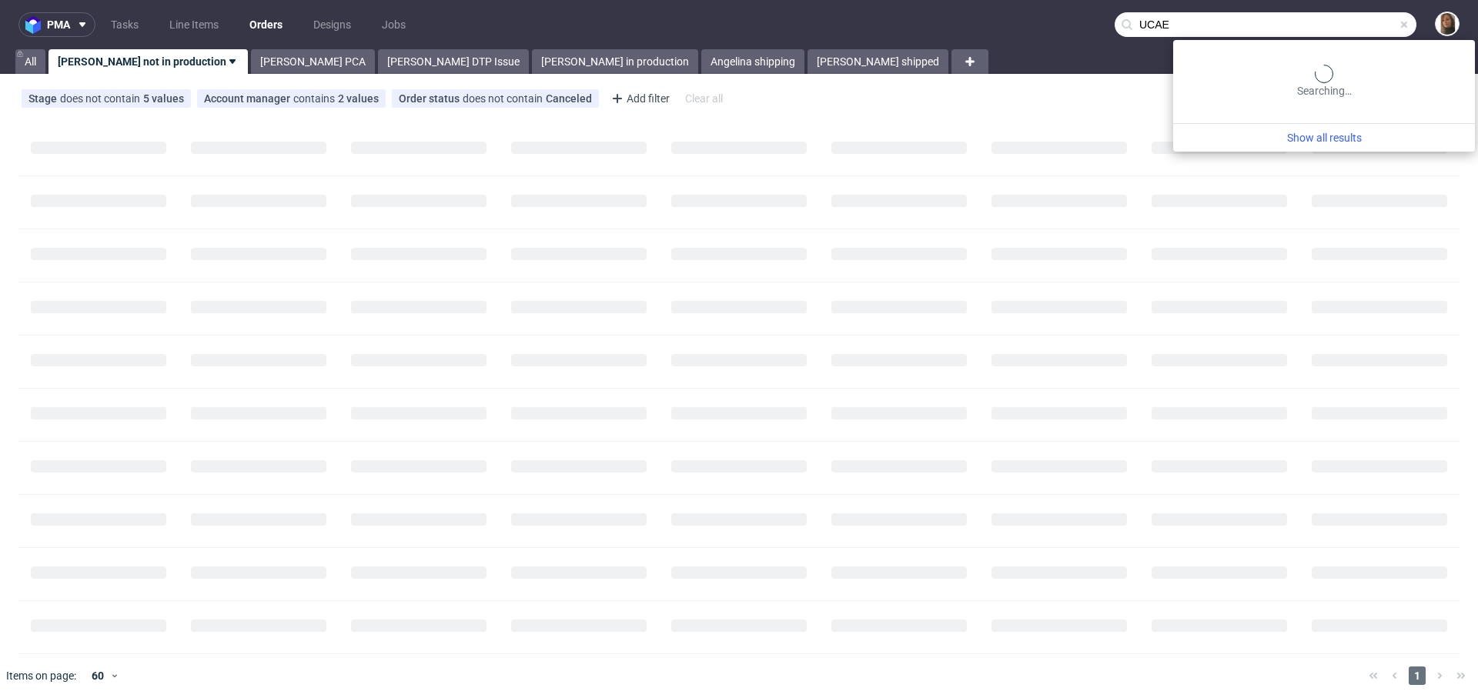
type input "UCAE"
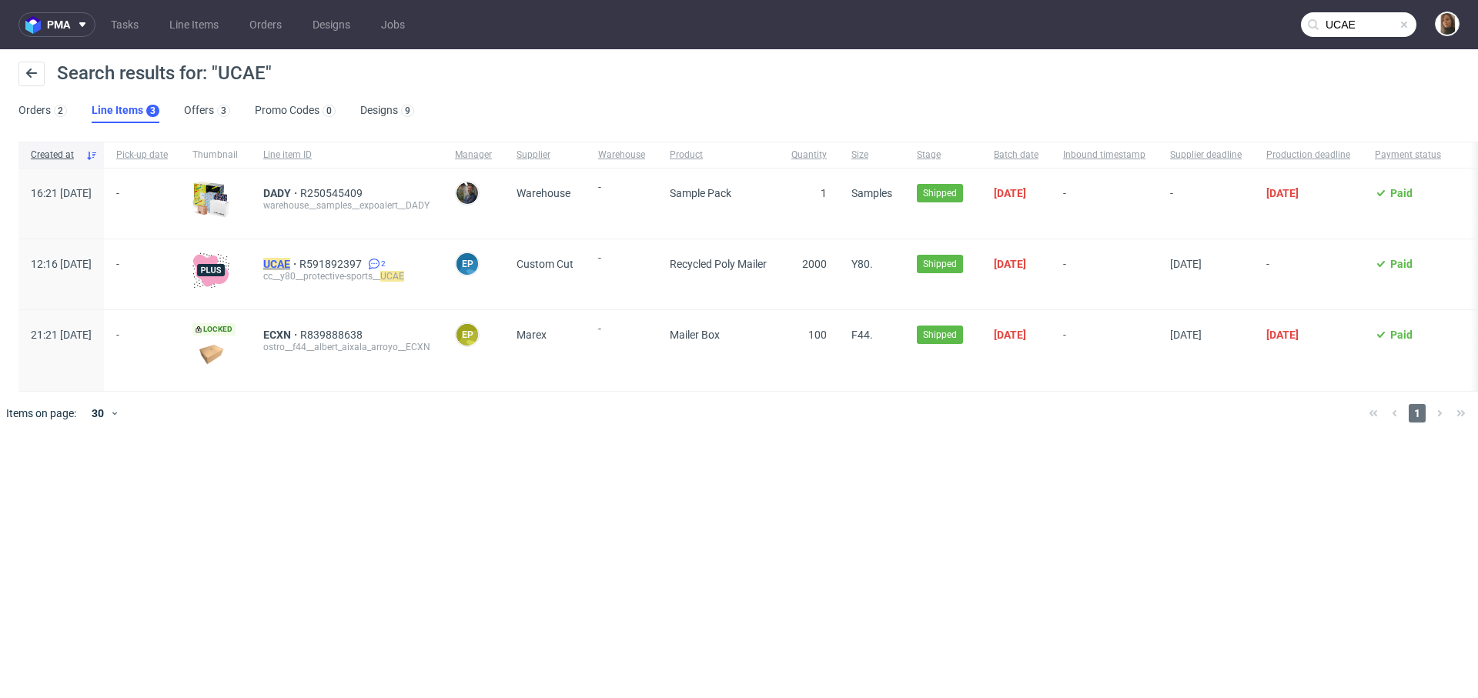
click at [290, 262] on mark "UCAE" at bounding box center [276, 264] width 27 height 12
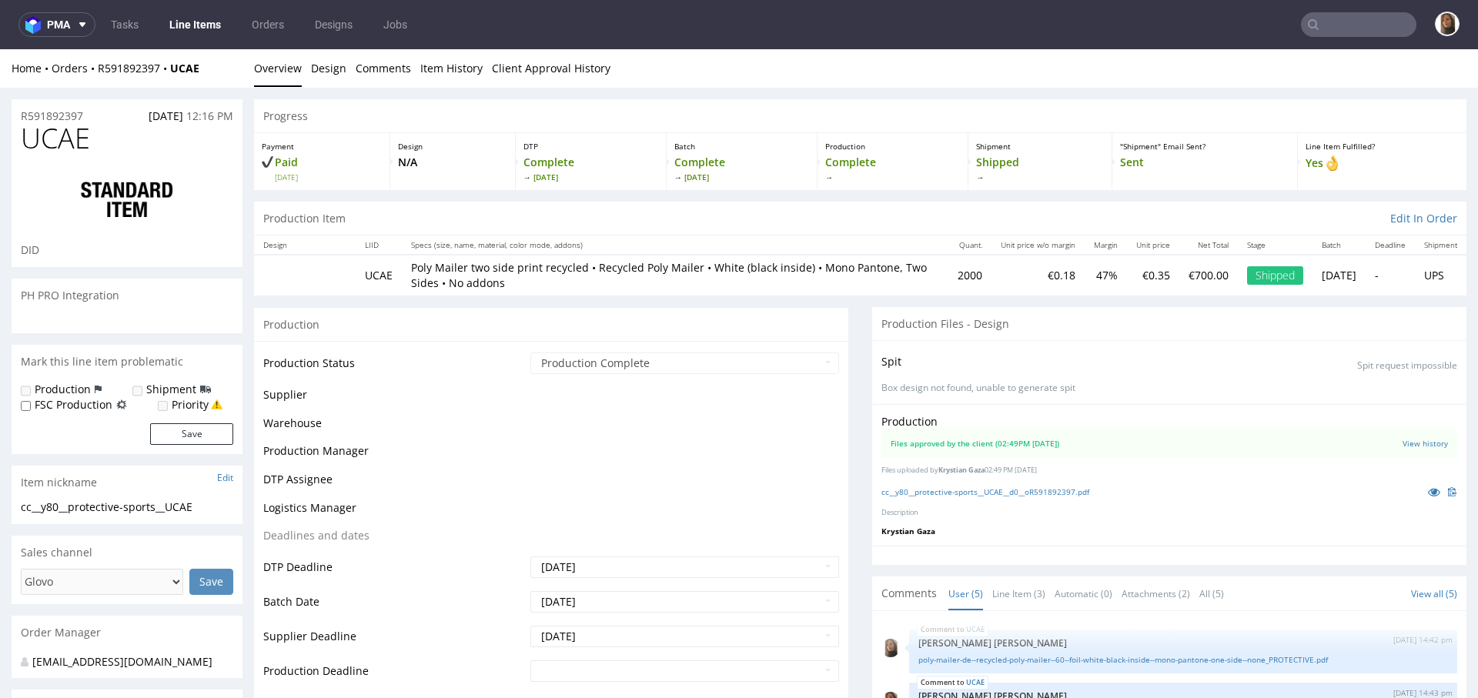
scroll to position [45, 0]
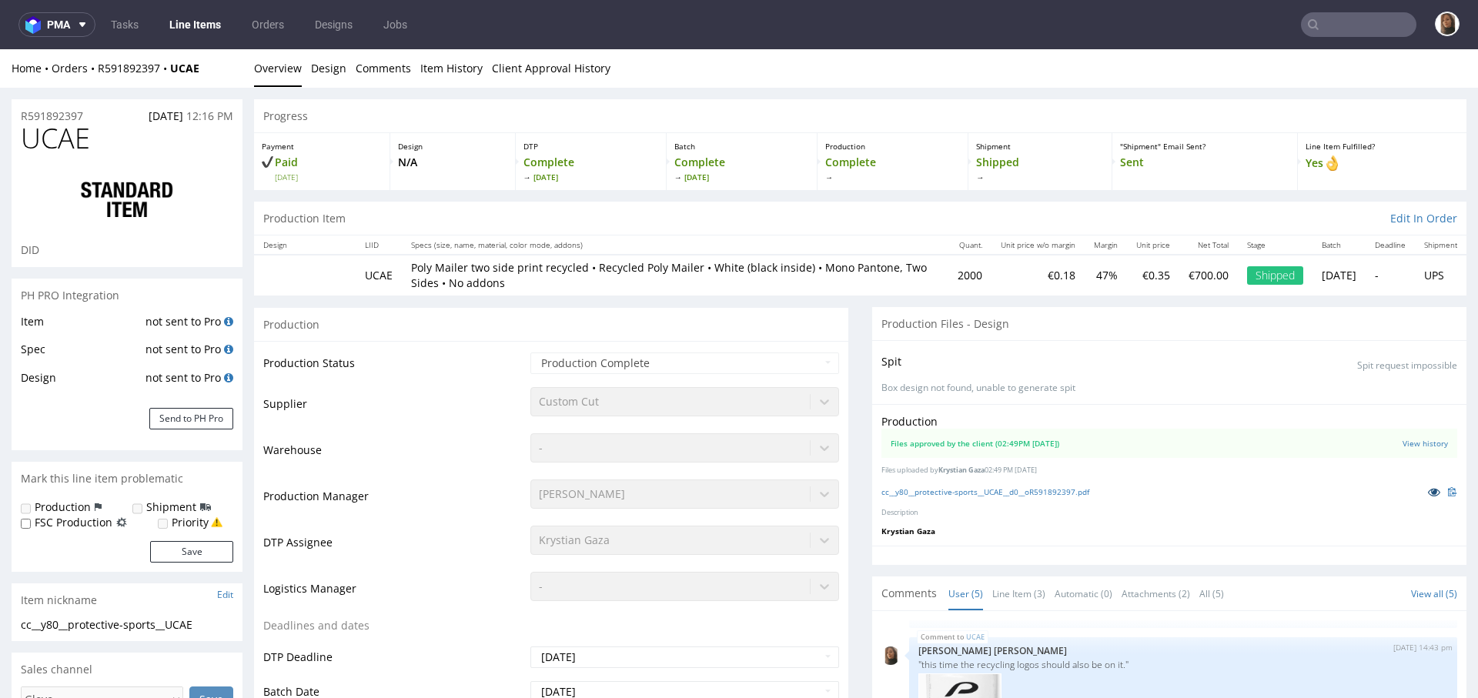
click at [1428, 493] on icon at bounding box center [1434, 491] width 12 height 11
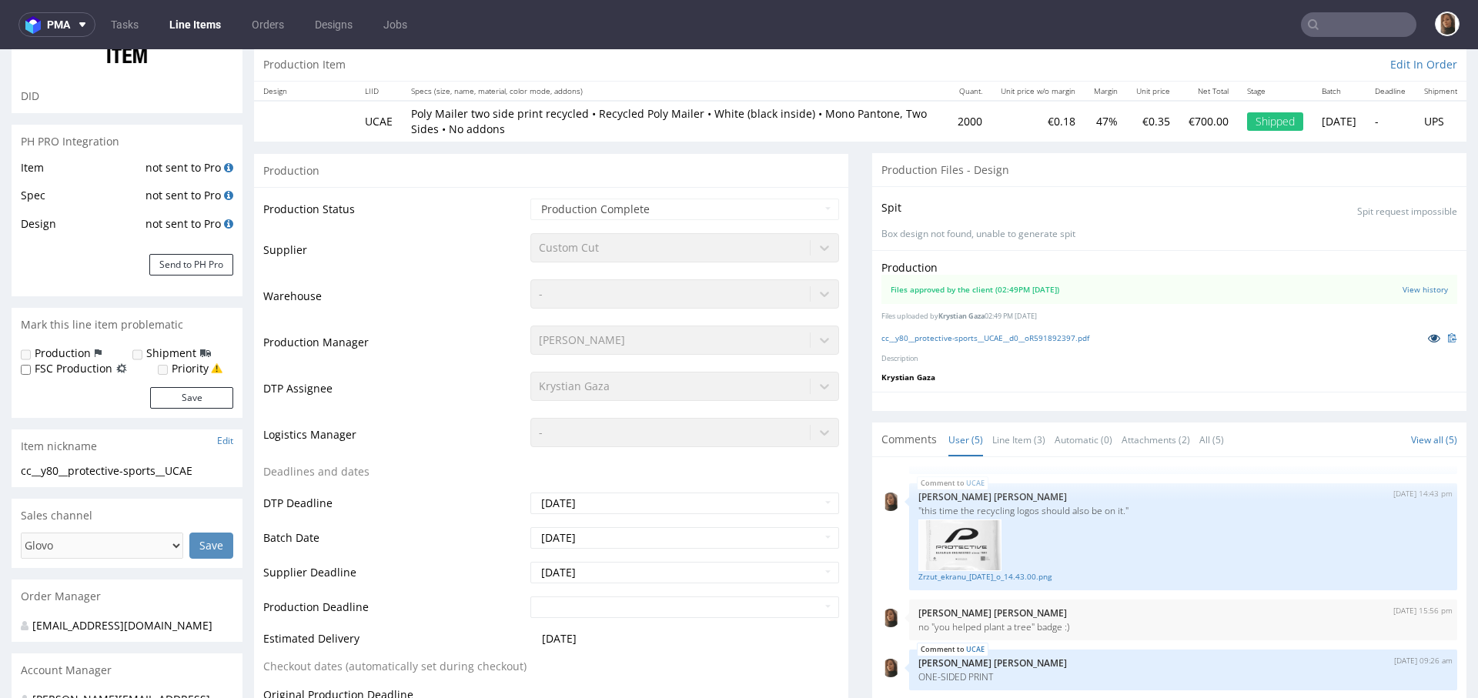
scroll to position [411, 0]
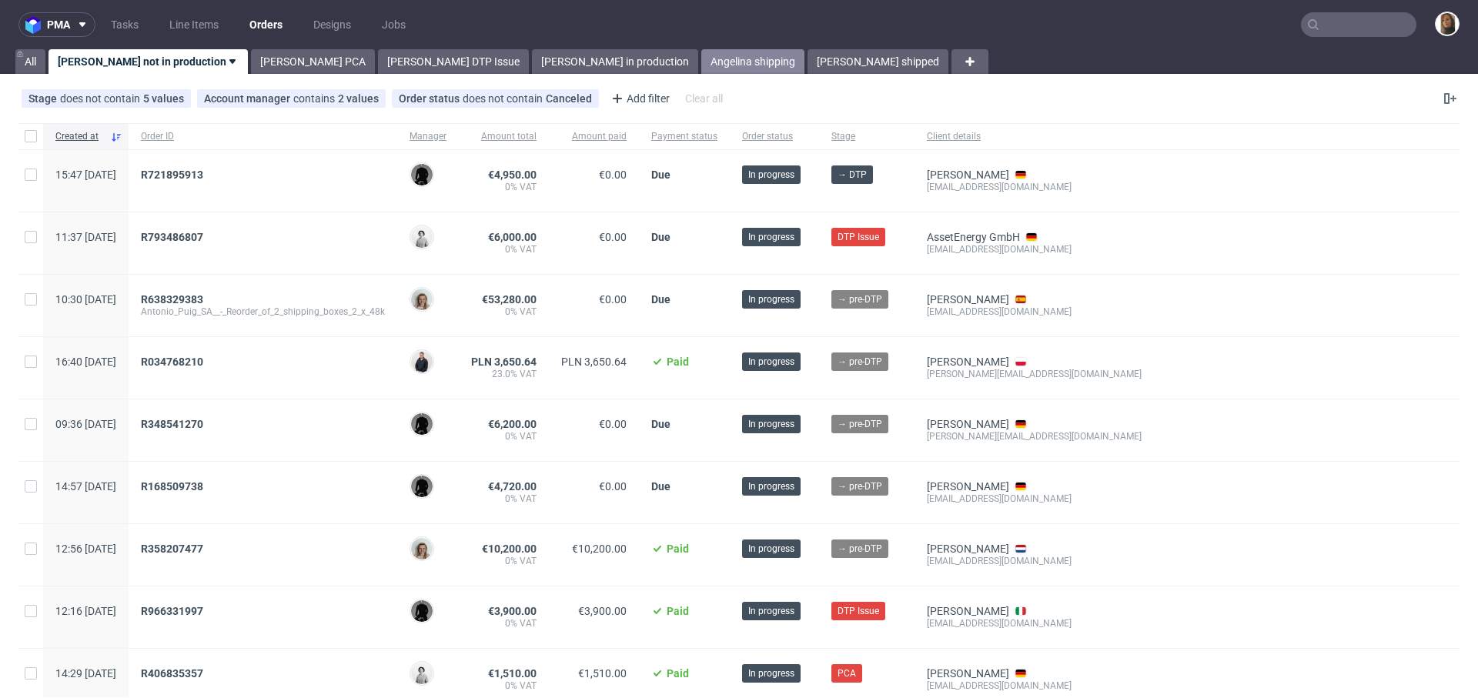
click at [701, 62] on link "Angelina shipping" at bounding box center [752, 61] width 103 height 25
